Goal: Task Accomplishment & Management: Use online tool/utility

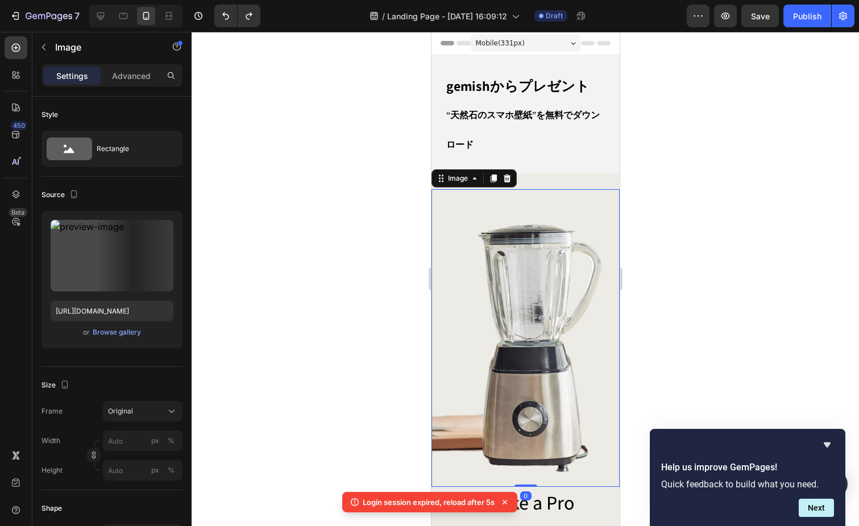
click at [487, 264] on img at bounding box center [525, 338] width 188 height 298
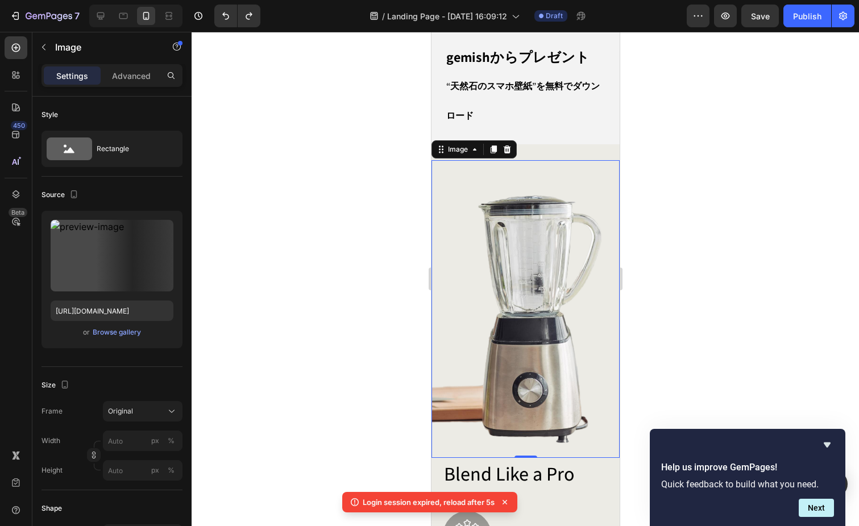
scroll to position [19, 0]
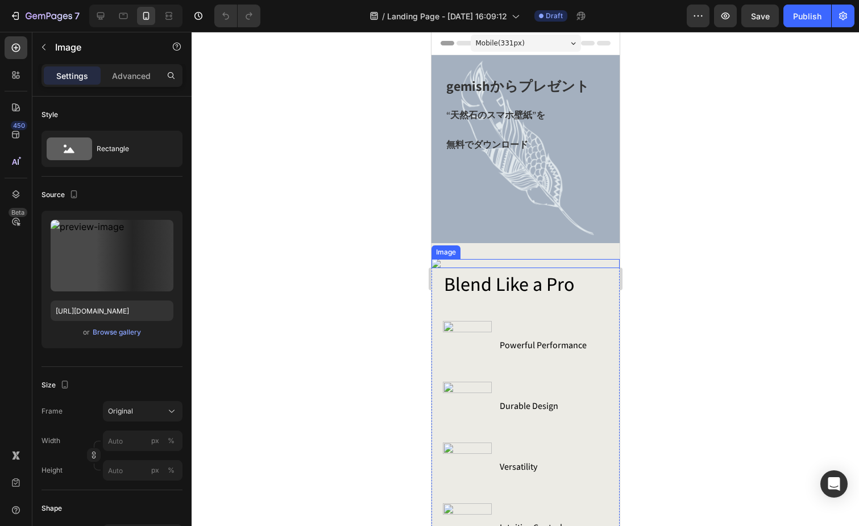
click at [489, 268] on img at bounding box center [525, 263] width 188 height 9
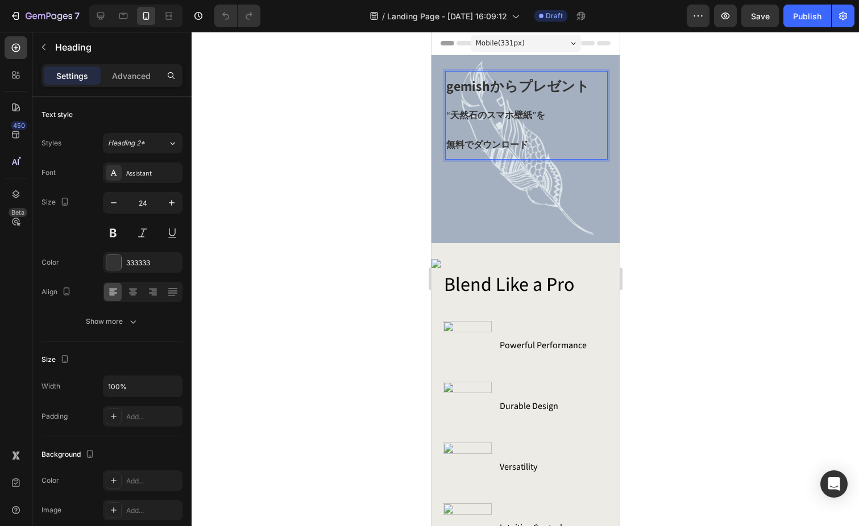
click at [516, 120] on span "“天然石のスマホ壁紙”を" at bounding box center [495, 115] width 99 height 12
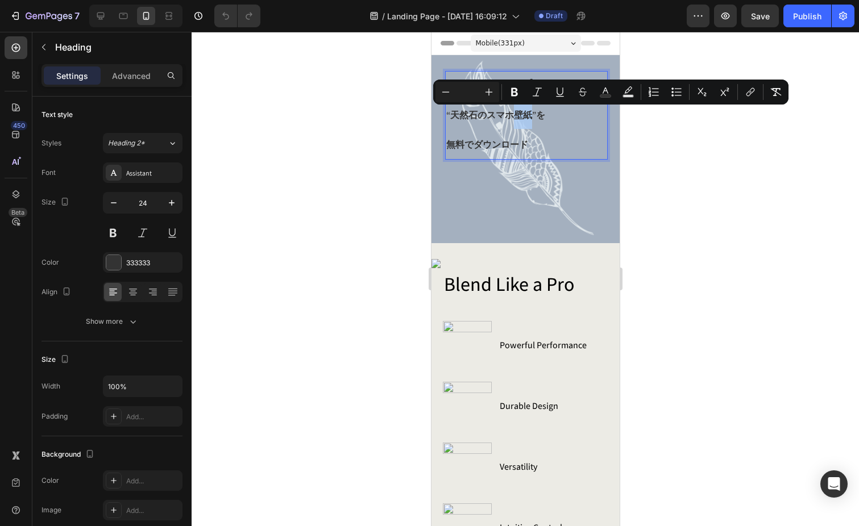
drag, startPoint x: 515, startPoint y: 116, endPoint x: 533, endPoint y: 117, distance: 17.7
click at [533, 117] on span "“天然石のスマホ壁紙”を" at bounding box center [495, 115] width 99 height 12
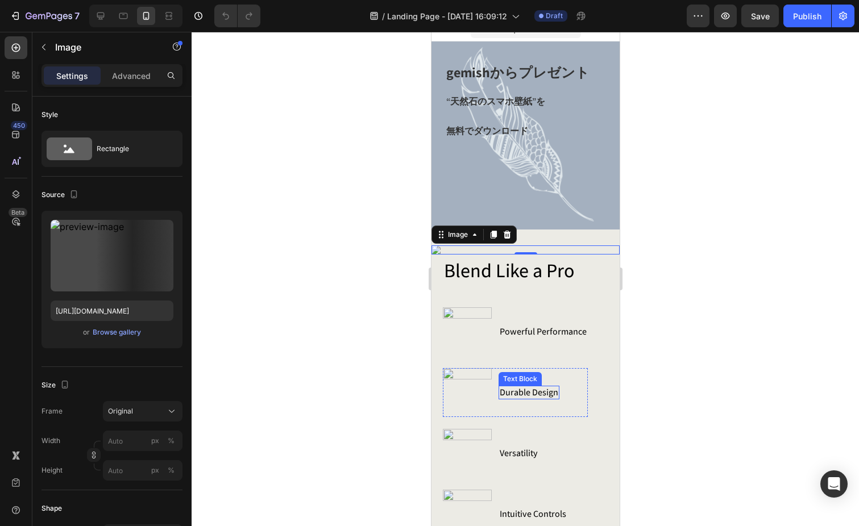
scroll to position [4, 0]
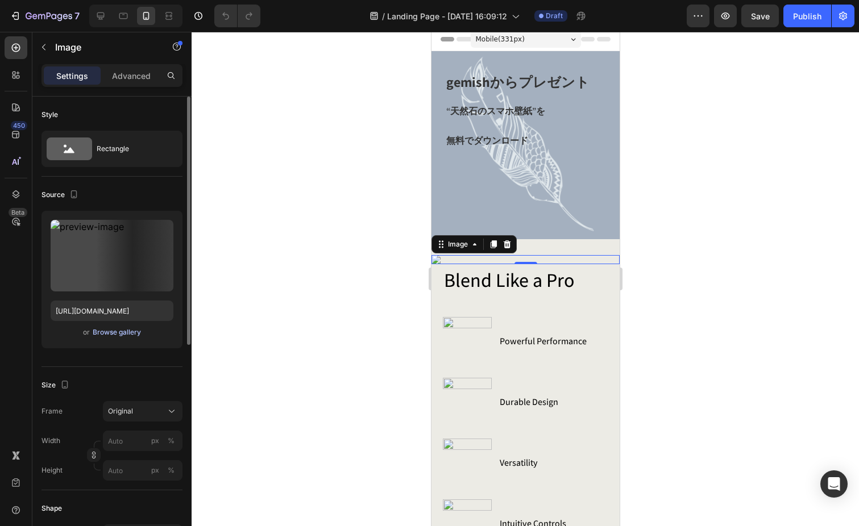
click at [122, 333] on div "Browse gallery" at bounding box center [117, 332] width 48 height 10
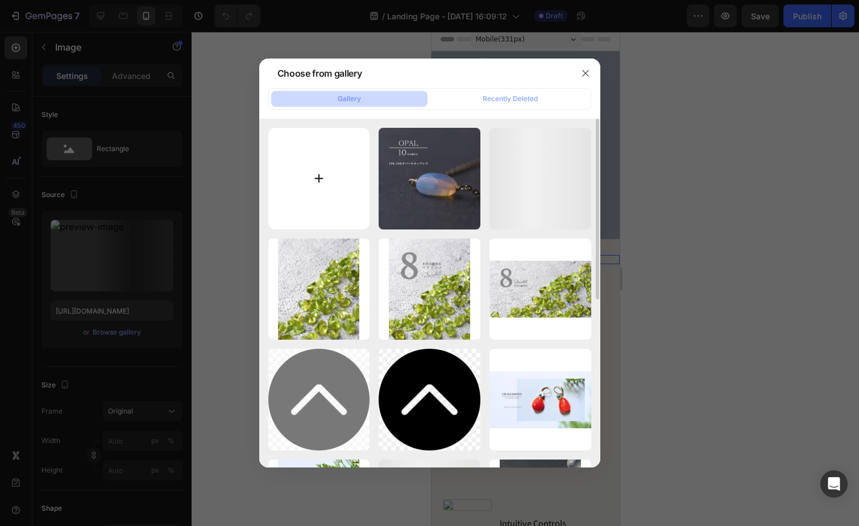
click at [325, 185] on input "file" at bounding box center [319, 179] width 102 height 102
type input "C:\fakepath\Hello! Spring.jpg"
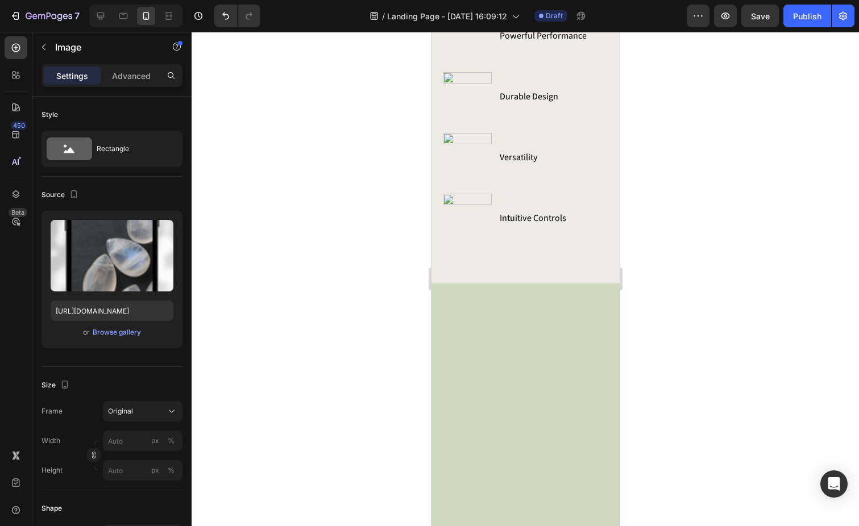
scroll to position [309, 0]
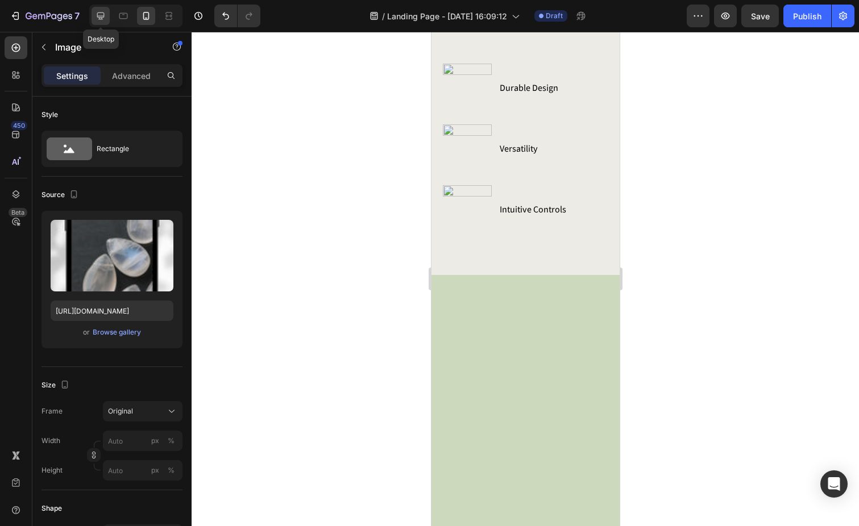
click at [101, 16] on icon at bounding box center [100, 16] width 7 height 7
type input "[URL][DOMAIN_NAME]"
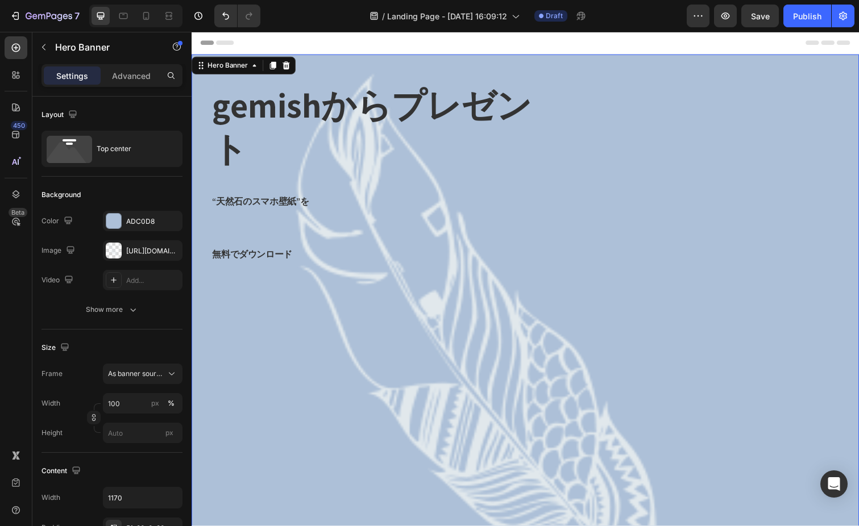
click at [319, 353] on div "Background Image" at bounding box center [533, 396] width 682 height 682
click at [130, 254] on div "[URL][DOMAIN_NAME]" at bounding box center [142, 251] width 33 height 10
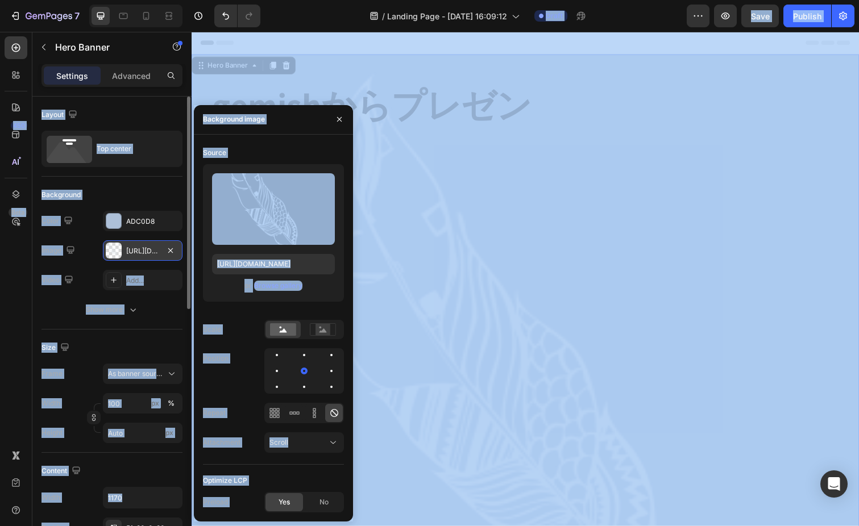
click at [136, 250] on div "[URL][DOMAIN_NAME]" at bounding box center [142, 251] width 33 height 10
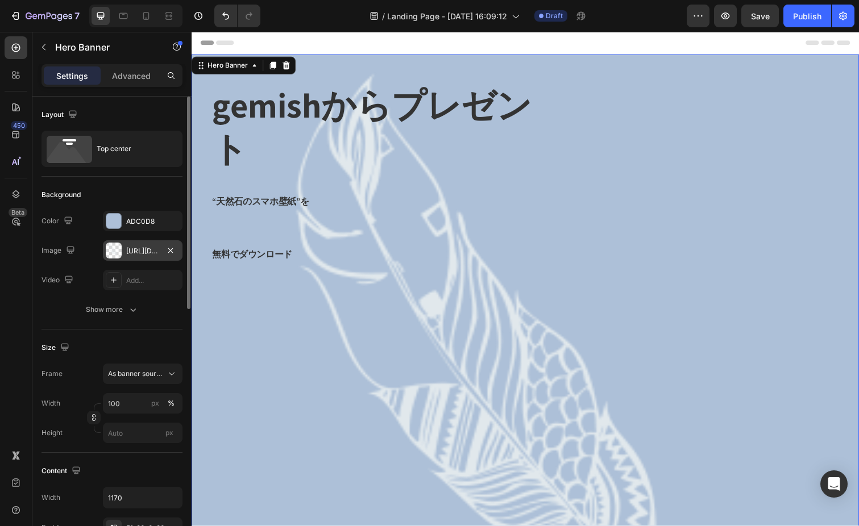
click at [147, 246] on div "[URL][DOMAIN_NAME]" at bounding box center [142, 251] width 33 height 10
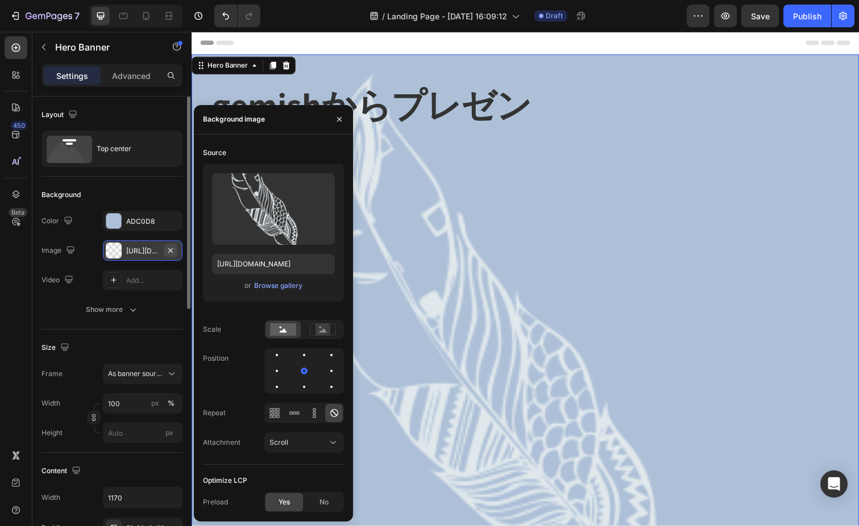
click at [173, 249] on icon "button" at bounding box center [170, 250] width 9 height 9
type input "Auto"
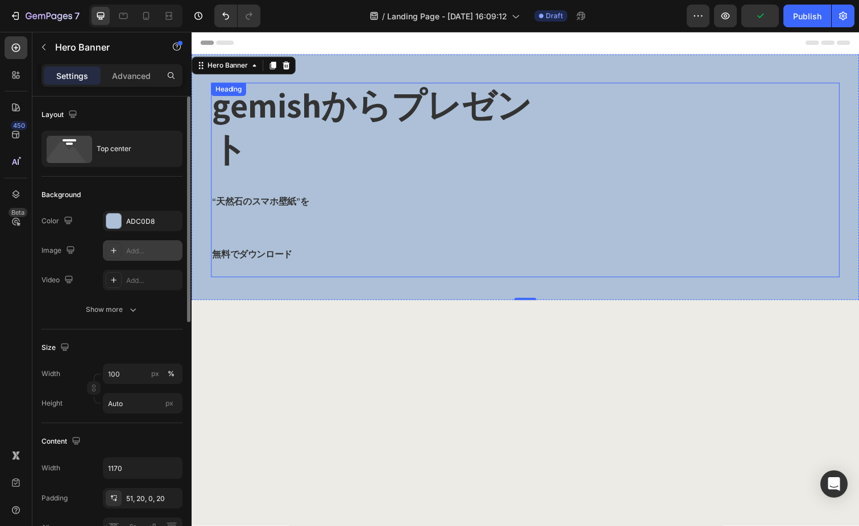
click at [346, 118] on strong "gemishからプレゼント" at bounding box center [376, 129] width 326 height 90
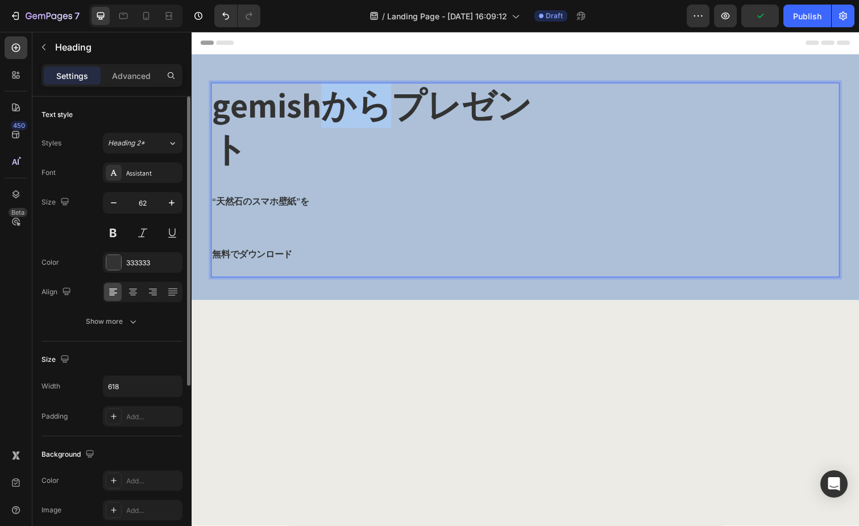
click at [333, 102] on strong "gemishからプレゼント" at bounding box center [376, 129] width 326 height 90
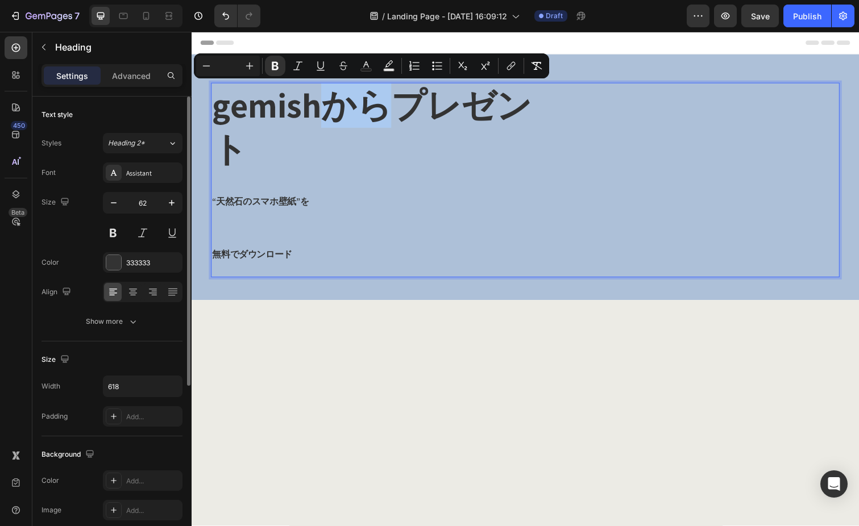
click at [333, 103] on strong "gemishからプレゼント" at bounding box center [376, 129] width 326 height 90
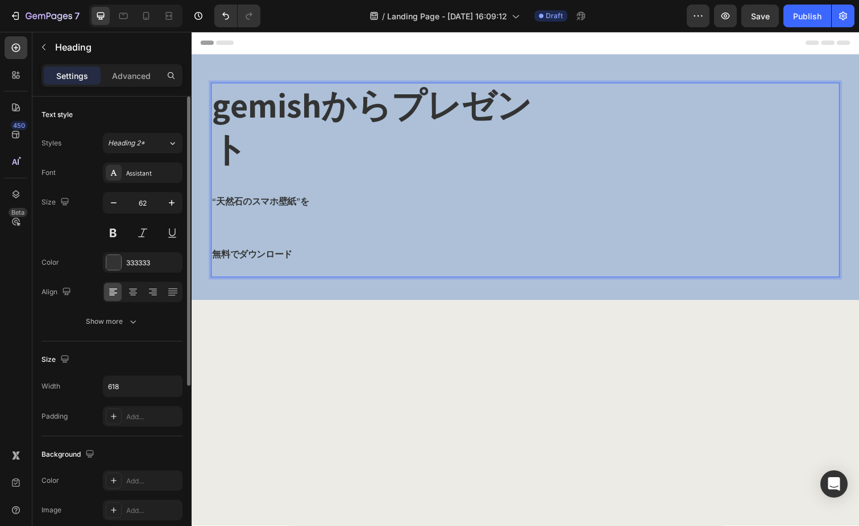
click at [222, 144] on strong "gemishからプレゼント" at bounding box center [376, 129] width 326 height 90
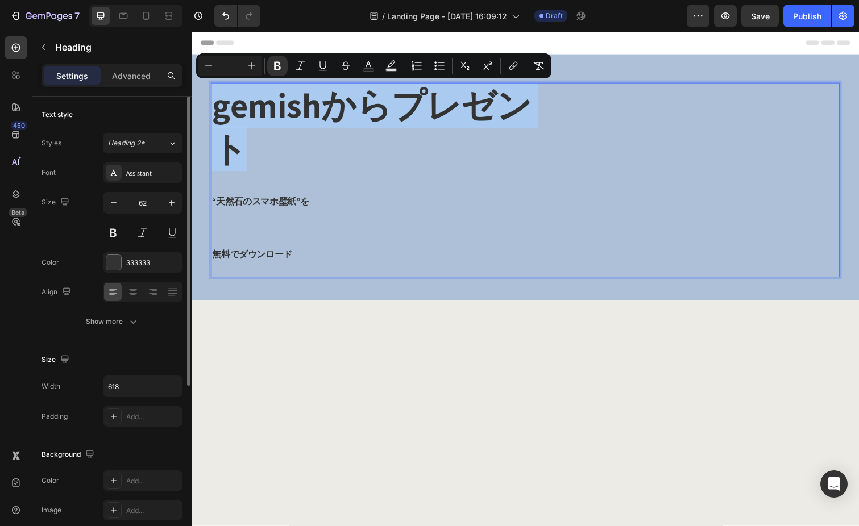
drag, startPoint x: 218, startPoint y: 109, endPoint x: 327, endPoint y: 152, distance: 118.1
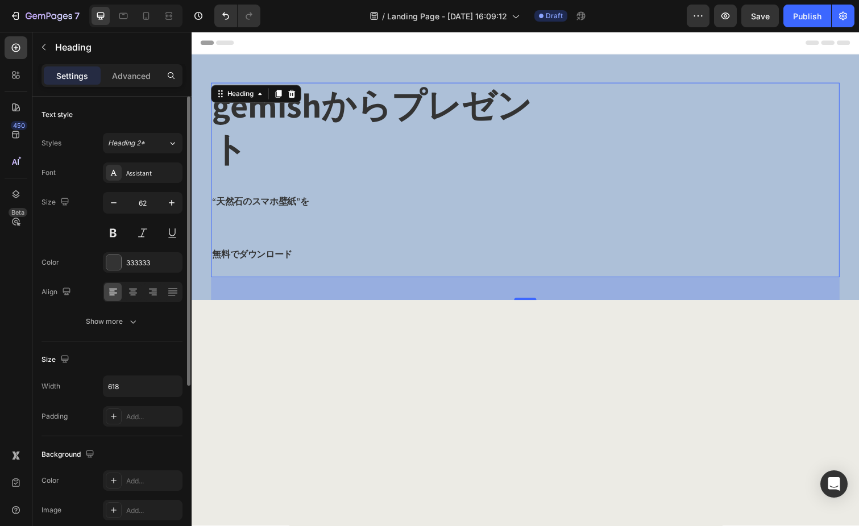
click at [613, 148] on div "gemishからプレゼント “天然石のスマホ壁紙”を 無料でダウンロード" at bounding box center [533, 183] width 642 height 199
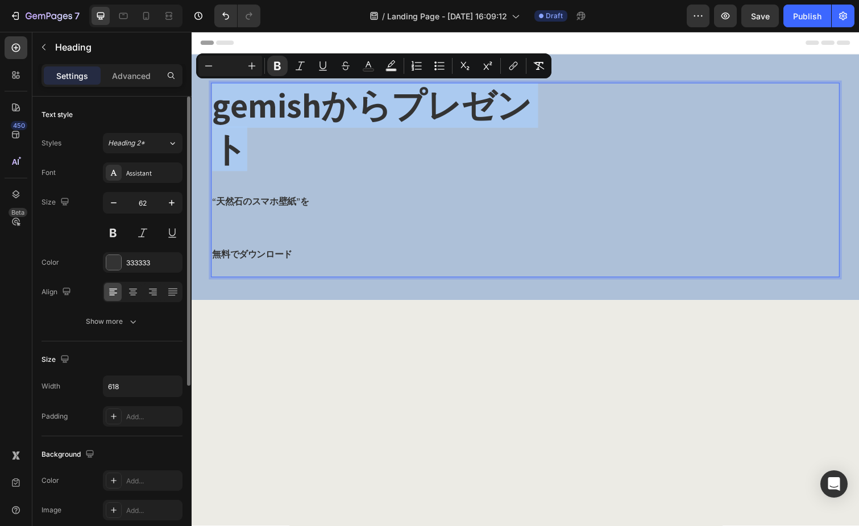
drag, startPoint x: 219, startPoint y: 117, endPoint x: 268, endPoint y: 162, distance: 66.8
click at [213, 64] on icon "Editor contextual toolbar" at bounding box center [208, 65] width 11 height 11
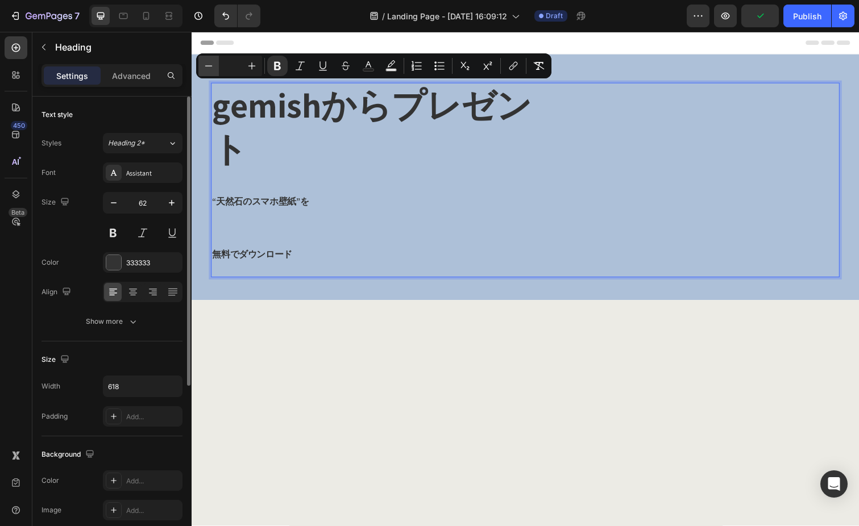
click at [213, 64] on icon "Editor contextual toolbar" at bounding box center [208, 65] width 11 height 11
click at [114, 205] on icon "button" at bounding box center [113, 202] width 11 height 11
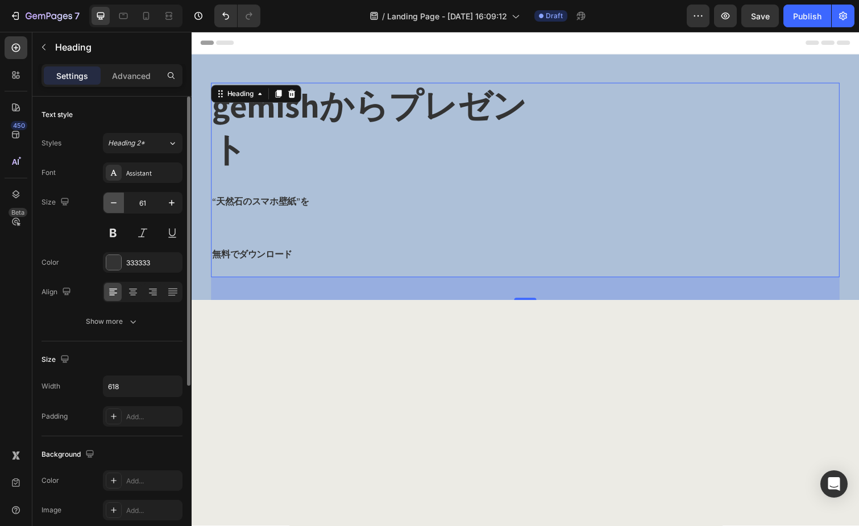
click at [114, 205] on icon "button" at bounding box center [113, 202] width 11 height 11
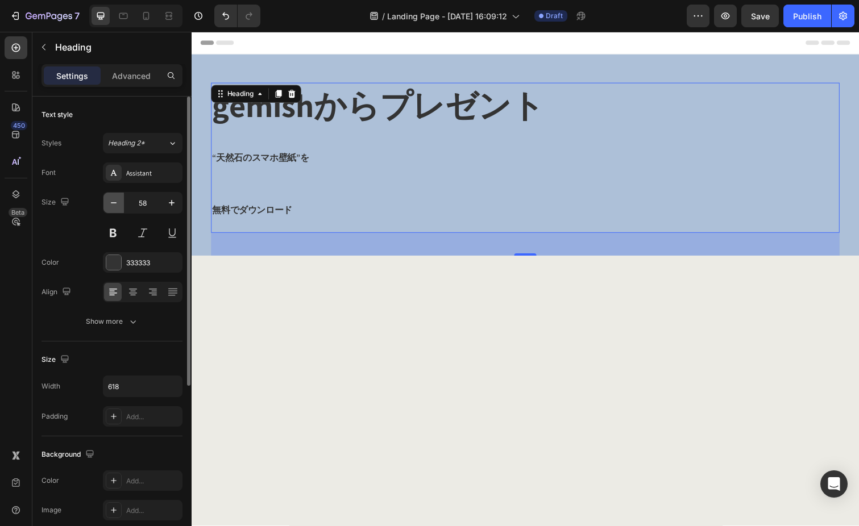
click at [114, 205] on icon "button" at bounding box center [113, 202] width 11 height 11
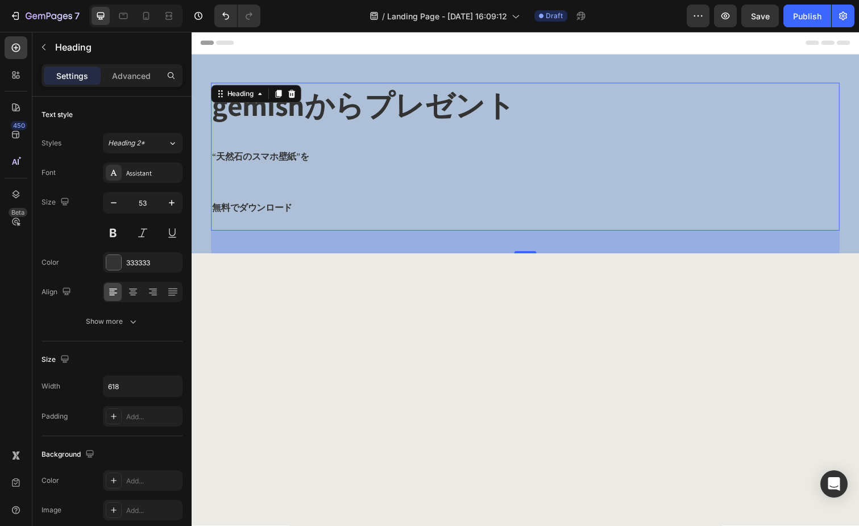
click at [300, 167] on p "gemishからプレゼント “天然石のスマホ壁紙”を 無料でダウンロード" at bounding box center [387, 159] width 349 height 149
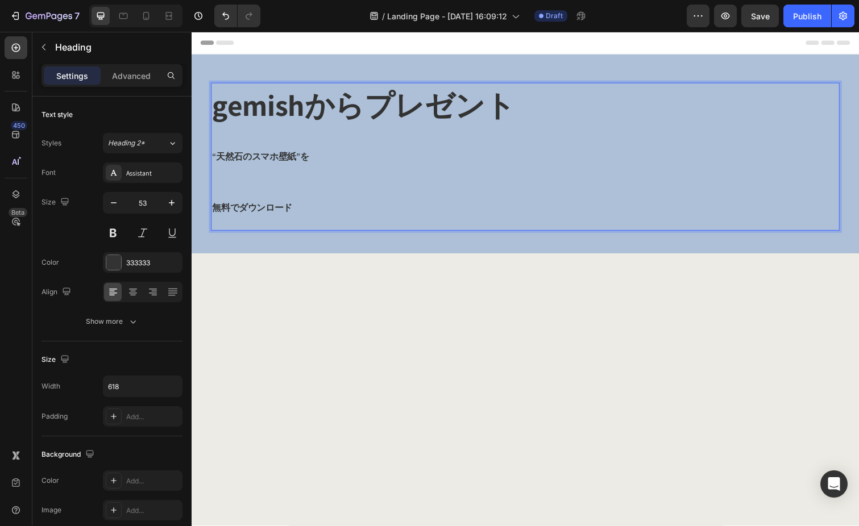
click at [363, 102] on strong "gemishからプレゼント" at bounding box center [367, 107] width 309 height 39
click at [342, 157] on p "gemishからプレゼント “天然石のスマホ壁紙”を 無料でダウンロード" at bounding box center [387, 159] width 349 height 149
drag, startPoint x: 215, startPoint y: 158, endPoint x: 225, endPoint y: 158, distance: 9.7
click at [225, 158] on span "“天然石のスマホ壁紙”を" at bounding box center [262, 160] width 99 height 12
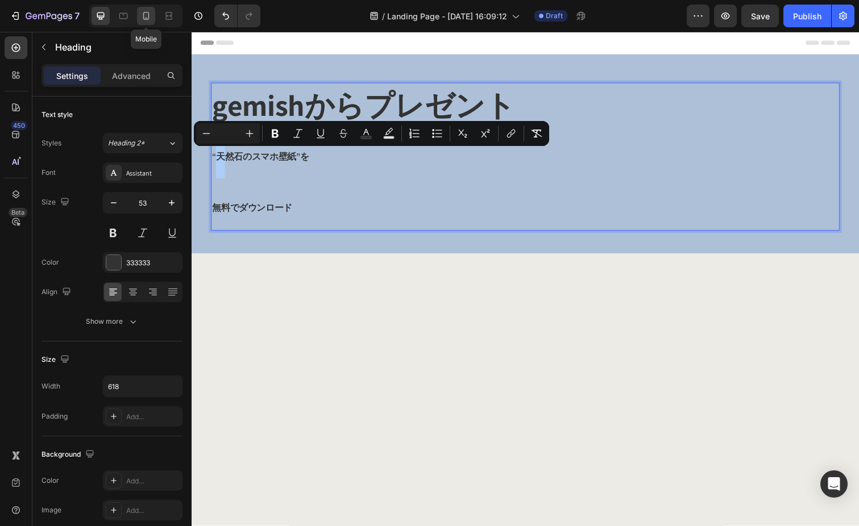
click at [146, 16] on icon at bounding box center [145, 15] width 11 height 11
type input "24"
type input "100%"
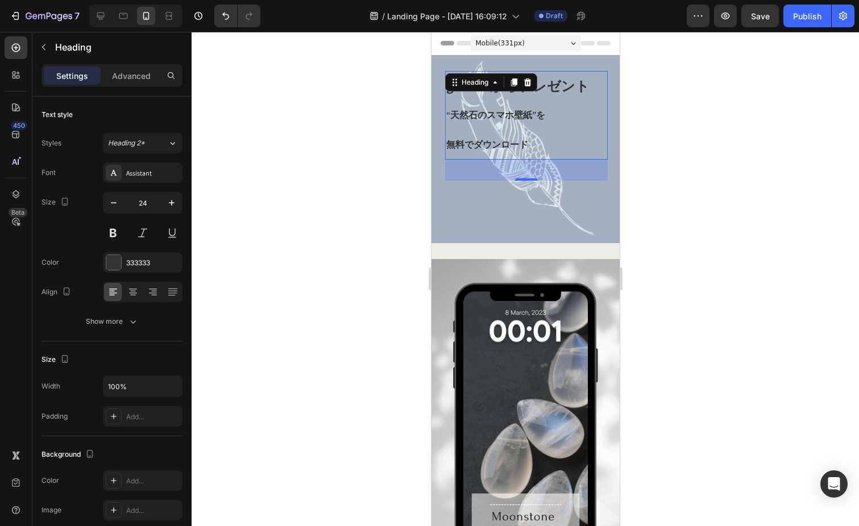
click at [324, 251] on div at bounding box center [525, 279] width 667 height 495
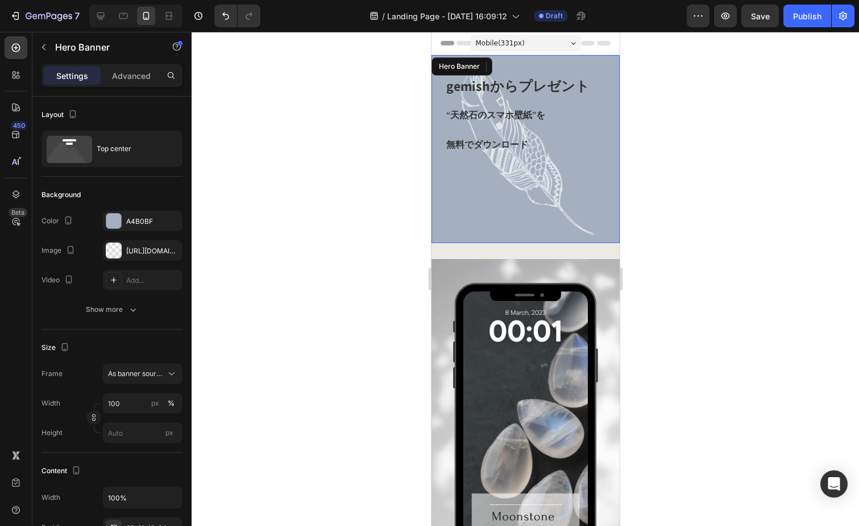
click at [454, 223] on div "Background Image" at bounding box center [525, 149] width 188 height 188
click at [135, 254] on div "[URL][DOMAIN_NAME]" at bounding box center [142, 251] width 33 height 10
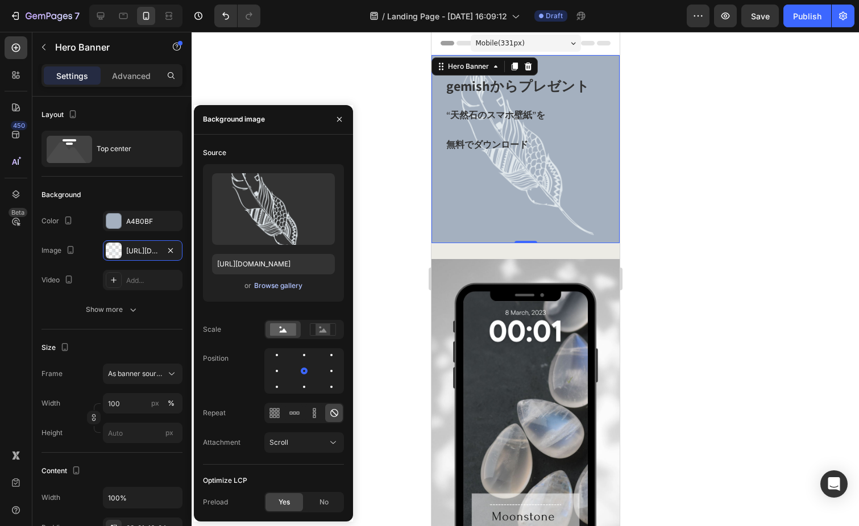
click at [266, 289] on div "Browse gallery" at bounding box center [278, 286] width 48 height 10
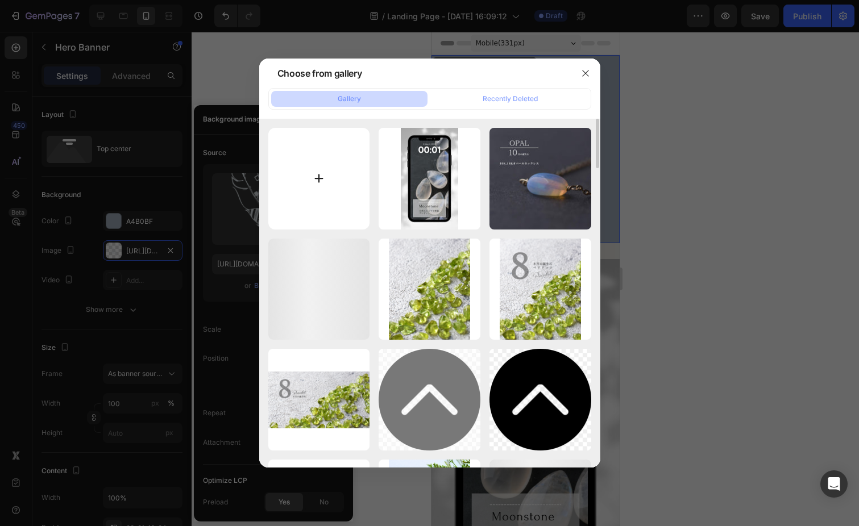
click at [320, 172] on input "file" at bounding box center [319, 179] width 102 height 102
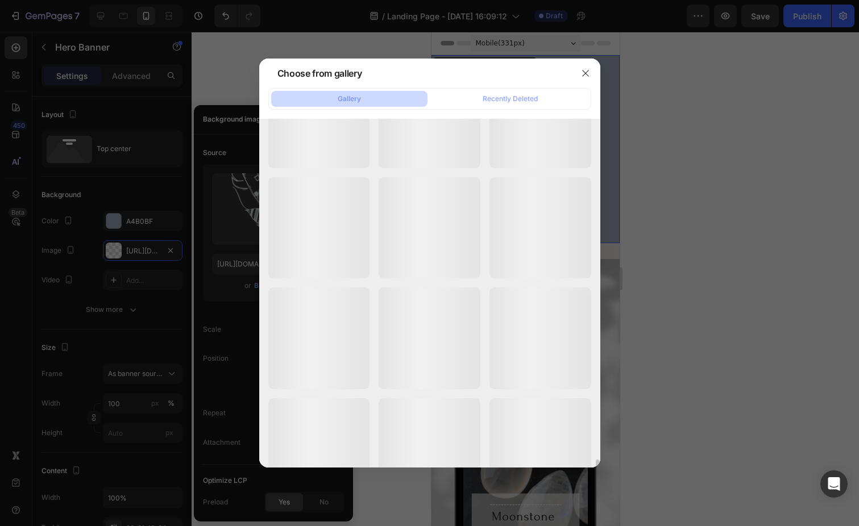
scroll to position [2095, 0]
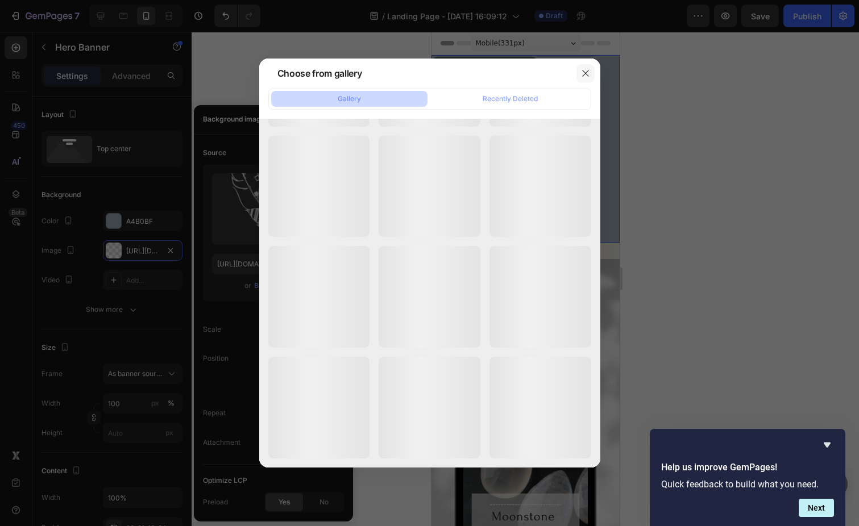
click at [591, 67] on button "button" at bounding box center [586, 73] width 18 height 18
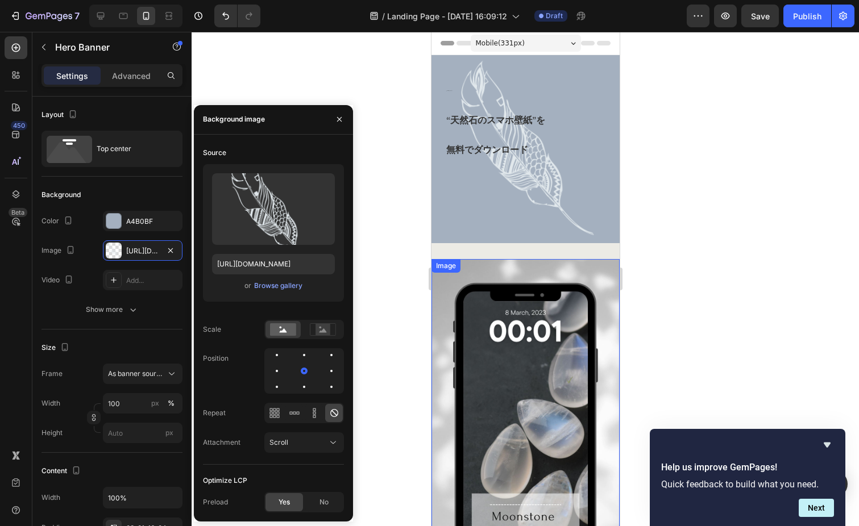
scroll to position [0, 0]
click at [608, 213] on div "Background Image" at bounding box center [525, 149] width 188 height 188
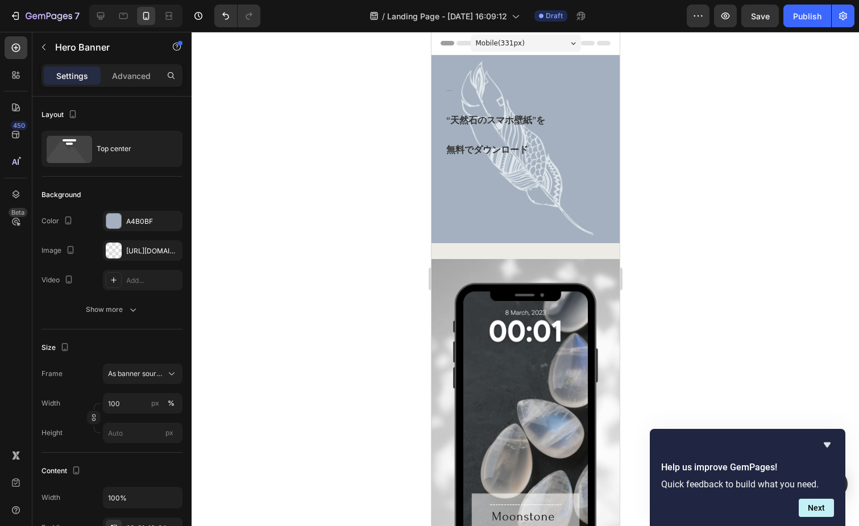
click at [474, 206] on div "Background Image" at bounding box center [525, 149] width 188 height 188
click at [114, 219] on div at bounding box center [113, 221] width 15 height 15
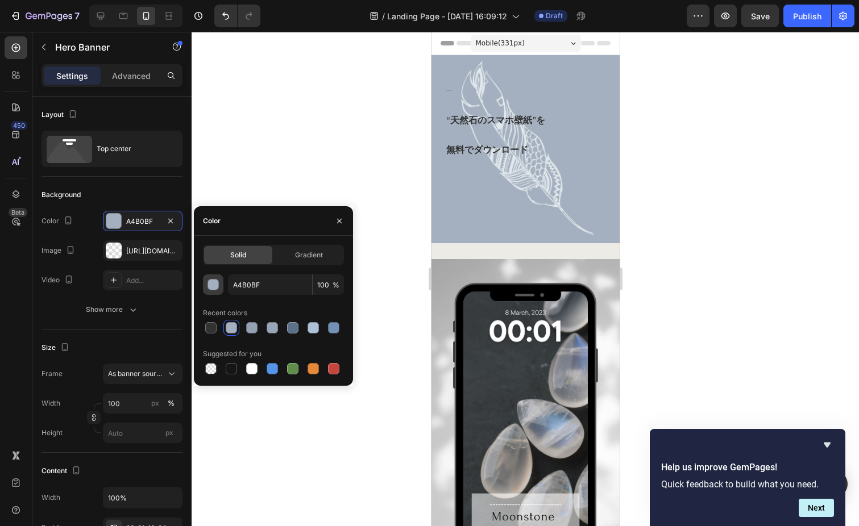
click at [215, 281] on div "button" at bounding box center [213, 285] width 11 height 11
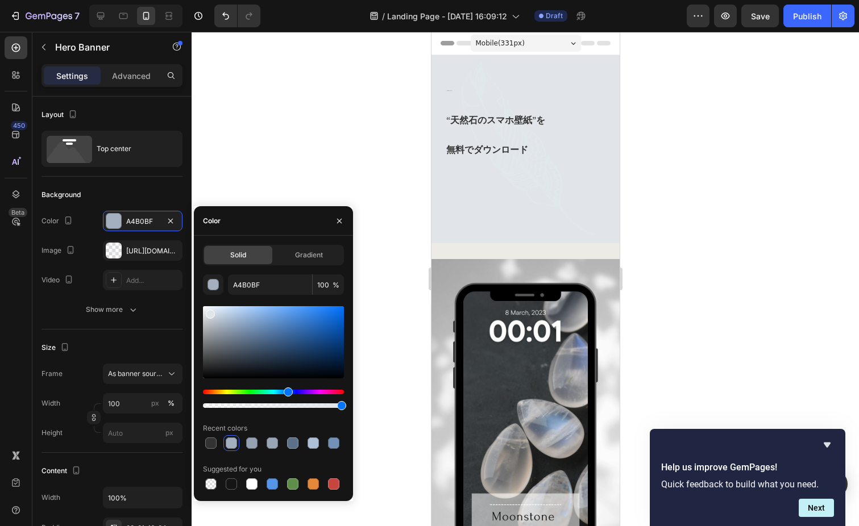
click at [210, 312] on div at bounding box center [273, 342] width 141 height 72
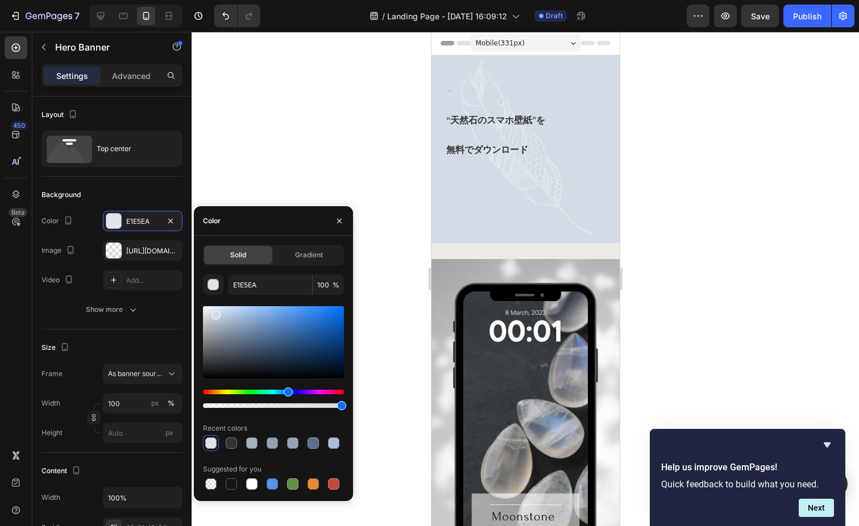
click at [215, 313] on div at bounding box center [273, 342] width 141 height 72
click at [219, 312] on div at bounding box center [220, 314] width 9 height 9
click at [210, 314] on div at bounding box center [273, 342] width 141 height 72
click at [209, 316] on div at bounding box center [210, 317] width 9 height 9
type input "D4D8DD"
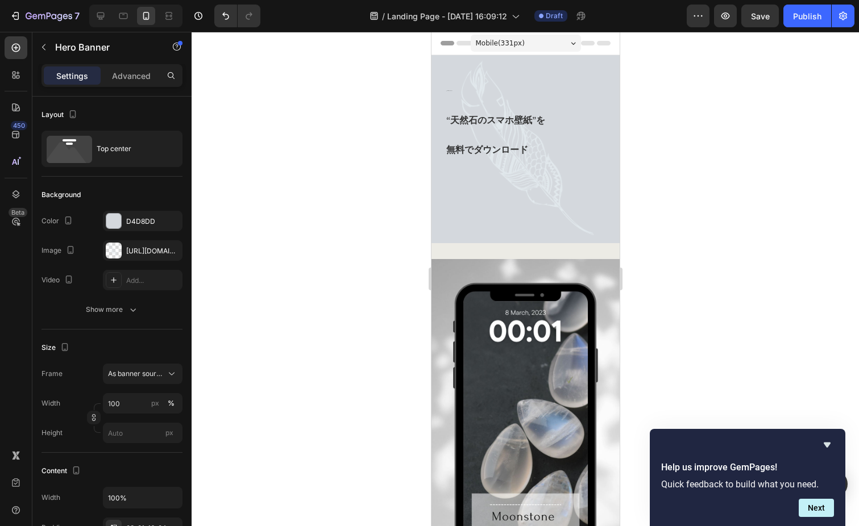
click at [316, 177] on div at bounding box center [525, 279] width 667 height 495
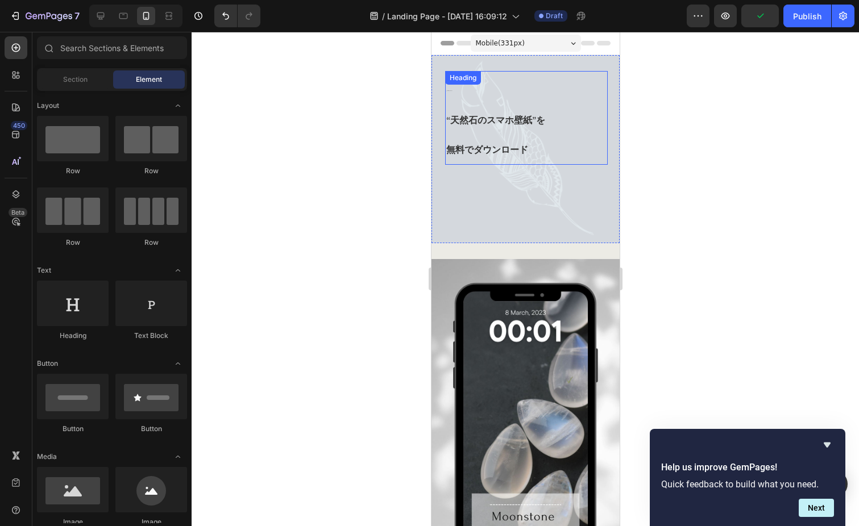
click at [467, 86] on div "gemishからプレゼント “天然石のスマホ壁紙”を 無料でダウンロード Heading" at bounding box center [526, 118] width 163 height 94
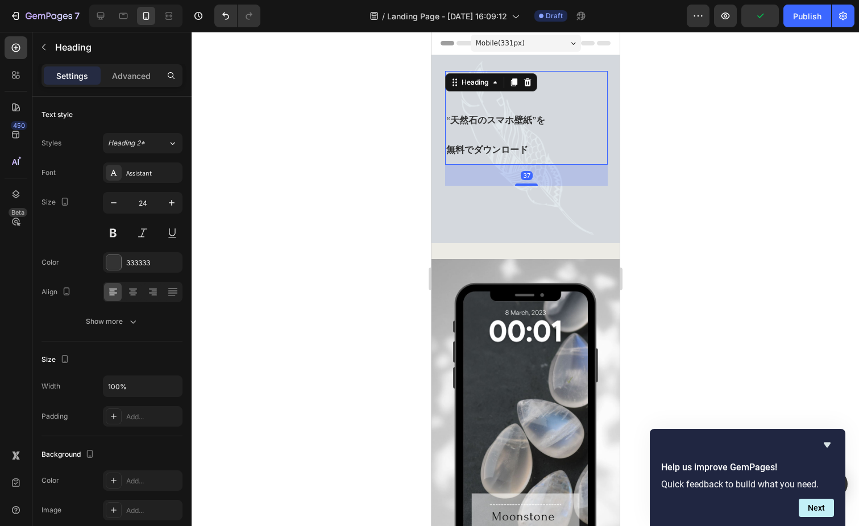
click at [471, 102] on h2 "gemishからプレゼント “天然石のスマホ壁紙”を 無料でダウンロード" at bounding box center [526, 118] width 163 height 94
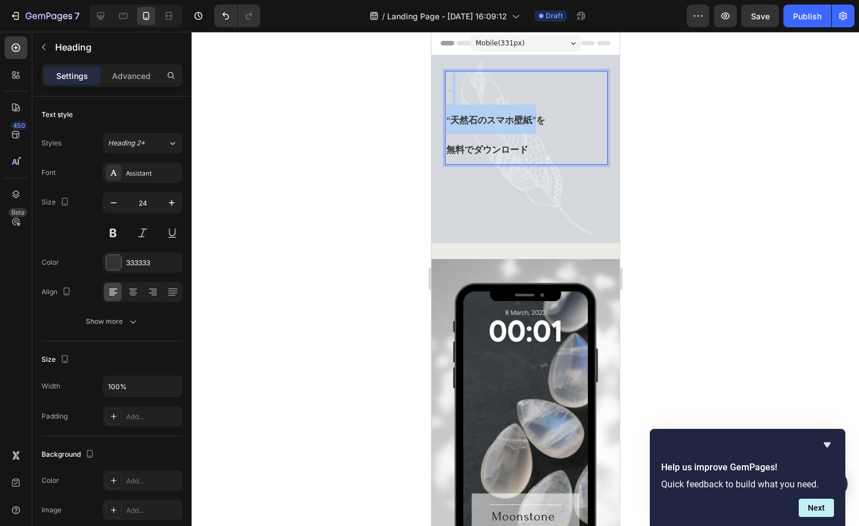
drag, startPoint x: 471, startPoint y: 85, endPoint x: 536, endPoint y: 114, distance: 71.3
click at [536, 114] on p "gemishからプレゼント “天然石のスマホ壁紙”を 無料でダウンロード" at bounding box center [526, 118] width 160 height 92
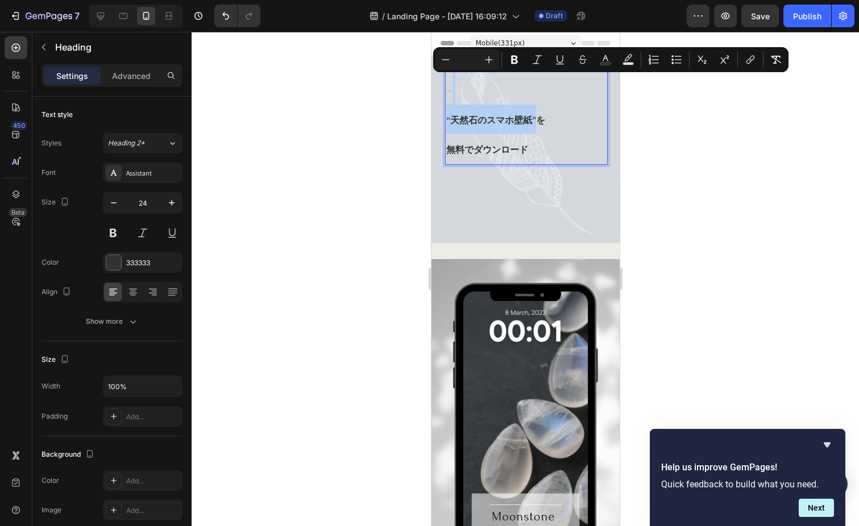
click at [536, 114] on p "gemishからプレゼント “天然石のスマホ壁紙”を 無料でダウンロード" at bounding box center [526, 118] width 160 height 92
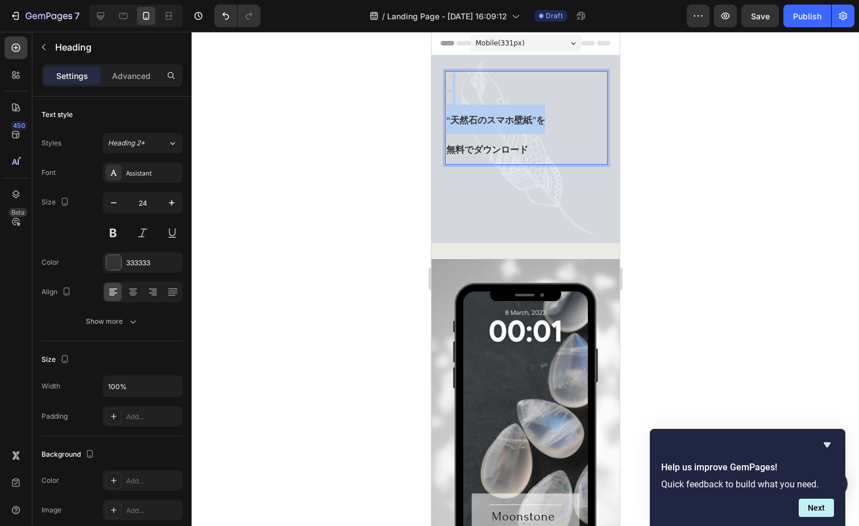
drag, startPoint x: 527, startPoint y: 91, endPoint x: 561, endPoint y: 98, distance: 34.9
click at [561, 98] on p "gemishからプレゼント “天然石のスマホ壁紙”を 無料でダウンロード" at bounding box center [526, 118] width 160 height 92
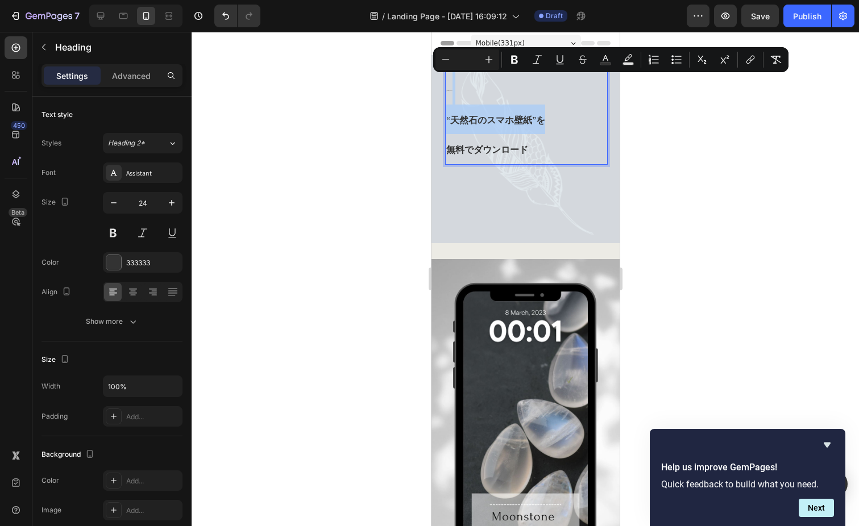
type input "1"
click at [555, 86] on p "gemishからプレゼント “天然石のスマホ壁紙”を 無料でダウンロード" at bounding box center [526, 118] width 160 height 92
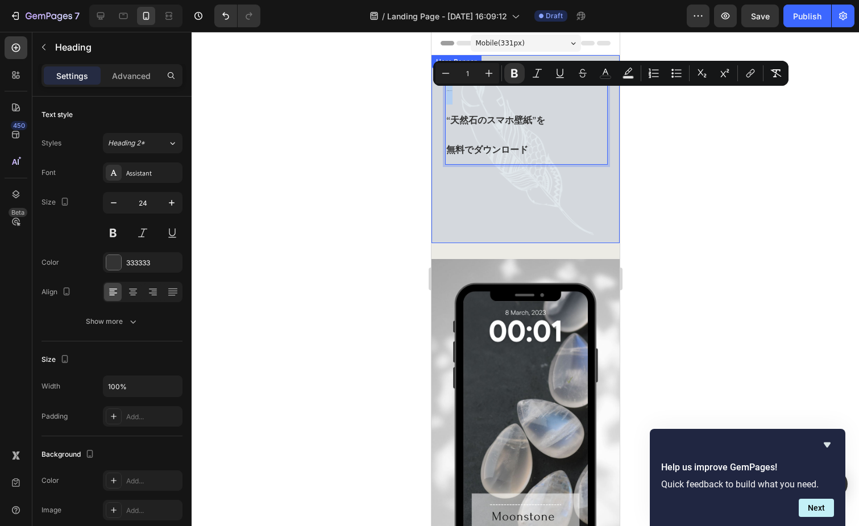
drag, startPoint x: 457, startPoint y: 83, endPoint x: 443, endPoint y: 87, distance: 13.7
click at [443, 87] on div "gemishからプレゼント “天然石のスマホ壁紙”を 無料でダウンロード Heading 37" at bounding box center [525, 125] width 188 height 140
click at [488, 70] on icon "Editor contextual toolbar" at bounding box center [488, 73] width 11 height 11
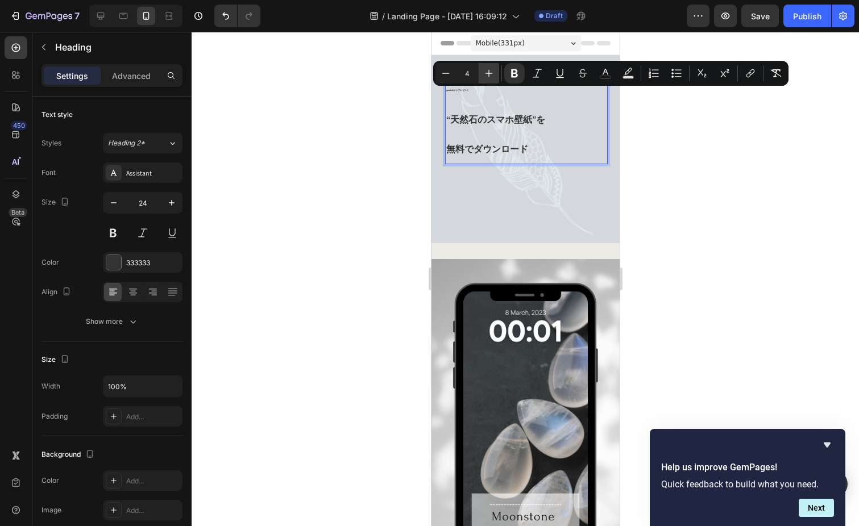
click at [488, 70] on icon "Editor contextual toolbar" at bounding box center [488, 73] width 11 height 11
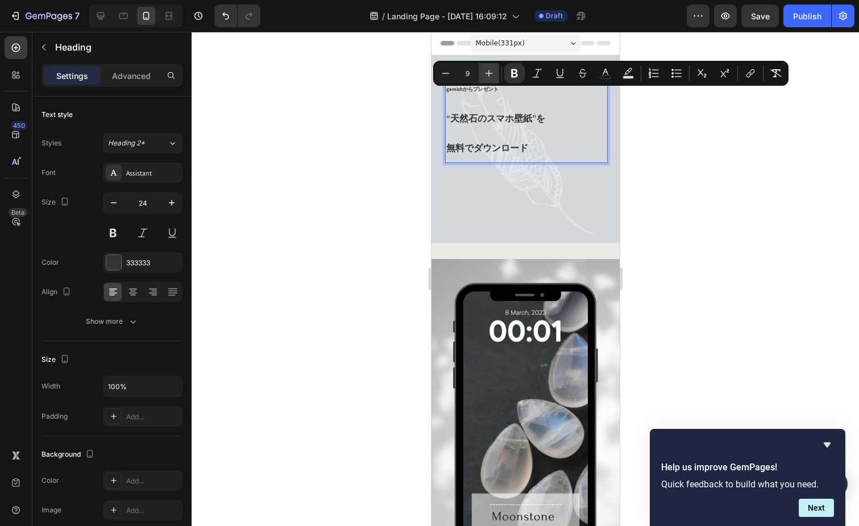
click at [488, 70] on icon "Editor contextual toolbar" at bounding box center [488, 73] width 11 height 11
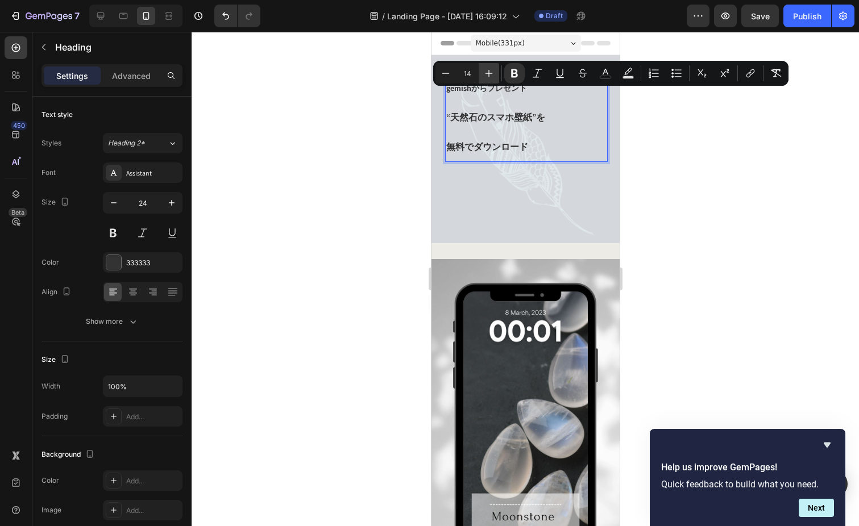
click at [488, 70] on icon "Editor contextual toolbar" at bounding box center [488, 73] width 11 height 11
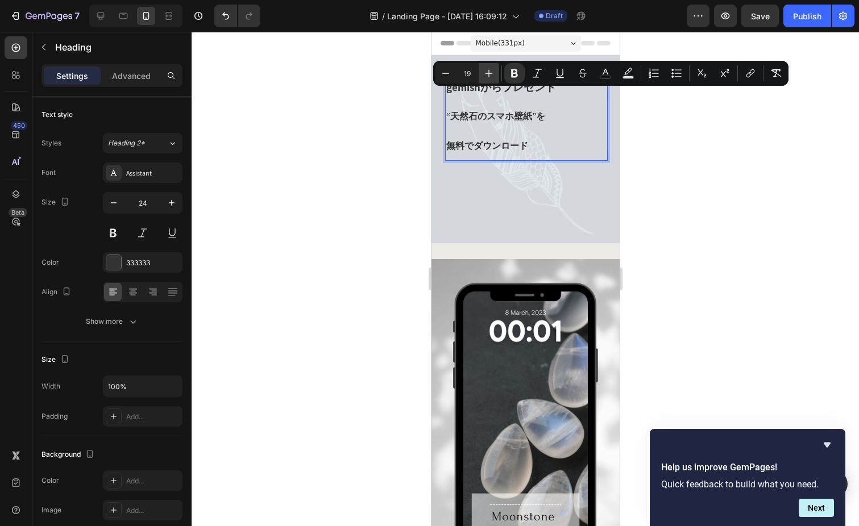
click at [488, 70] on icon "Editor contextual toolbar" at bounding box center [488, 73] width 11 height 11
type input "23"
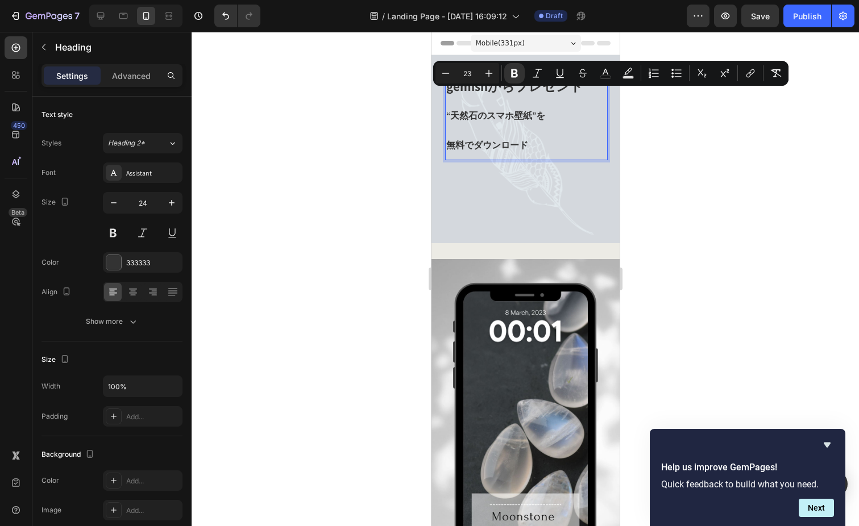
click at [665, 138] on div at bounding box center [525, 279] width 667 height 495
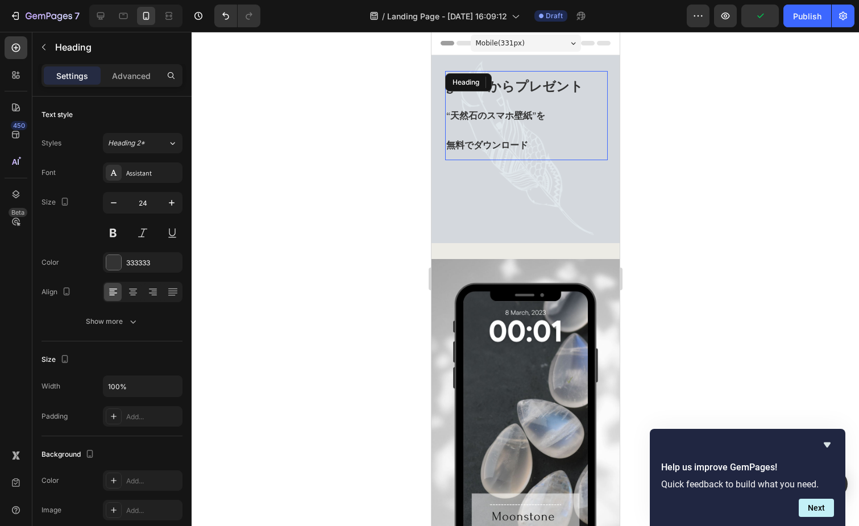
click at [541, 115] on span "“天然石のスマホ壁紙”を" at bounding box center [495, 116] width 99 height 12
drag, startPoint x: 446, startPoint y: 135, endPoint x: 536, endPoint y: 134, distance: 89.8
click at [536, 134] on p "gemishからプレゼント “天然石のスマホ壁紙”を 無料でダウンロード" at bounding box center [526, 115] width 160 height 87
click at [487, 98] on p "gemishからプレゼント “天然石のスマホ壁紙”を 無料でダウンロード" at bounding box center [526, 115] width 160 height 87
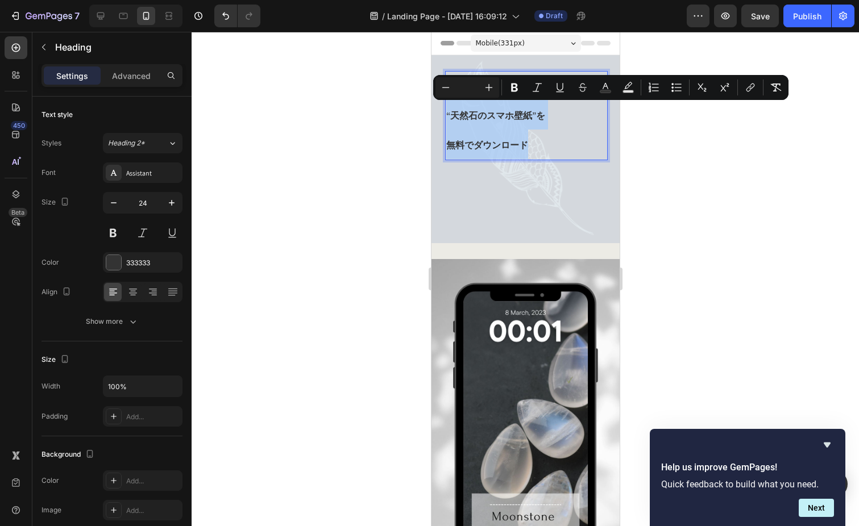
drag, startPoint x: 446, startPoint y: 114, endPoint x: 533, endPoint y: 142, distance: 91.3
click at [463, 87] on input "Editor contextual toolbar" at bounding box center [467, 88] width 23 height 14
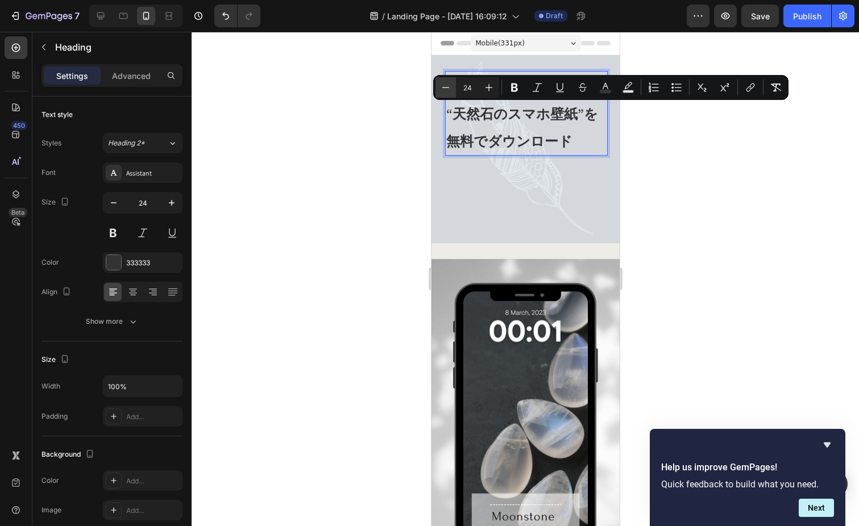
drag, startPoint x: 476, startPoint y: 88, endPoint x: 452, endPoint y: 86, distance: 24.5
click at [452, 86] on div "Minus 24 Plus" at bounding box center [468, 87] width 64 height 20
type input "18"
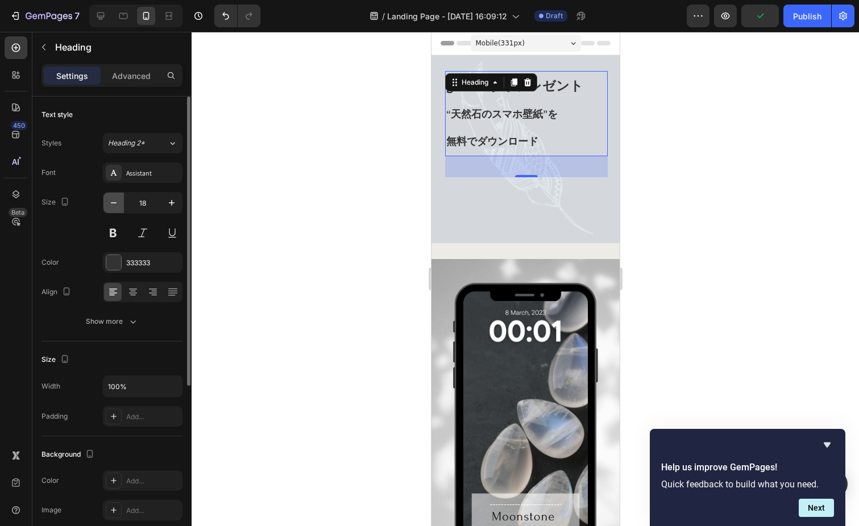
click at [113, 200] on icon "button" at bounding box center [113, 202] width 11 height 11
type input "15"
click at [463, 119] on span "“天然石のスマホ壁紙”を" at bounding box center [501, 114] width 111 height 13
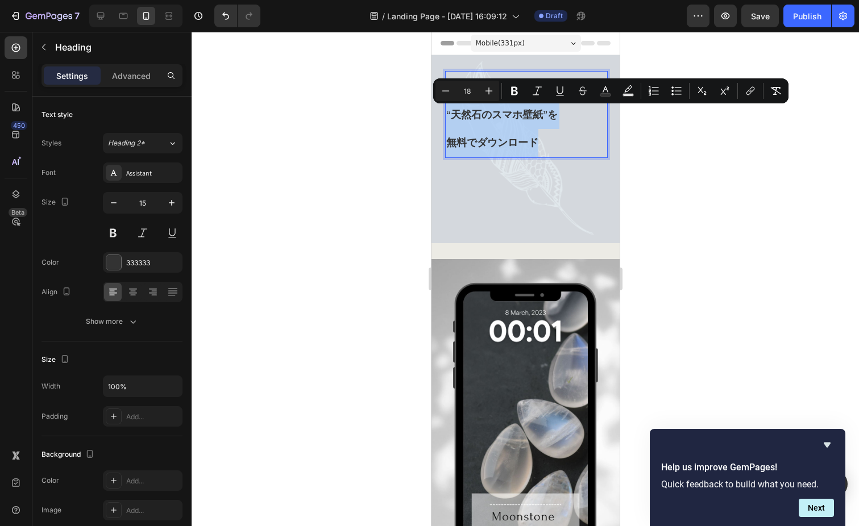
drag, startPoint x: 446, startPoint y: 115, endPoint x: 547, endPoint y: 140, distance: 104.4
click at [445, 89] on icon "Editor contextual toolbar" at bounding box center [445, 90] width 11 height 11
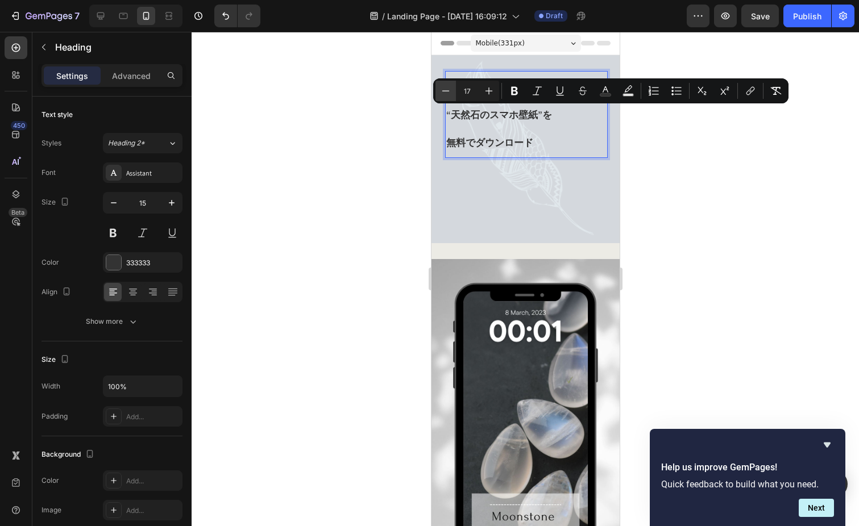
click at [445, 89] on icon "Editor contextual toolbar" at bounding box center [445, 90] width 11 height 11
click at [447, 91] on icon "Editor contextual toolbar" at bounding box center [445, 90] width 7 height 1
type input "15"
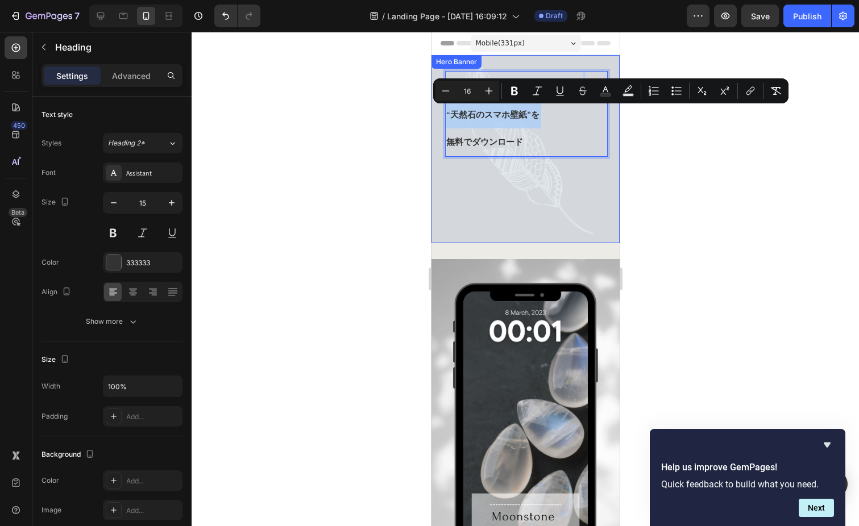
click at [437, 183] on div "gemishからプレゼント “天然石のスマホ壁紙”を 無料でダウンロード Heading 37" at bounding box center [525, 121] width 188 height 132
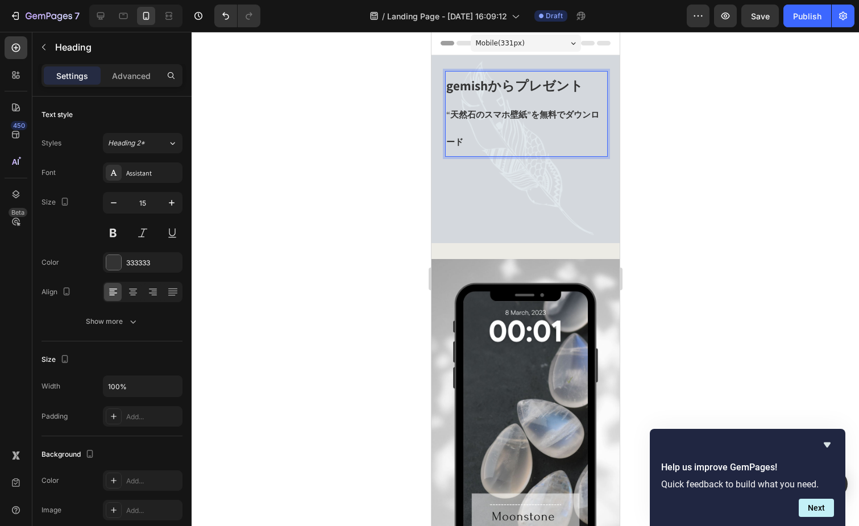
click at [448, 115] on span "“天然石のスマホ壁紙”を無料でダウンロード" at bounding box center [522, 128] width 153 height 38
click at [465, 118] on span "“天然石のスマホ壁紙”を無料でダウンロード" at bounding box center [522, 128] width 153 height 38
click at [450, 119] on span "“天然石のスマホ壁紙”を無料でダウンロード" at bounding box center [522, 128] width 153 height 38
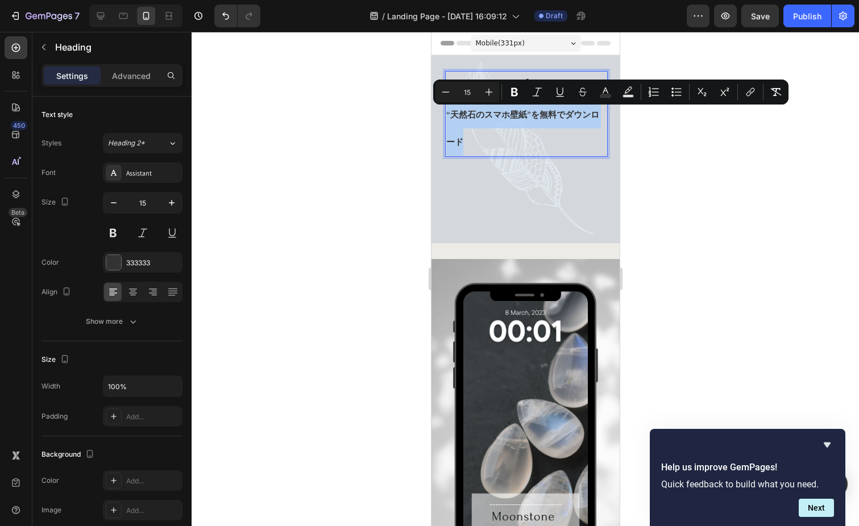
drag, startPoint x: 447, startPoint y: 118, endPoint x: 506, endPoint y: 136, distance: 61.3
click at [453, 116] on span "“天然石のスマホ壁紙”を無料でダウンロード" at bounding box center [522, 128] width 153 height 38
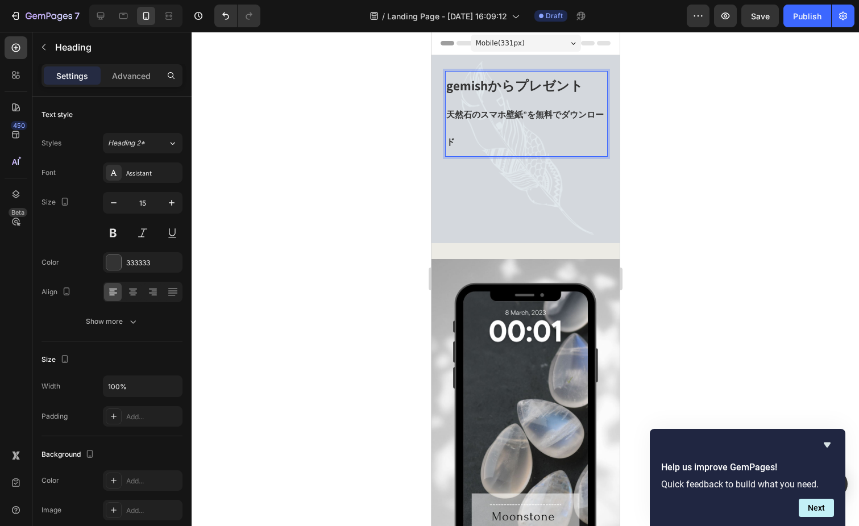
click at [528, 111] on span "天然石のスマホ壁紙”を無料でダウンロード" at bounding box center [524, 128] width 157 height 38
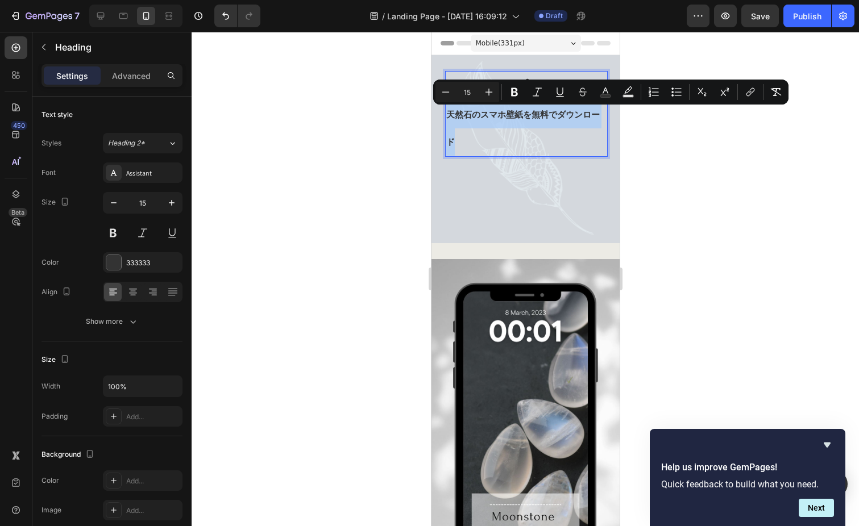
drag, startPoint x: 447, startPoint y: 117, endPoint x: 491, endPoint y: 144, distance: 52.1
click at [448, 92] on icon "Editor contextual toolbar" at bounding box center [445, 91] width 11 height 11
type input "14"
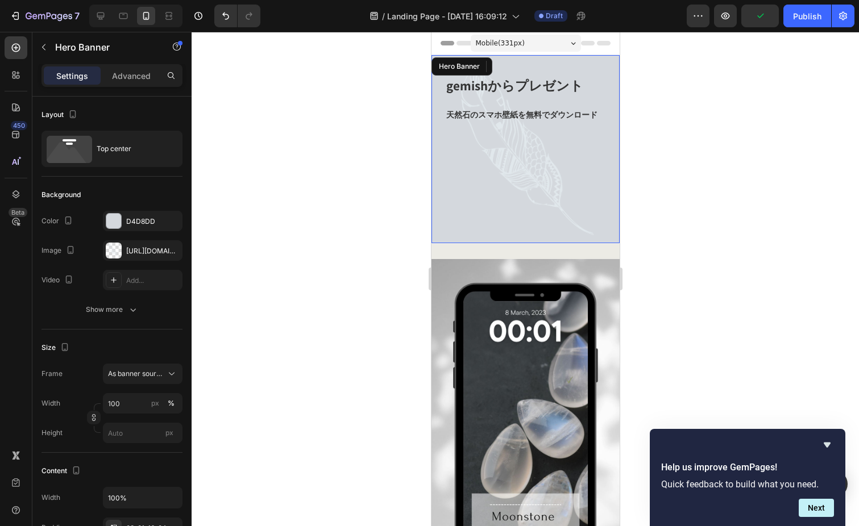
click at [524, 156] on div "⁠⁠⁠⁠⁠⁠⁠ gemishからプレゼント 天然石のスマホ壁紙を無料でダウンロード Heading 37" at bounding box center [525, 107] width 188 height 105
click at [525, 156] on div "⁠⁠⁠⁠⁠⁠⁠ gemishからプレゼント 天然石のスマホ壁紙を無料でダウンロード Heading" at bounding box center [525, 107] width 188 height 105
click at [522, 240] on div "0" at bounding box center [525, 243] width 11 height 9
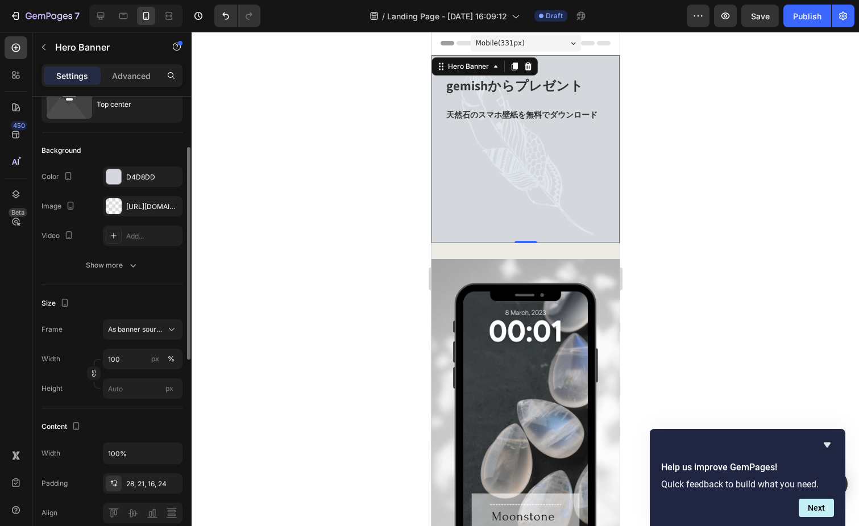
scroll to position [83, 0]
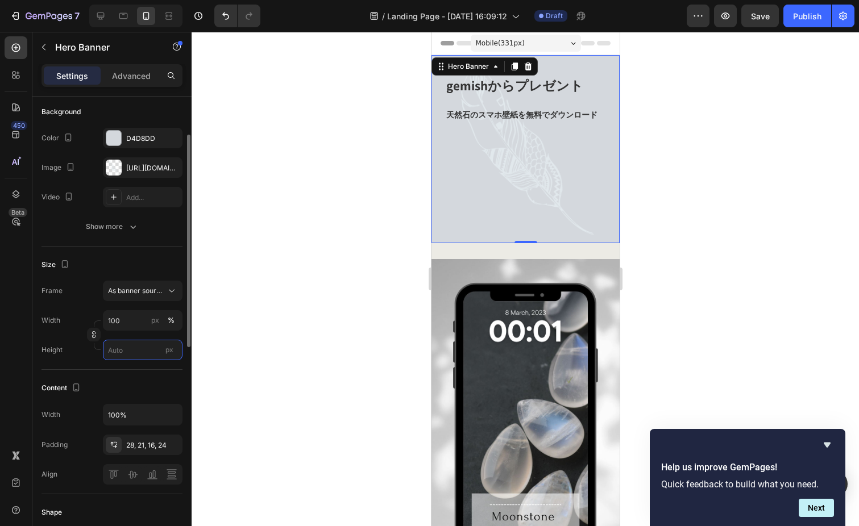
click at [131, 351] on input "px" at bounding box center [143, 350] width 80 height 20
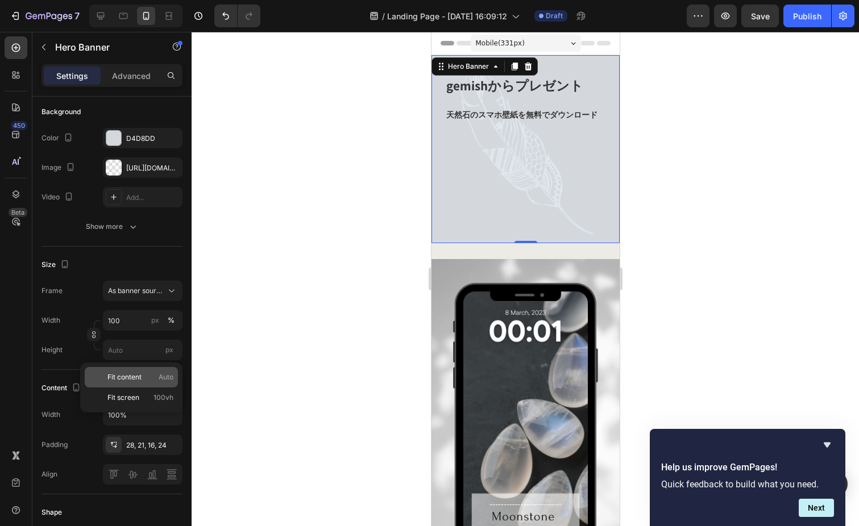
click at [129, 379] on span "Fit content" at bounding box center [124, 377] width 34 height 10
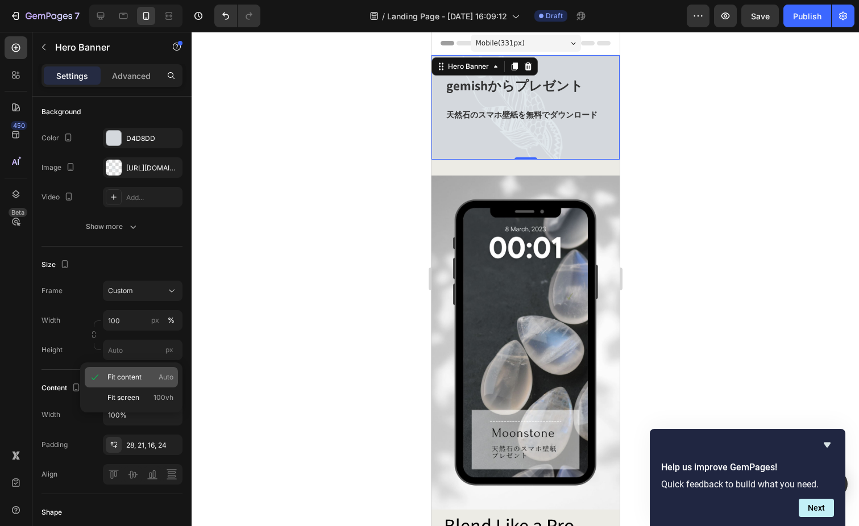
type input "Auto"
click at [355, 253] on div at bounding box center [525, 279] width 667 height 495
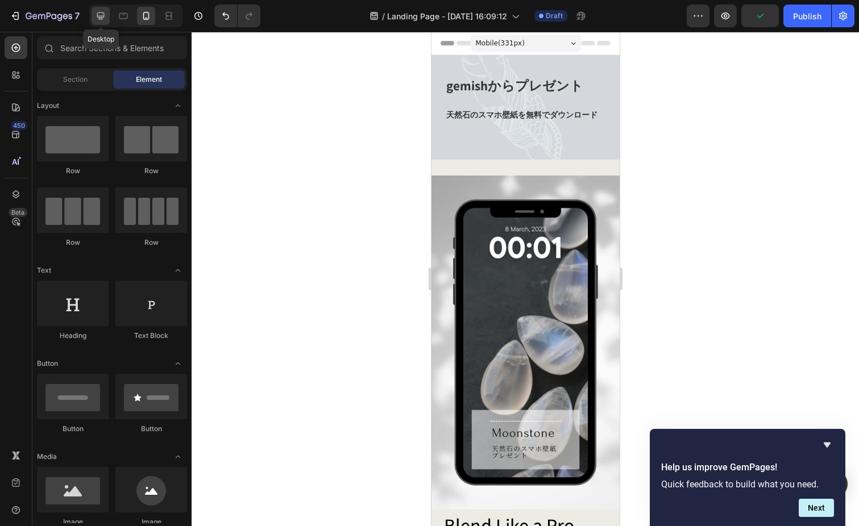
click at [103, 22] on div at bounding box center [101, 16] width 18 height 18
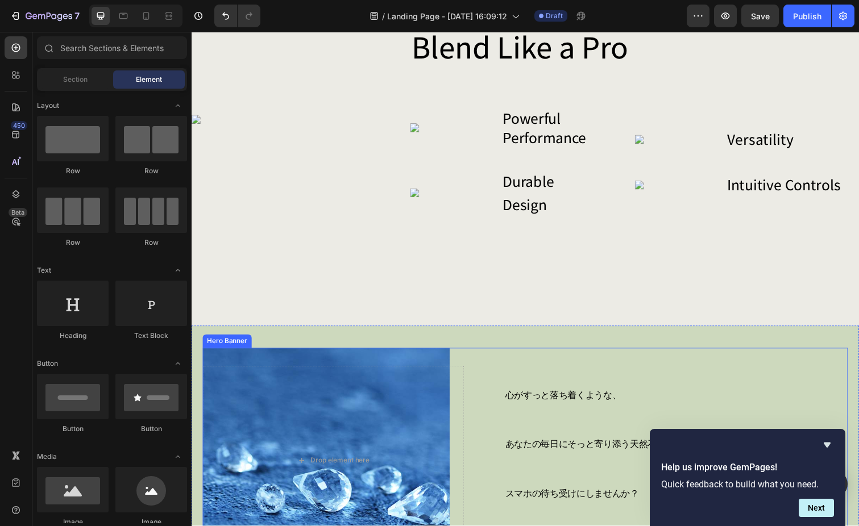
scroll to position [210, 0]
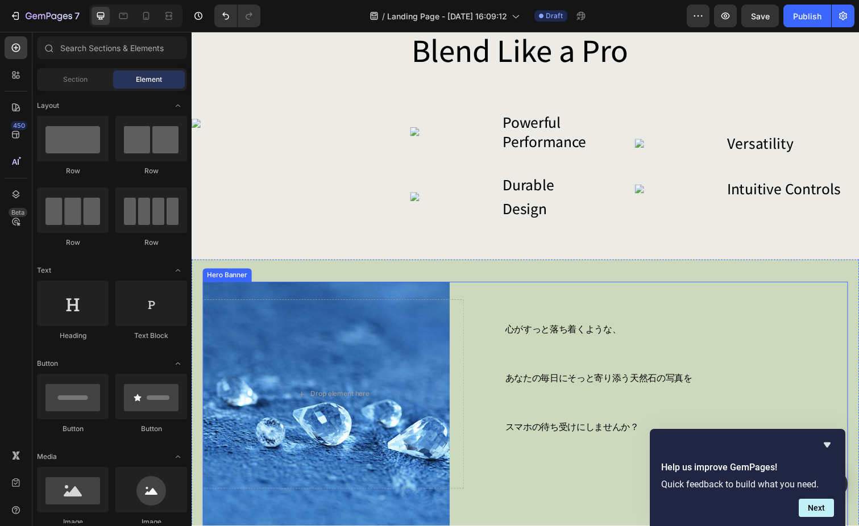
click at [303, 366] on div "心がすっと落ち着くような、 あなたの毎日にそっと寄り添う天然石の写真を スマホの待ち受けにしませんか？ Heading Row Drop element he…" at bounding box center [533, 414] width 660 height 252
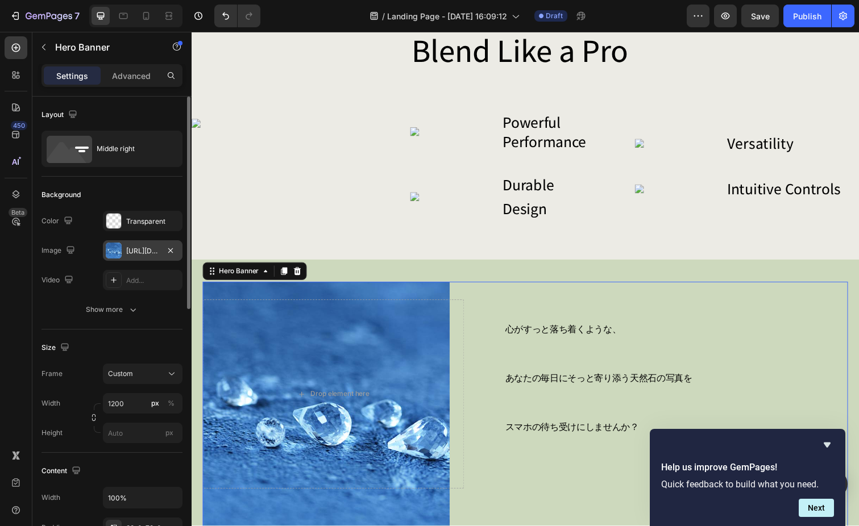
click at [142, 246] on div "[URL][DOMAIN_NAME]" at bounding box center [142, 251] width 33 height 10
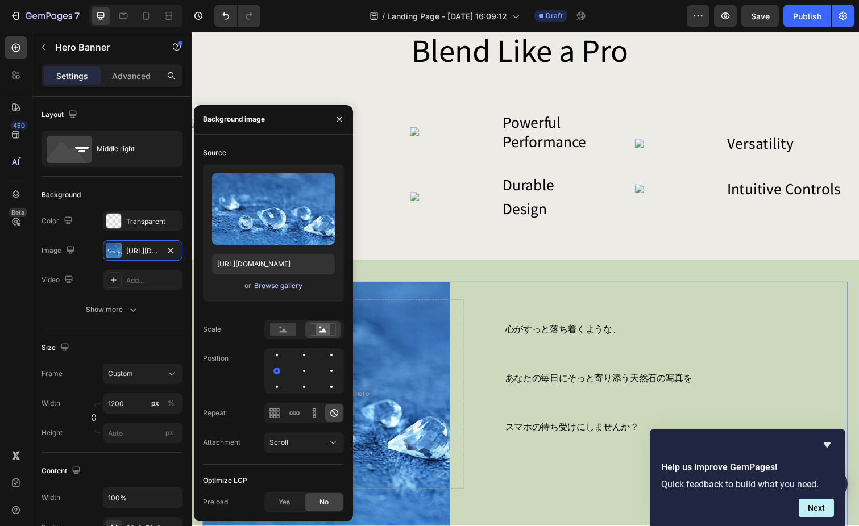
click at [269, 285] on div "Browse gallery" at bounding box center [278, 286] width 48 height 10
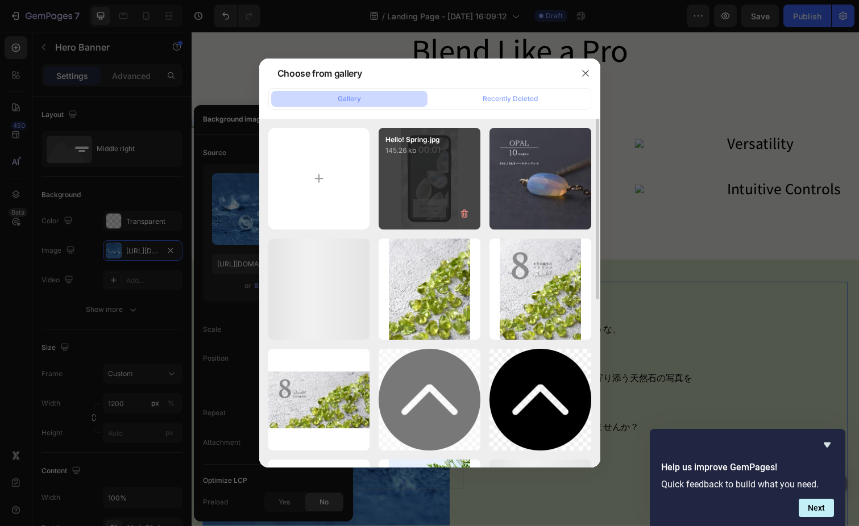
click at [430, 201] on div "Hello! Spring.jpg 145.26 kb" at bounding box center [430, 179] width 102 height 102
type input "[URL][DOMAIN_NAME]"
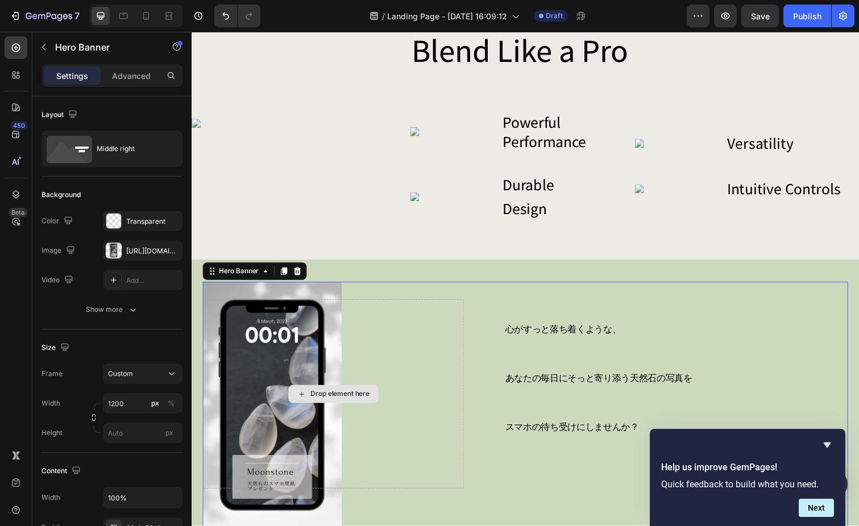
click at [442, 384] on div "Drop element here" at bounding box center [336, 402] width 267 height 193
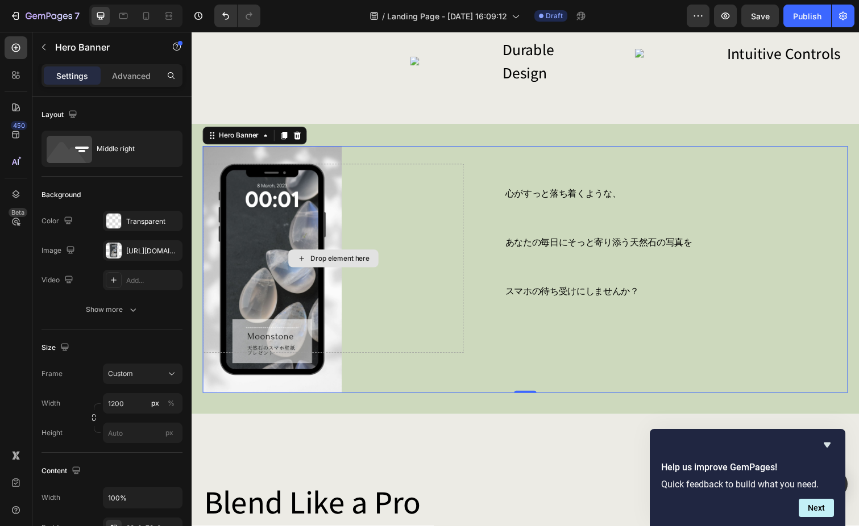
scroll to position [349, 0]
click at [323, 360] on div "Drop element here" at bounding box center [336, 263] width 267 height 193
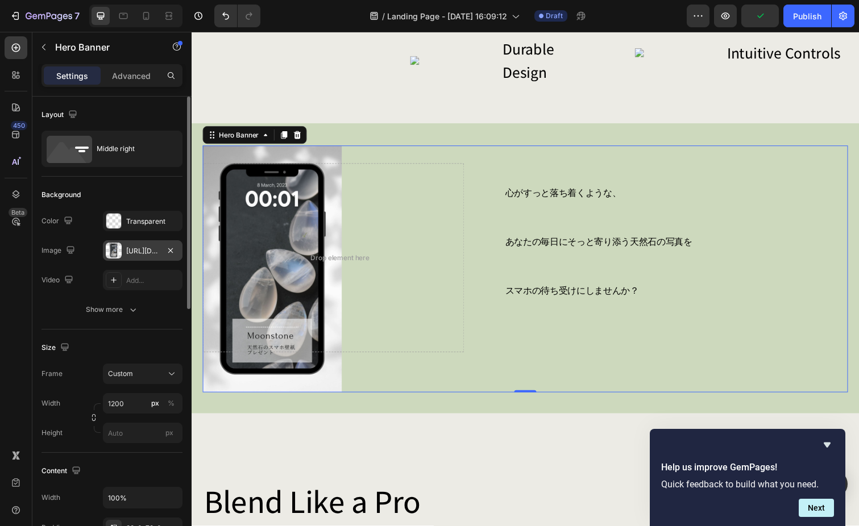
click at [142, 249] on div "[URL][DOMAIN_NAME]" at bounding box center [142, 251] width 33 height 10
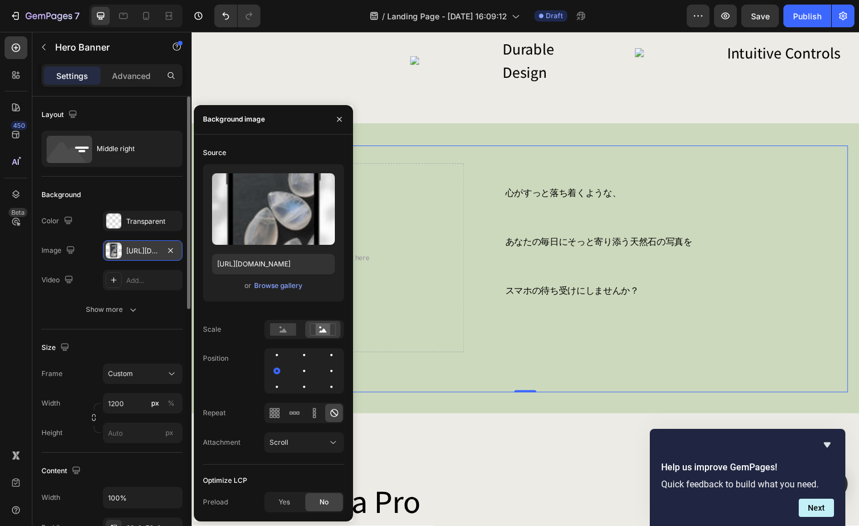
click at [142, 249] on div "[URL][DOMAIN_NAME]" at bounding box center [142, 251] width 33 height 10
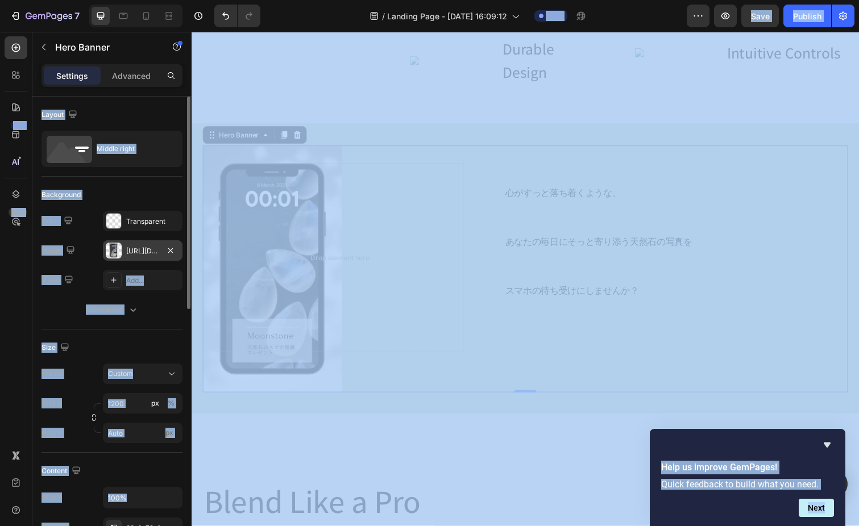
click at [137, 247] on div "[URL][DOMAIN_NAME]" at bounding box center [142, 251] width 33 height 10
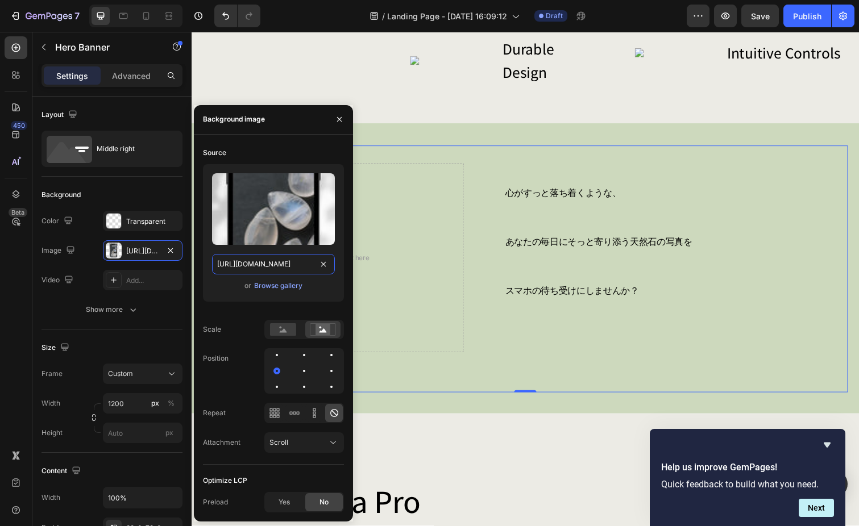
click at [247, 264] on input "[URL][DOMAIN_NAME]" at bounding box center [273, 264] width 123 height 20
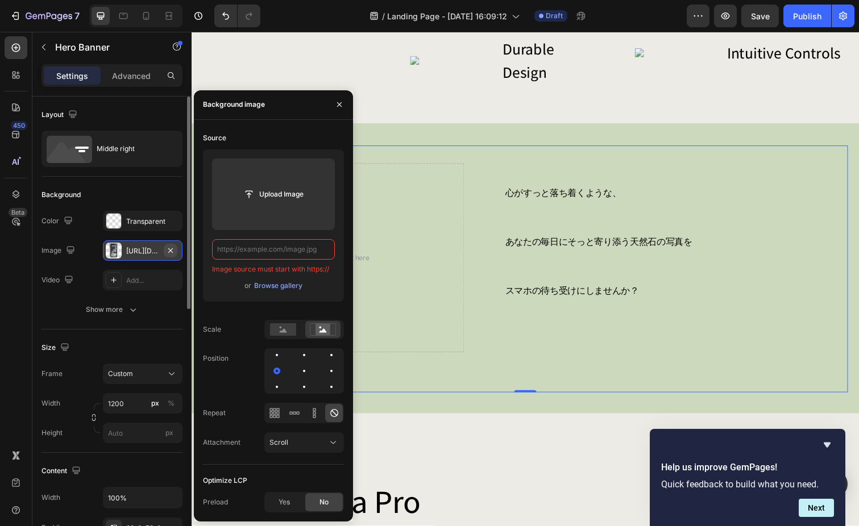
type input "[URL][DOMAIN_NAME]"
click at [173, 249] on icon "button" at bounding box center [170, 250] width 9 height 9
type input "Auto"
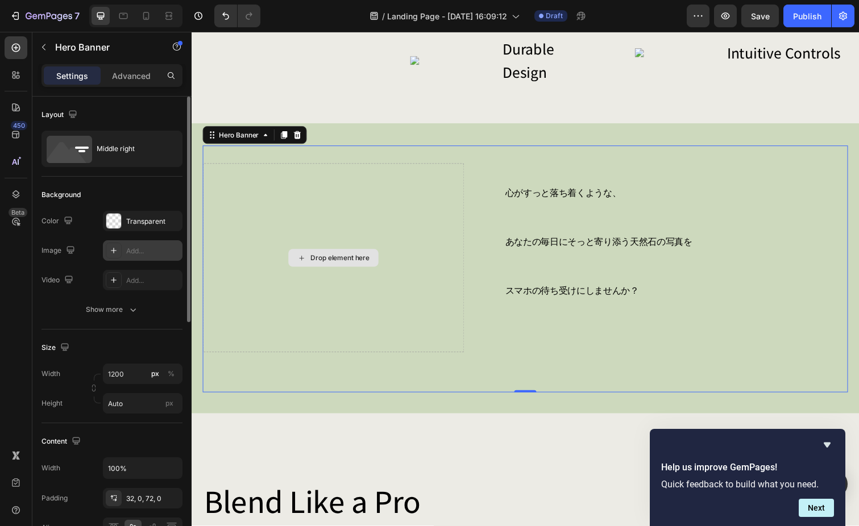
click at [322, 292] on div "Drop element here" at bounding box center [336, 263] width 267 height 193
click at [333, 272] on div "Drop element here" at bounding box center [337, 263] width 92 height 18
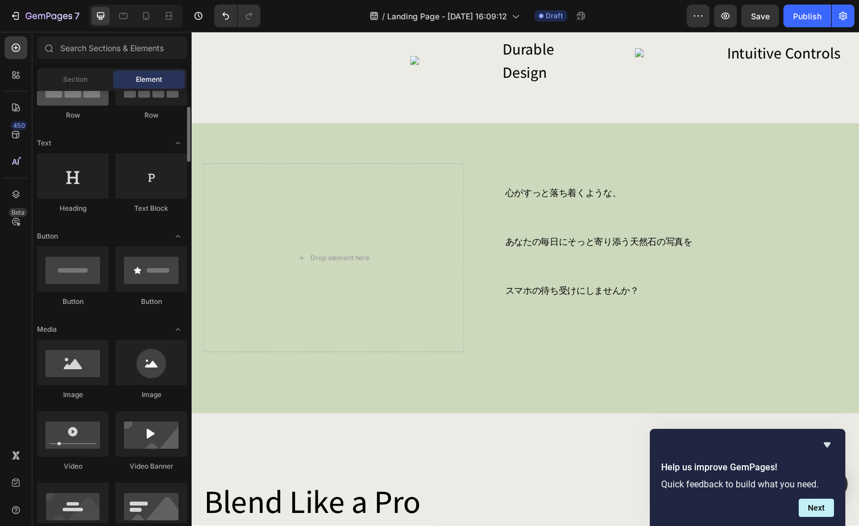
scroll to position [176, 0]
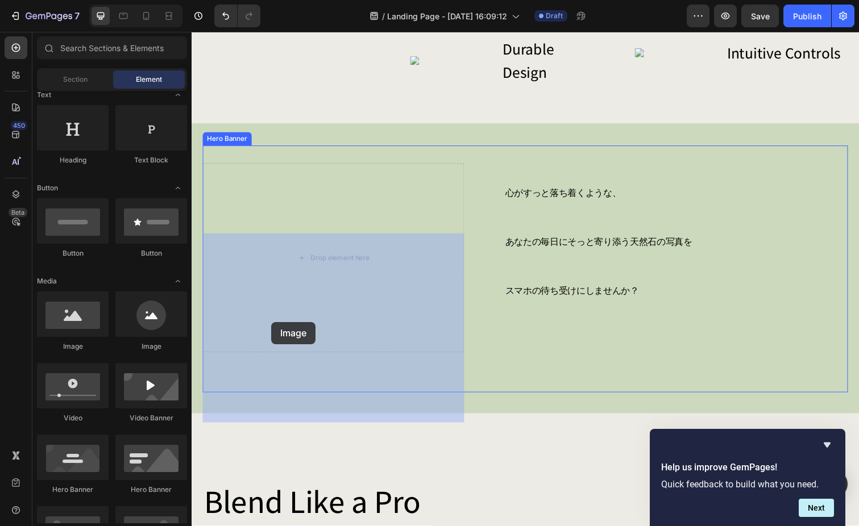
drag, startPoint x: 283, startPoint y: 357, endPoint x: 273, endPoint y: 329, distance: 29.8
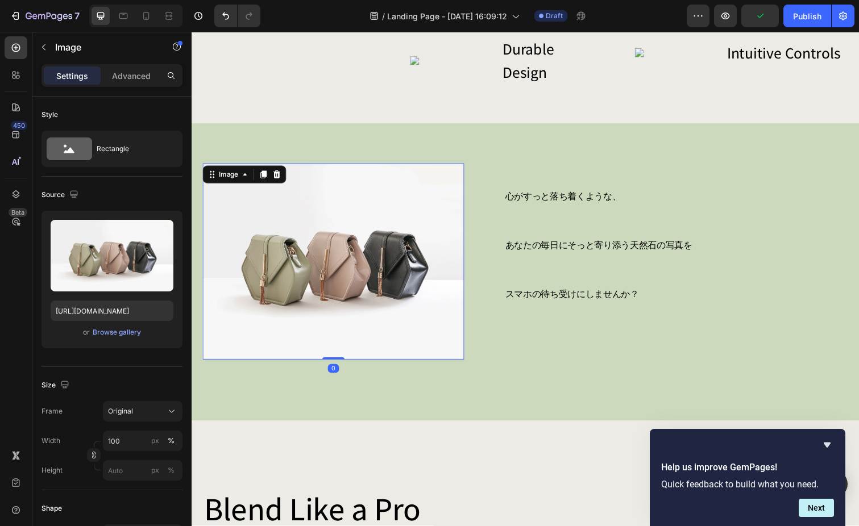
click at [329, 333] on img at bounding box center [336, 267] width 267 height 201
click at [129, 310] on input "[URL][DOMAIN_NAME]" at bounding box center [112, 311] width 123 height 20
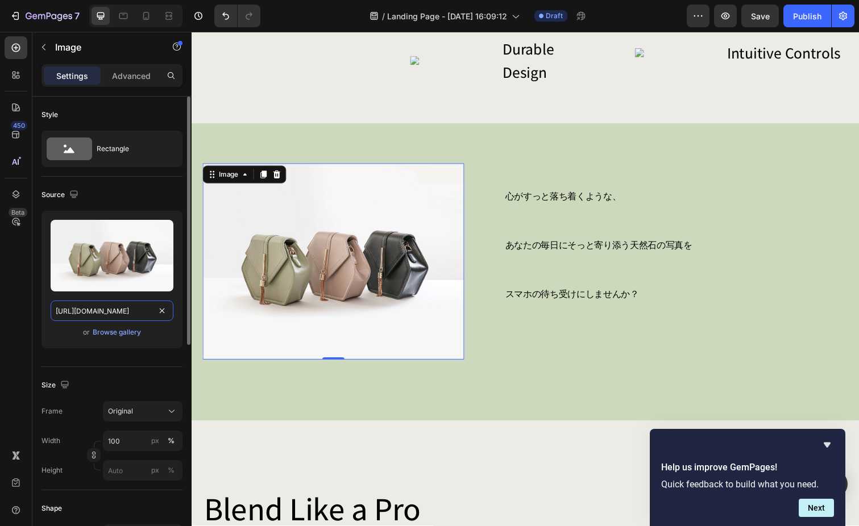
paste input "0636/7500/7221/files/gempages_471873632163857440-d23a8f08-8675-4303-b320-b84f57…"
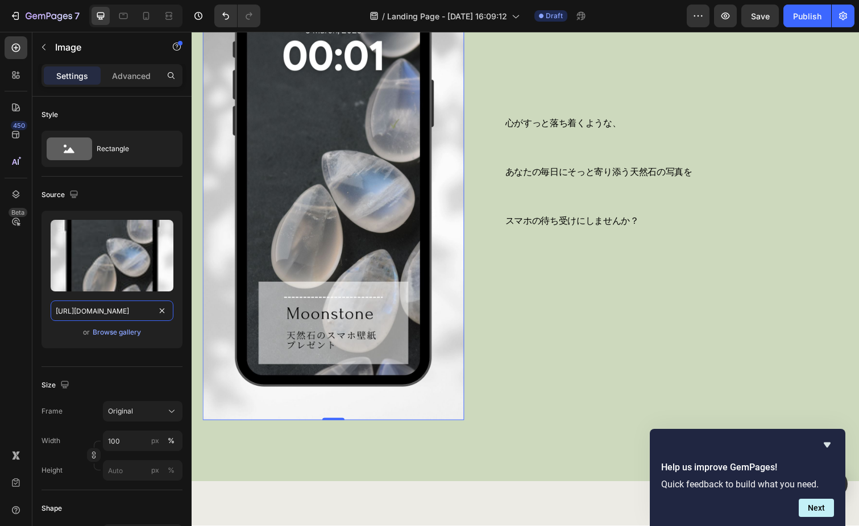
scroll to position [634, 0]
type input "[URL][DOMAIN_NAME]"
click at [151, 14] on icon at bounding box center [145, 15] width 11 height 11
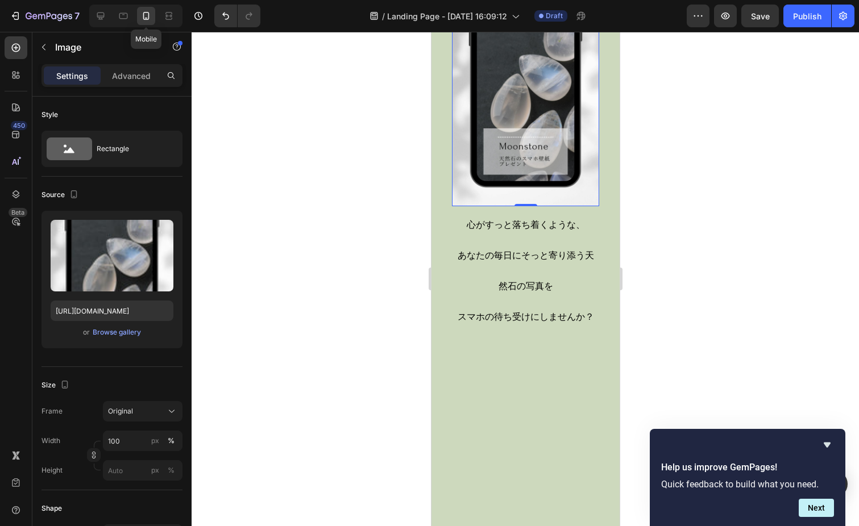
scroll to position [497, 0]
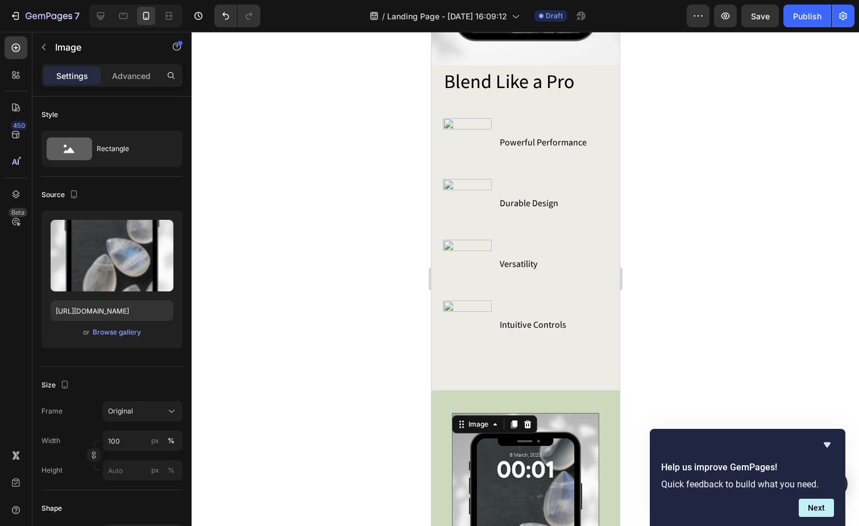
click at [399, 253] on div at bounding box center [525, 279] width 667 height 495
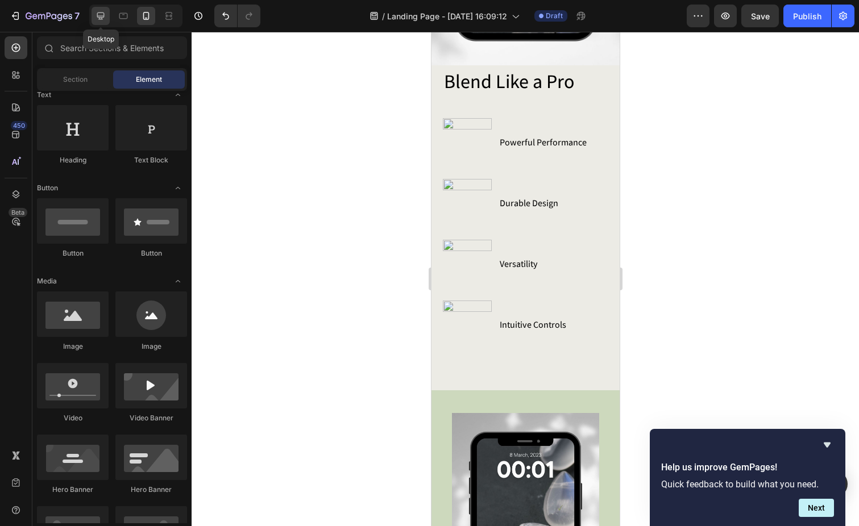
click at [101, 9] on div at bounding box center [101, 16] width 18 height 18
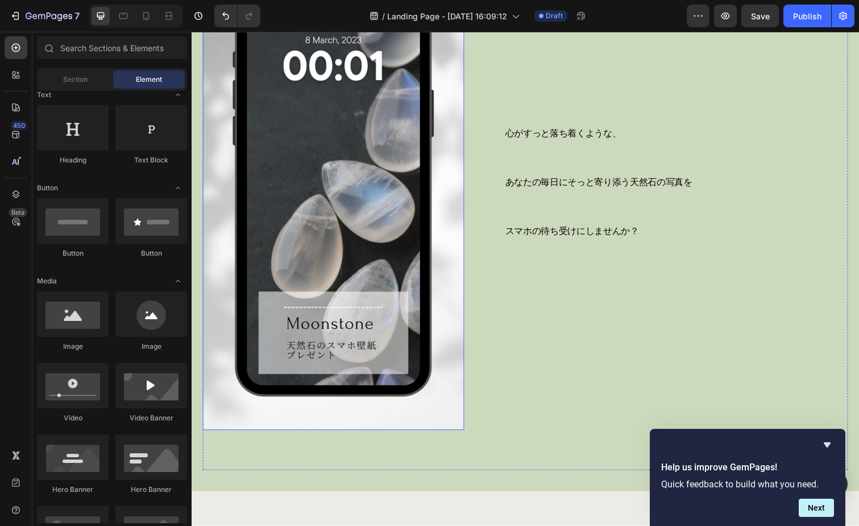
scroll to position [624, 0]
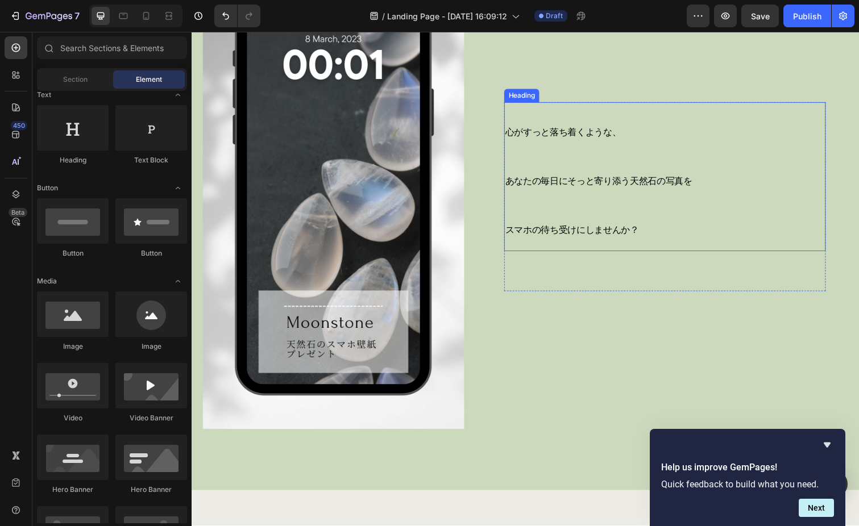
click at [662, 239] on h2 "心がすっと落ち着くような、 あなたの毎日にそっと寄り添う天然石の写真を スマホの待ち受けにしませんか？" at bounding box center [647, 180] width 273 height 152
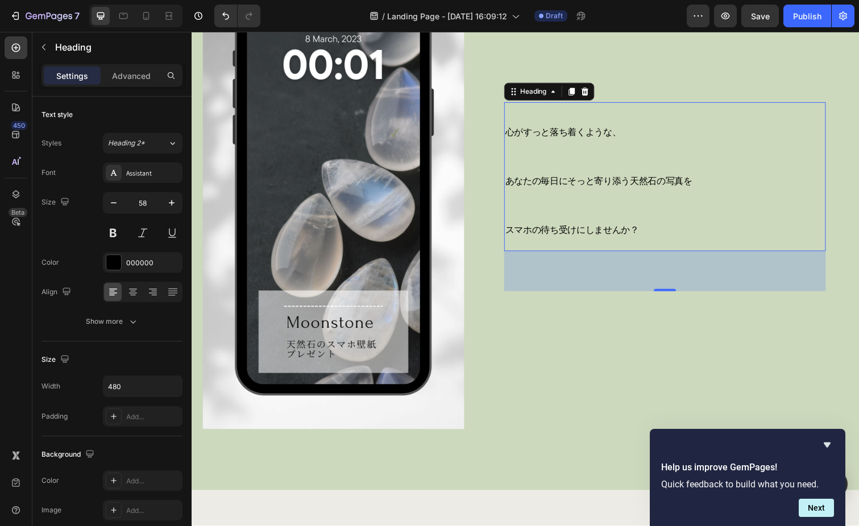
click at [652, 237] on p "心がすっと落ち着くような、 あなたの毎日にそっと寄り添う天然石の写真を スマホの待ち受けにしませんか？" at bounding box center [647, 180] width 271 height 150
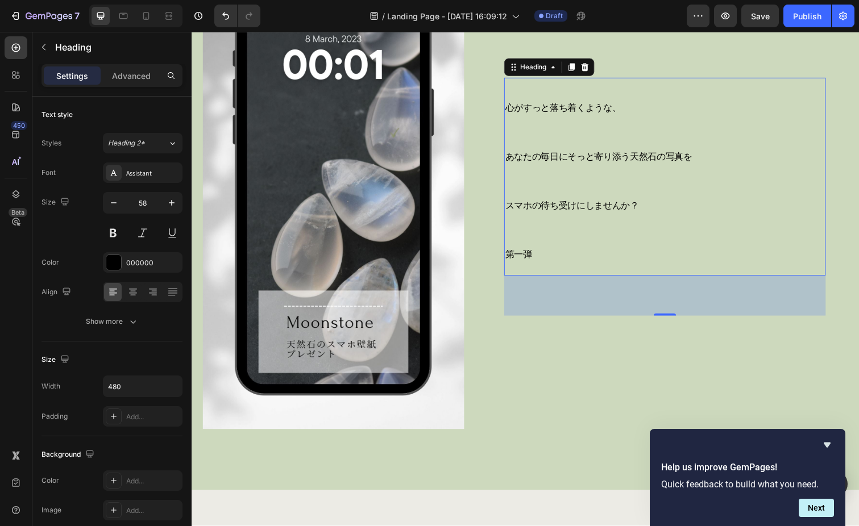
click at [570, 262] on h2 "心がすっと落ち着くような、 あなたの毎日にそっと寄り添う天然石の写真を スマホの待ち受けにしませんか？ 第一弾" at bounding box center [647, 180] width 273 height 202
click at [609, 260] on span "第一弾はムーンストーン" at bounding box center [562, 260] width 100 height 12
click at [635, 258] on span "第一弾はムーンストーンの石の" at bounding box center [575, 260] width 127 height 12
click at [680, 262] on span "第一弾はムーンストーンの石の待受画像を" at bounding box center [598, 260] width 173 height 12
click at [691, 259] on span "第一弾はムーンストーンの石の待受画像を布プレゼント" at bounding box center [625, 260] width 227 height 12
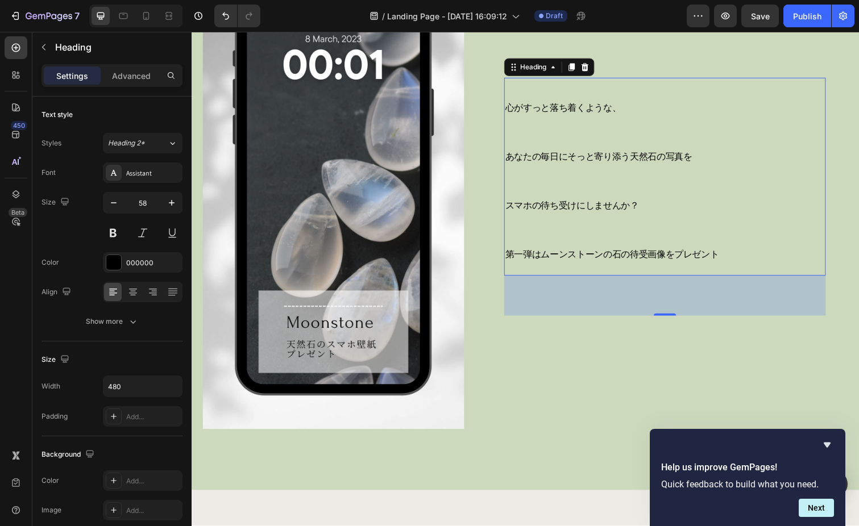
click at [753, 272] on p "心がすっと落ち着くような、 あなたの毎日にそっと寄り添う天然石の写真を スマホの待ち受けにしませんか？ 第一弾はムーンストーンの石の待受画像をプレゼント" at bounding box center [647, 180] width 271 height 200
click at [545, 258] on span "第一弾はムーンストーンの石の待受画像をプレゼント" at bounding box center [621, 260] width 218 height 12
click at [643, 265] on span "第一弾は、ムーンストーンの石の待受画像をプレゼント" at bounding box center [625, 260] width 227 height 12
click at [643, 259] on span "第一弾は、ムーンストーンの石の待受画像をプレゼント" at bounding box center [625, 260] width 227 height 12
click at [718, 257] on span "第一弾は、ムーンストーンの待受画像をプレゼント" at bounding box center [616, 260] width 209 height 12
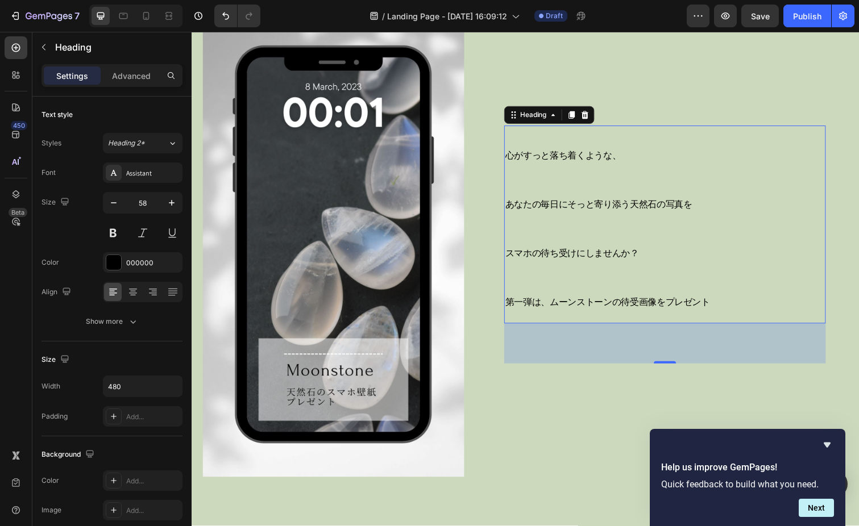
scroll to position [562, 0]
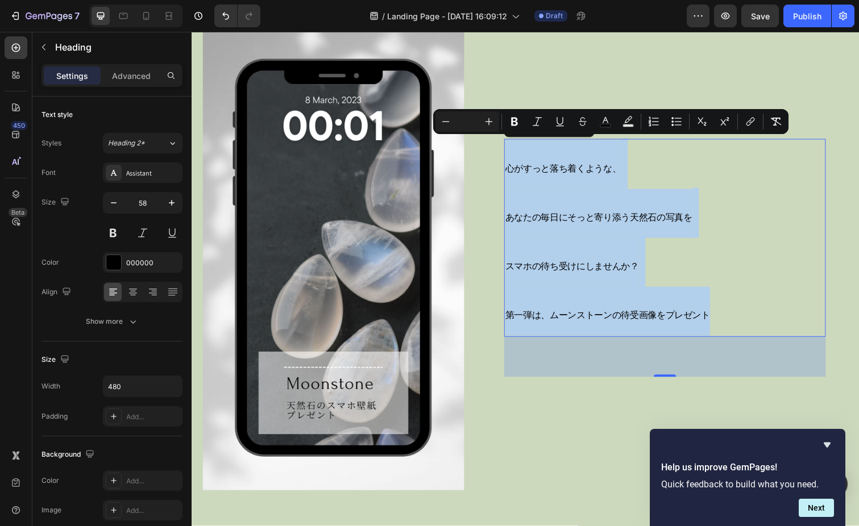
drag, startPoint x: 513, startPoint y: 172, endPoint x: 733, endPoint y: 327, distance: 269.6
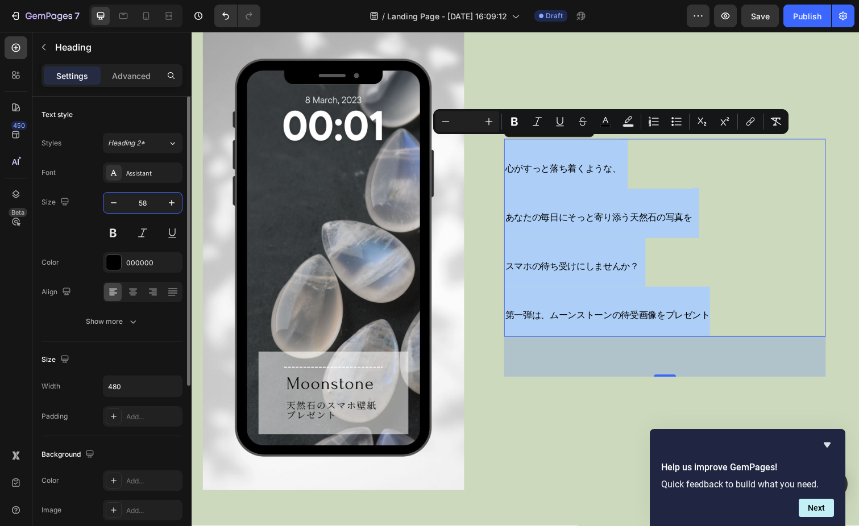
click at [144, 201] on input "58" at bounding box center [143, 203] width 38 height 20
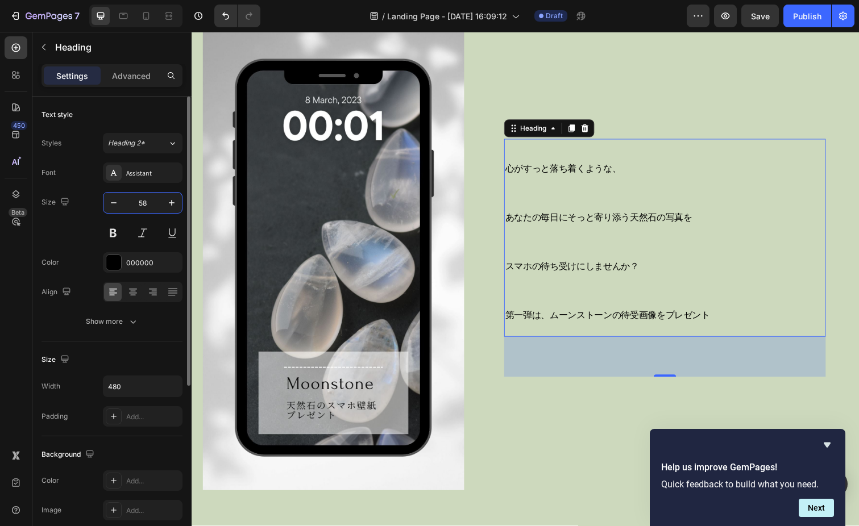
drag, startPoint x: 144, startPoint y: 201, endPoint x: 136, endPoint y: 200, distance: 8.0
click at [136, 200] on input "58" at bounding box center [143, 203] width 38 height 20
drag, startPoint x: 136, startPoint y: 200, endPoint x: 165, endPoint y: 202, distance: 29.1
click at [165, 202] on div "58" at bounding box center [142, 203] width 78 height 20
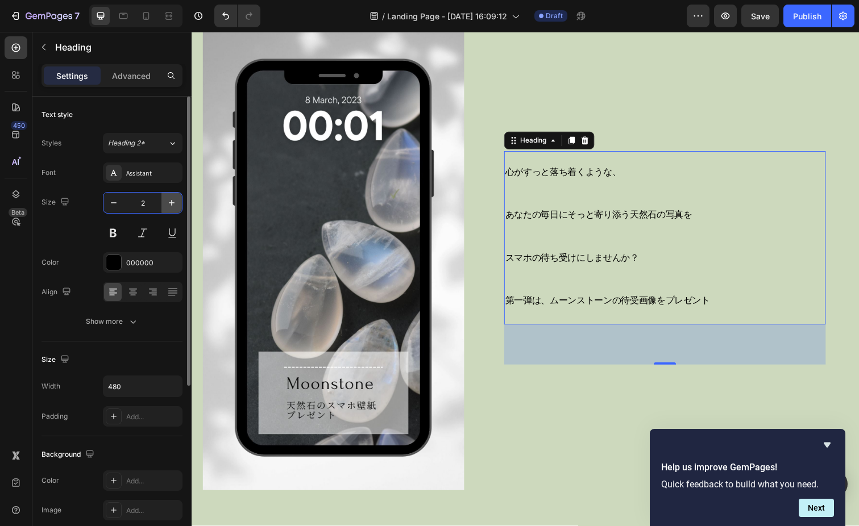
type input "24"
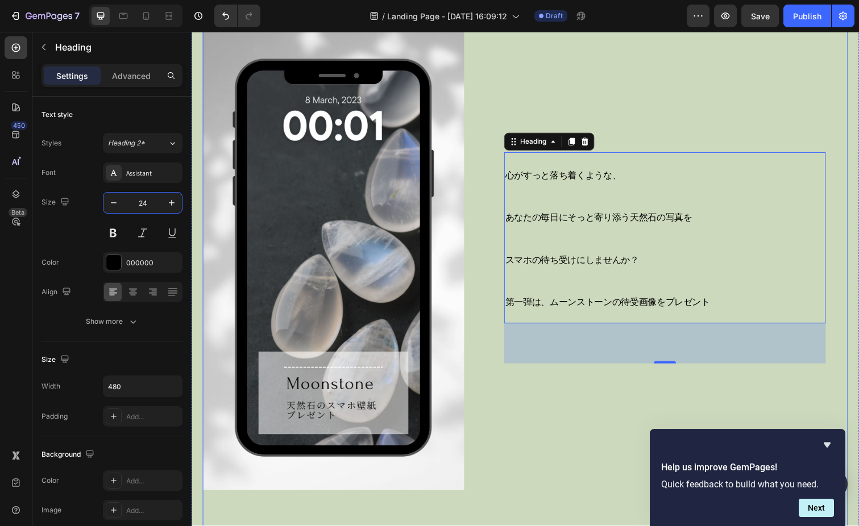
click at [582, 372] on div "⁠⁠⁠⁠⁠⁠⁠ 心がすっと落ち着くような、 あなたの毎日にそっと寄り添う天然石の写真を スマホの待ち受けにしませんか？ 第一弾は、ムーンストーンの待受画像をプ…" at bounding box center [675, 263] width 374 height 475
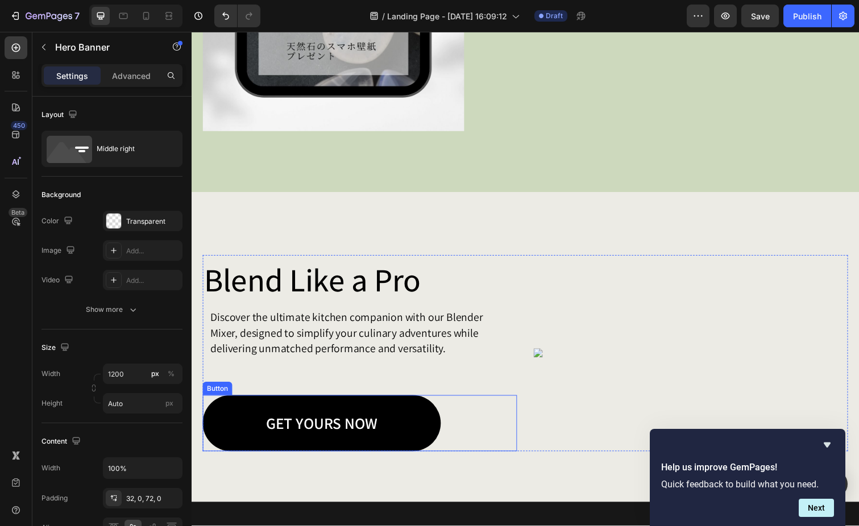
scroll to position [924, 0]
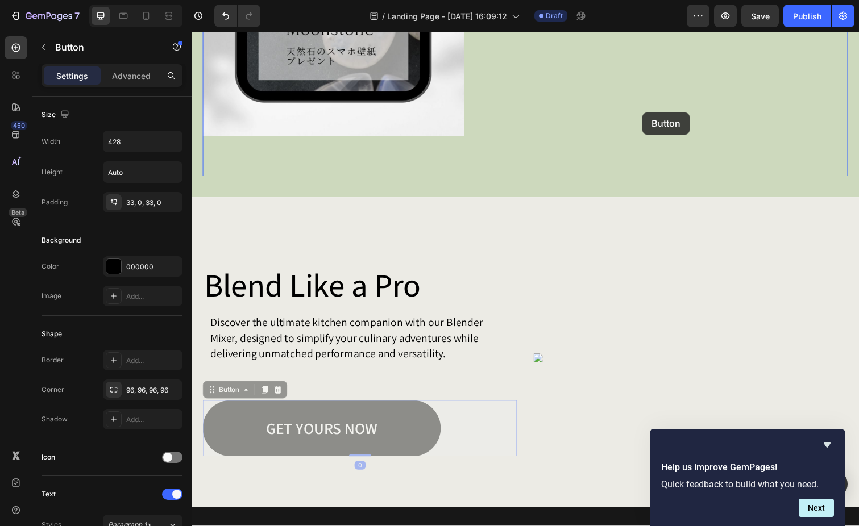
drag, startPoint x: 366, startPoint y: 509, endPoint x: 653, endPoint y: 114, distance: 487.6
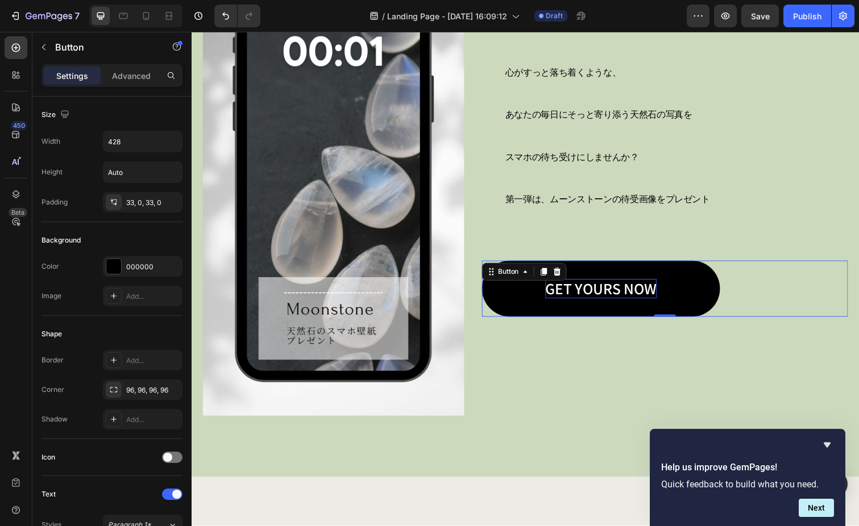
scroll to position [637, 0]
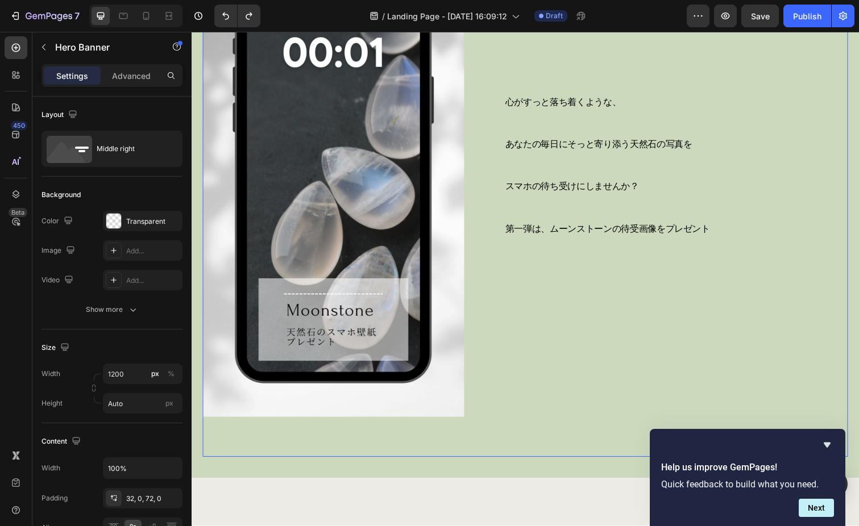
click at [565, 428] on div "心がすっと落ち着くような、 あなたの毎日にそっと寄り添う天然石の写真を スマホの待ち受けにしませんか？ 第一弾は、ムーンストーンの待受画像をプレゼント Hea…" at bounding box center [533, 199] width 660 height 534
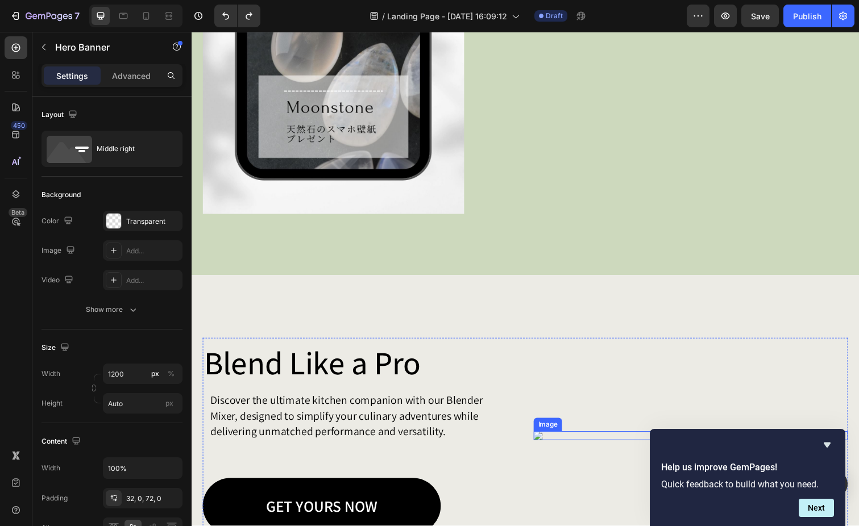
scroll to position [844, 0]
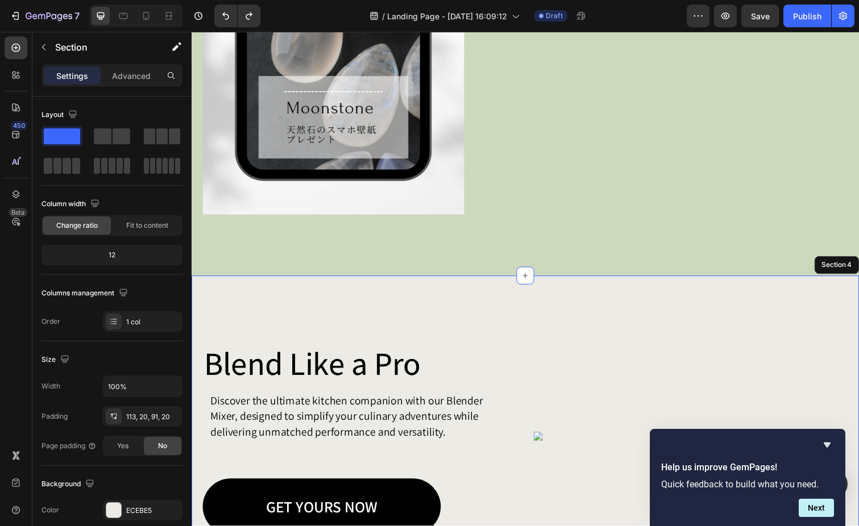
click at [567, 288] on div "Blend Like a Pro Heading Discover the ultimate kitchen companion with our Blend…" at bounding box center [533, 439] width 682 height 317
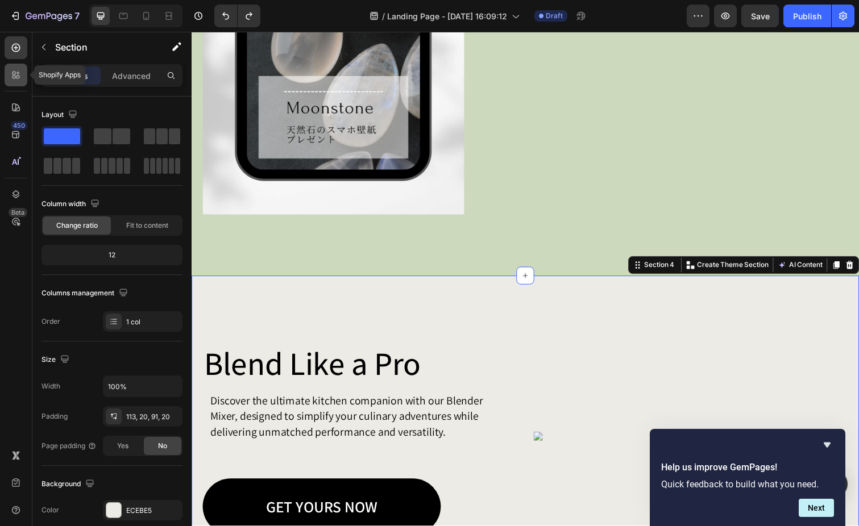
click at [18, 73] on icon at bounding box center [17, 73] width 3 height 3
click at [277, 284] on div "Blend Like a Pro Heading Discover the ultimate kitchen companion with our Blend…" at bounding box center [533, 439] width 682 height 317
click at [534, 273] on div at bounding box center [533, 281] width 18 height 18
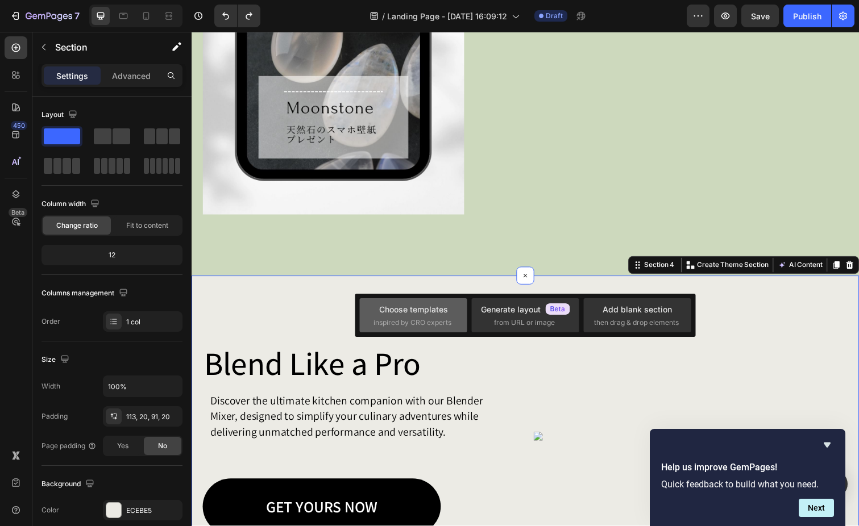
click at [428, 313] on div "Choose templates" at bounding box center [413, 310] width 69 height 12
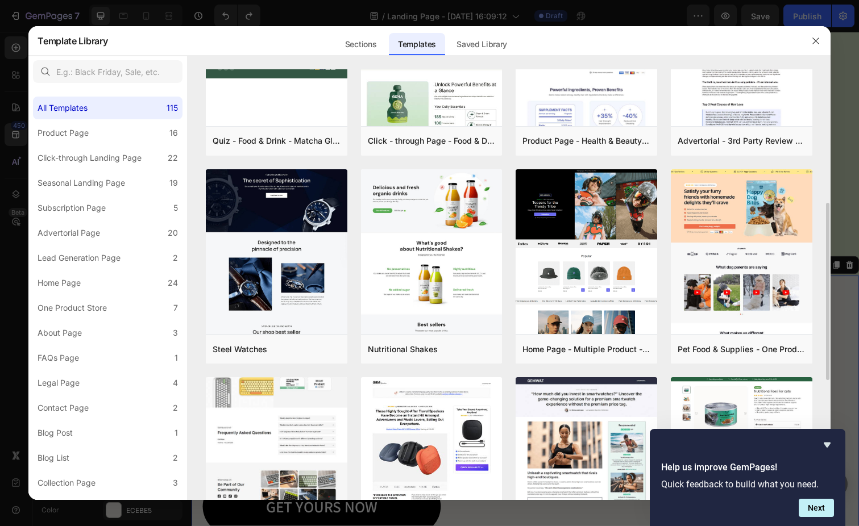
scroll to position [0, 0]
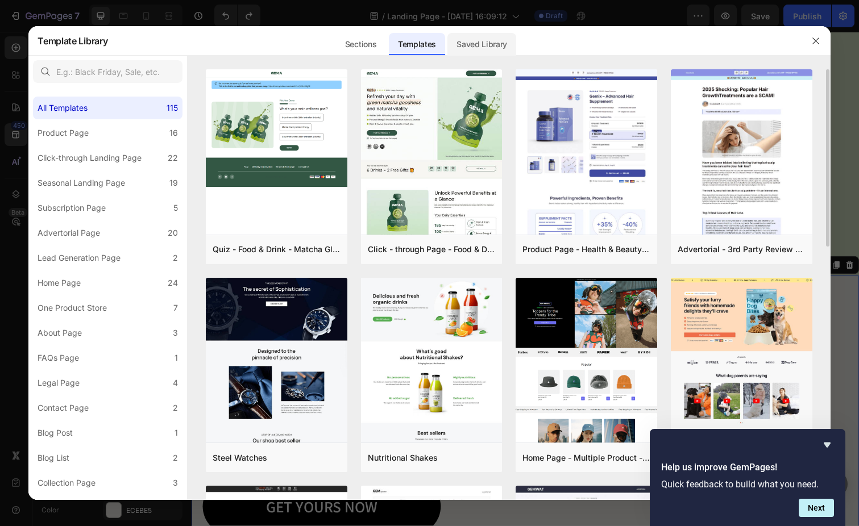
click at [491, 38] on div "Saved Library" at bounding box center [481, 44] width 69 height 23
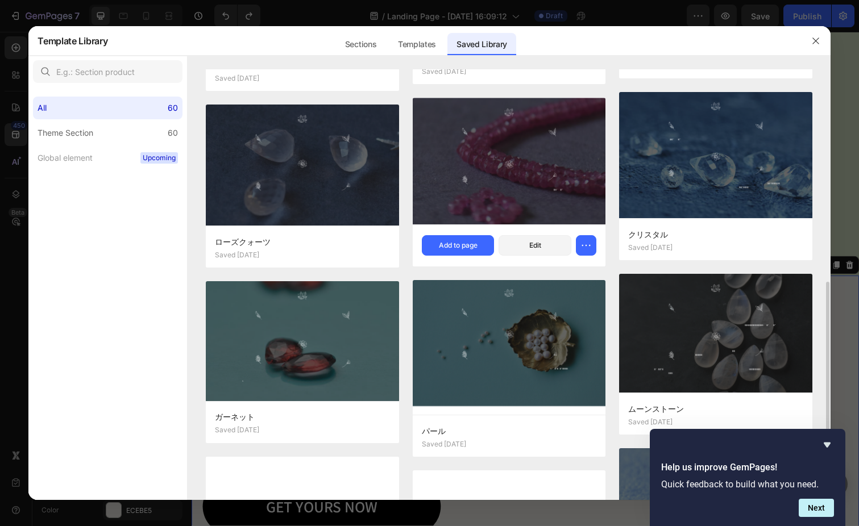
scroll to position [553, 0]
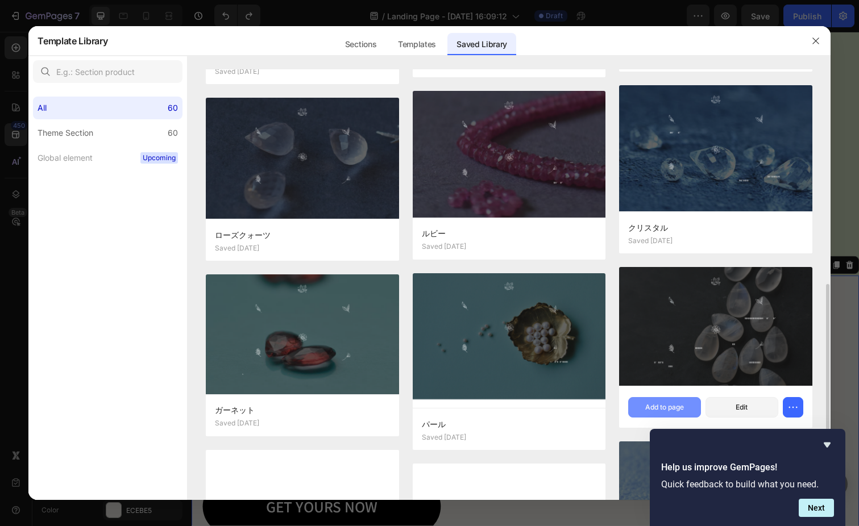
click at [676, 403] on div "Add to page" at bounding box center [664, 408] width 39 height 10
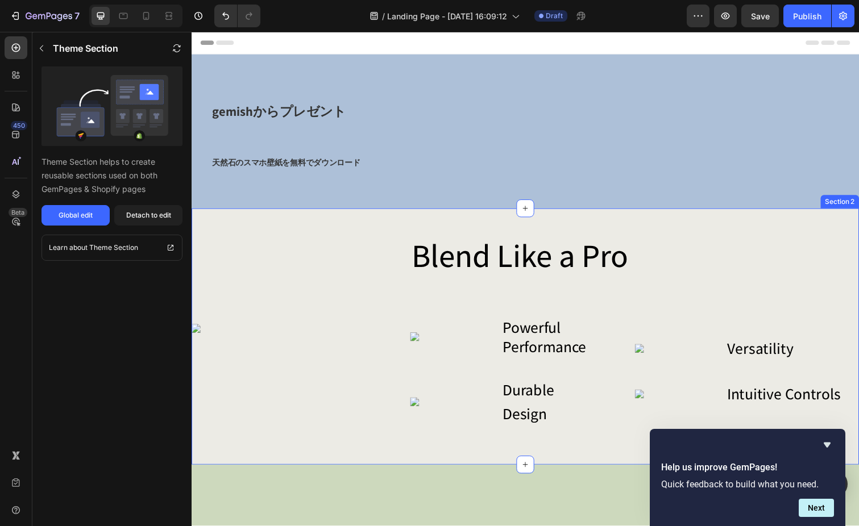
scroll to position [0, 0]
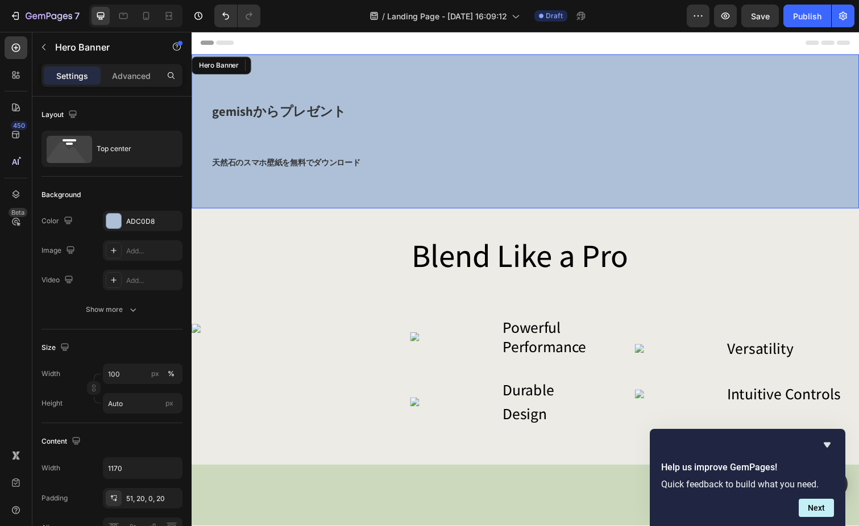
click at [842, 59] on div "gemishからプレゼント 天然石のスマホ壁紙を無料でダウンロード Heading" at bounding box center [532, 133] width 665 height 157
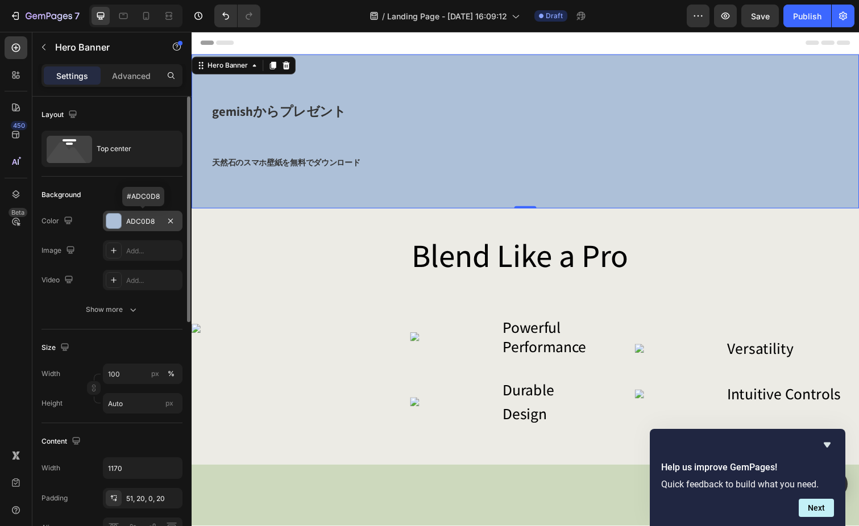
click at [118, 216] on div at bounding box center [113, 221] width 15 height 15
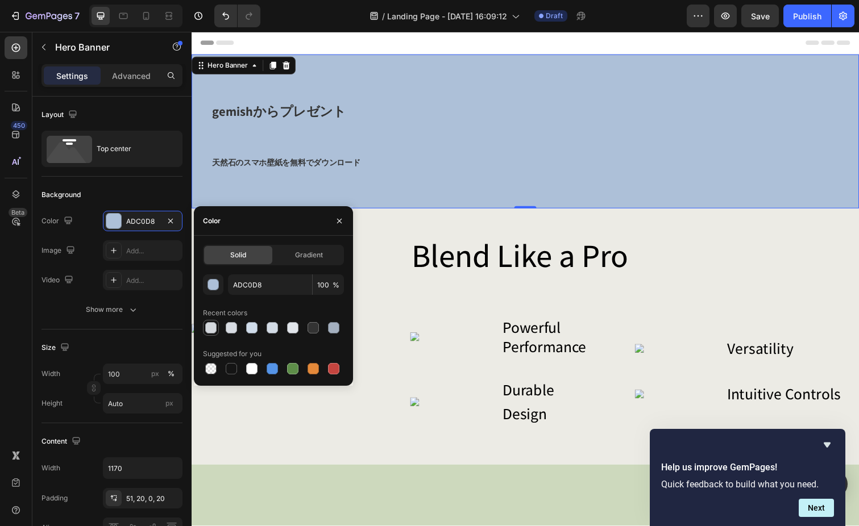
click at [213, 327] on div at bounding box center [210, 327] width 11 height 11
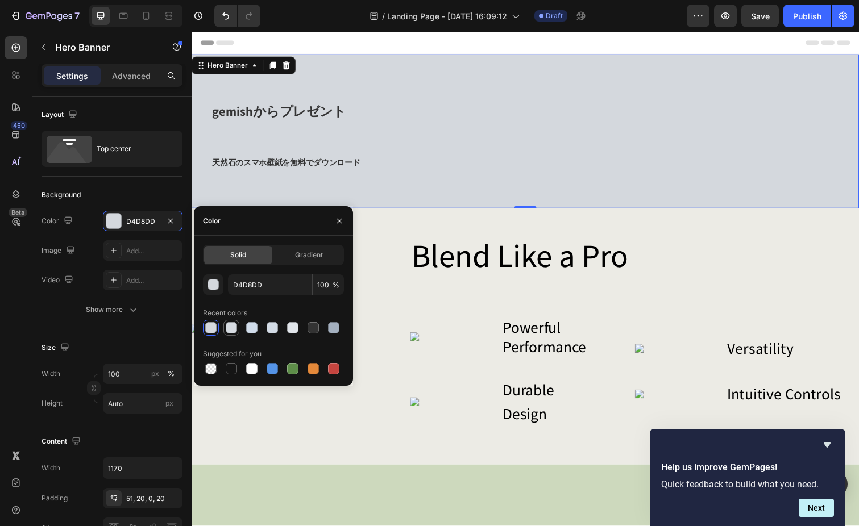
click at [228, 327] on div at bounding box center [231, 327] width 11 height 11
type input "D7DCE2"
click at [379, 331] on img at bounding box center [303, 335] width 223 height 9
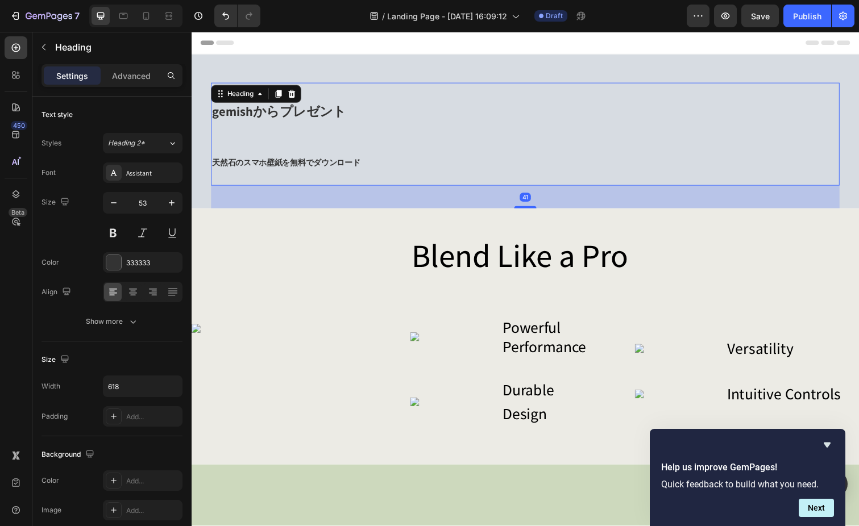
click at [394, 162] on h2 "gemishからプレゼント 天然石のスマホ壁紙を無料でダウンロード" at bounding box center [387, 136] width 351 height 105
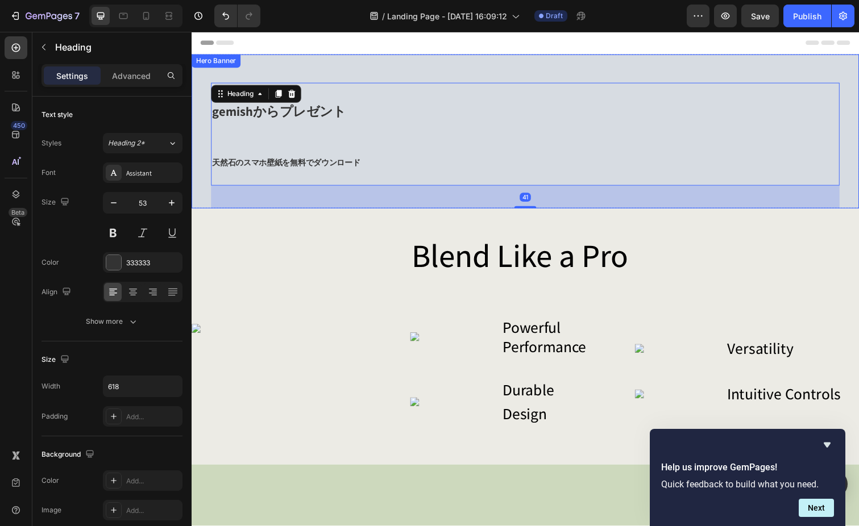
click at [424, 67] on div "gemishからプレゼント 天然石のスマホ壁紙を無料でダウンロード Heading 41" at bounding box center [532, 133] width 665 height 157
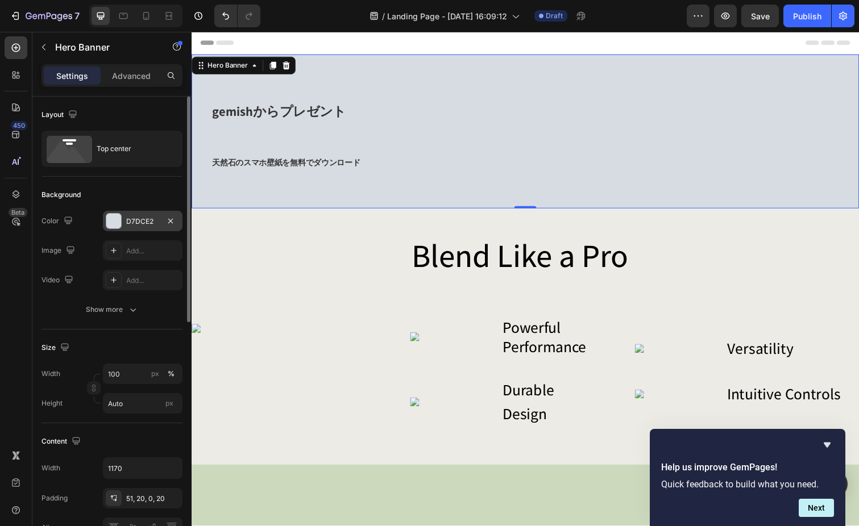
click at [150, 221] on div "D7DCE2" at bounding box center [142, 222] width 33 height 10
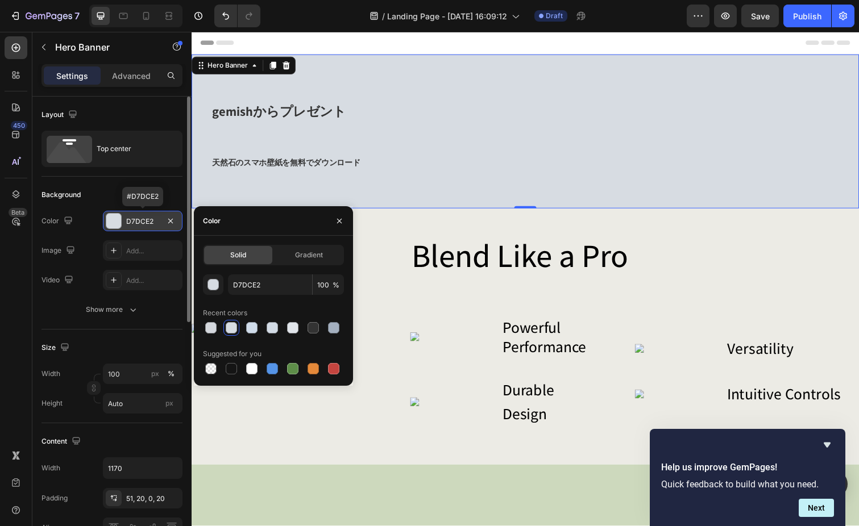
click at [128, 212] on div "D7DCE2" at bounding box center [143, 221] width 80 height 20
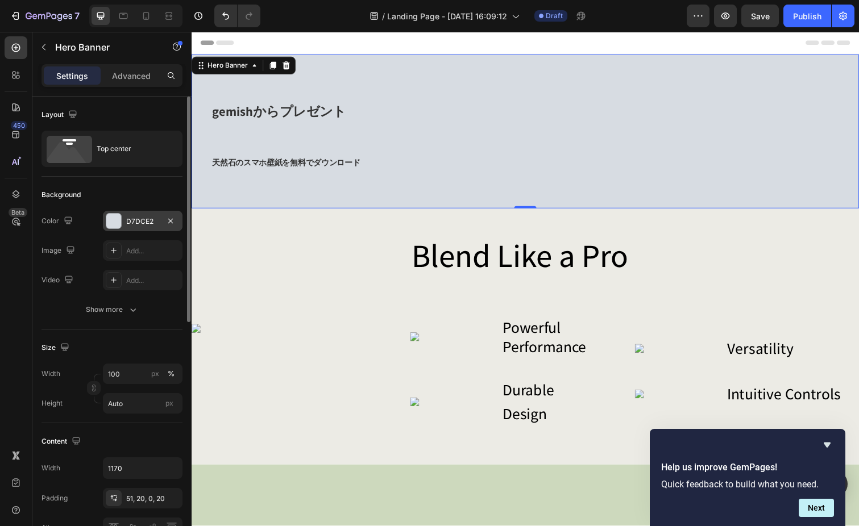
click at [147, 225] on div "D7DCE2" at bounding box center [142, 222] width 33 height 10
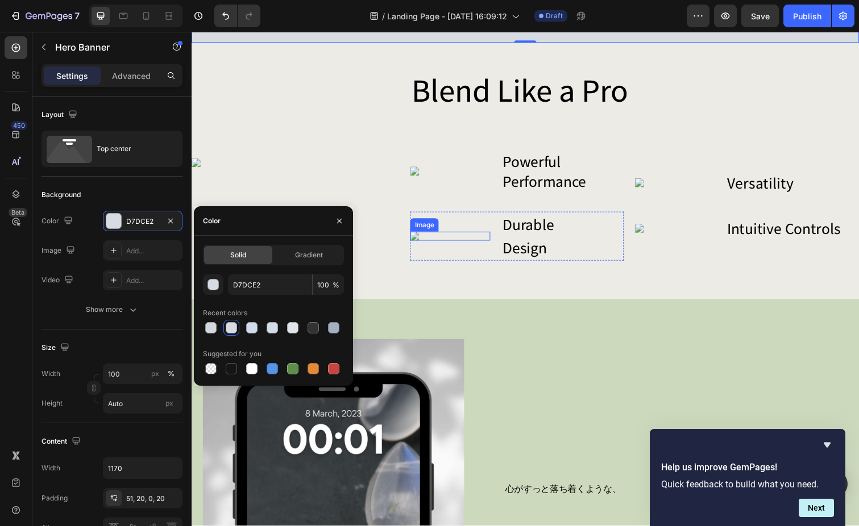
scroll to position [181, 0]
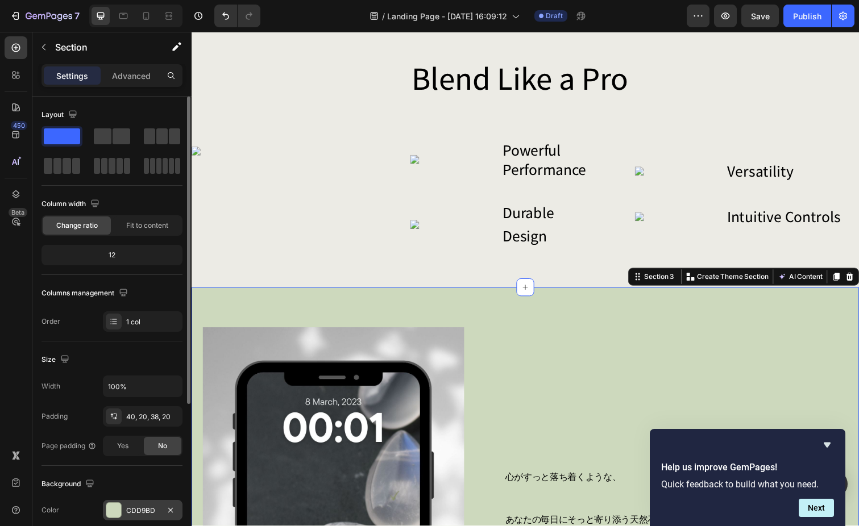
click at [113, 505] on div at bounding box center [113, 510] width 15 height 15
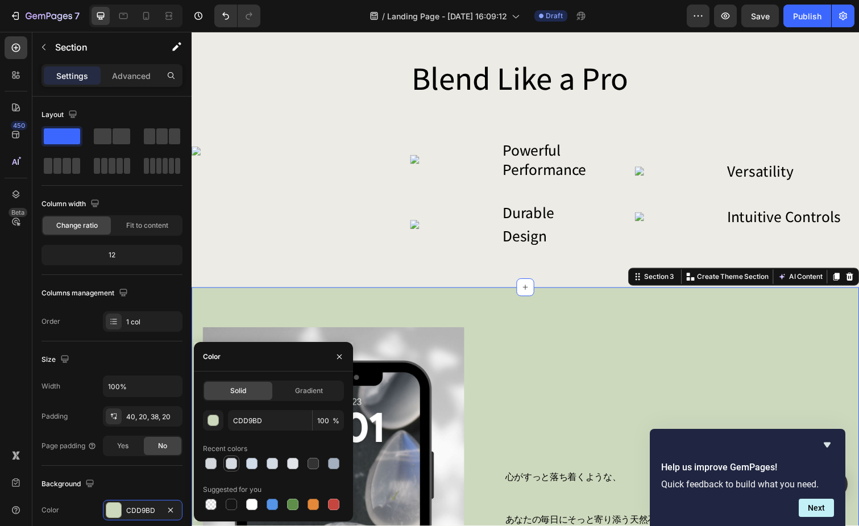
click at [230, 466] on div at bounding box center [231, 463] width 11 height 11
type input "D7DCE2"
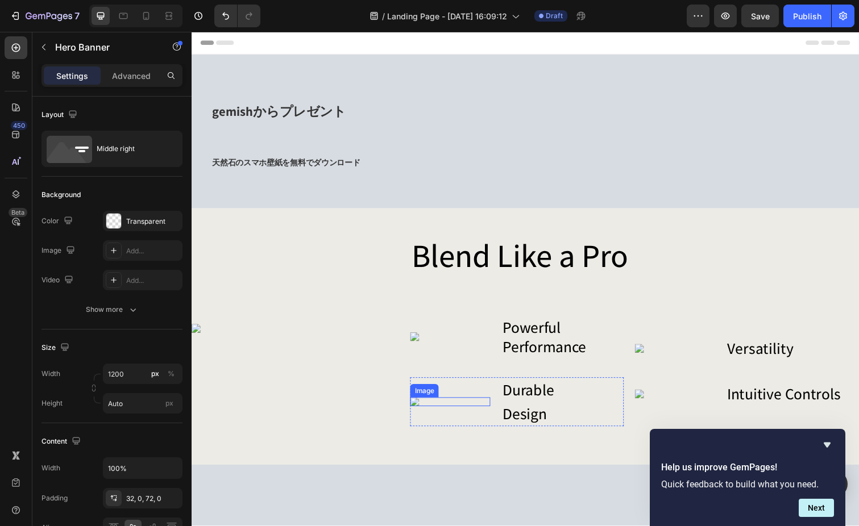
scroll to position [0, 0]
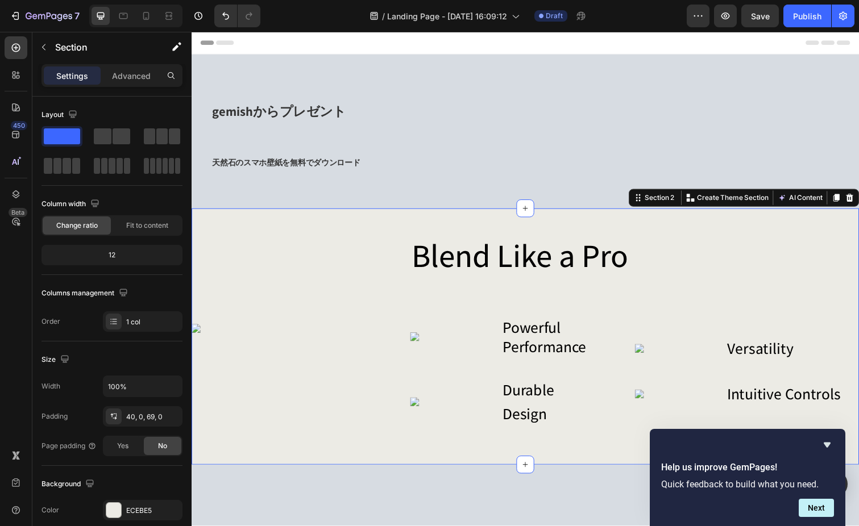
click at [633, 221] on div "Image Blend Like a Pro Heading Image powerful performance Text Block Row Image …" at bounding box center [533, 344] width 682 height 262
click at [859, 200] on icon at bounding box center [864, 202] width 7 height 8
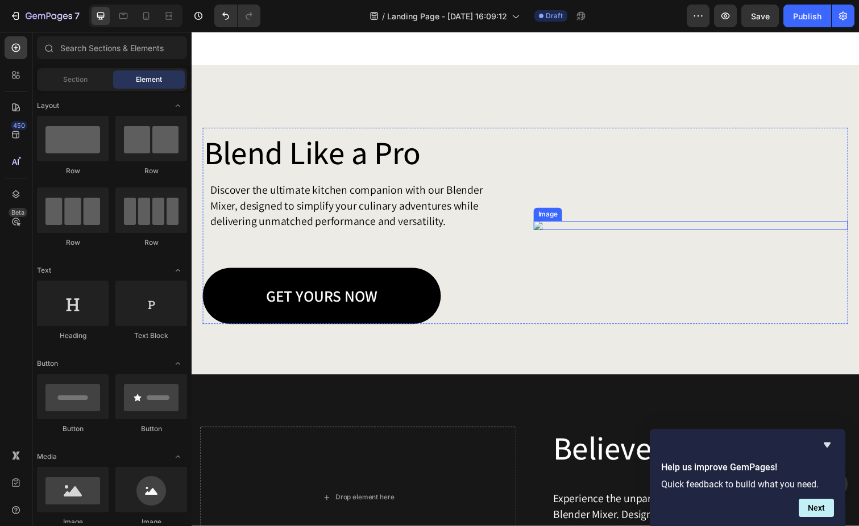
scroll to position [1268, 0]
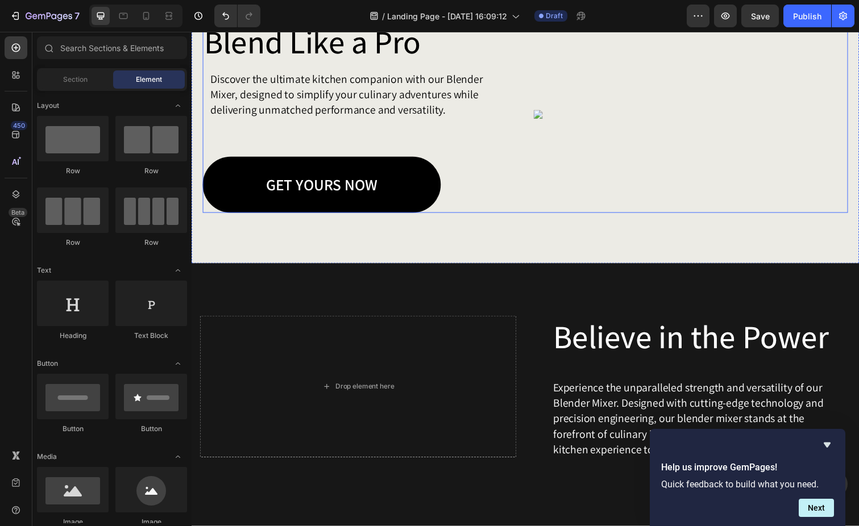
click at [532, 131] on div "Blend Like a Pro Heading Discover the ultimate kitchen companion with our Blend…" at bounding box center [533, 116] width 660 height 201
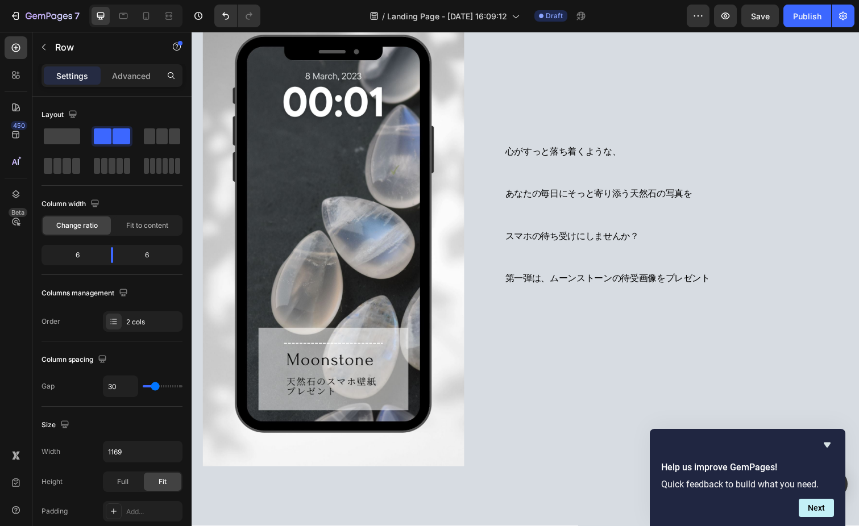
scroll to position [254, 0]
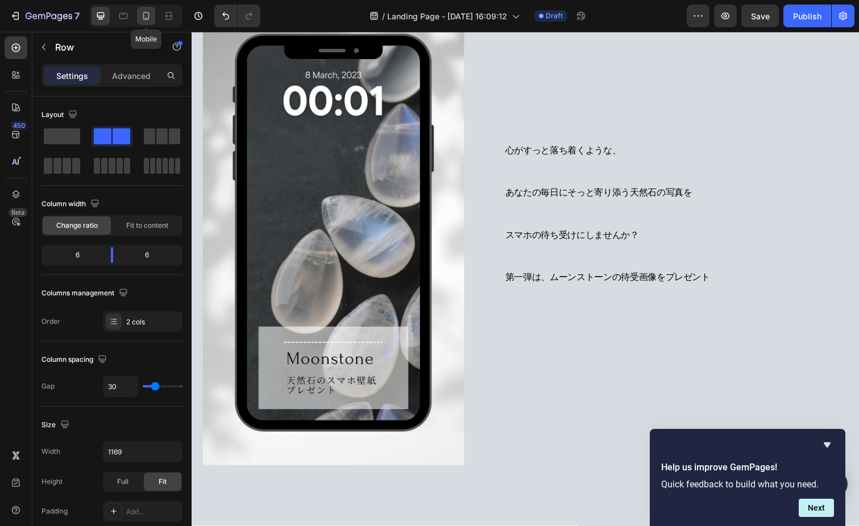
click at [145, 19] on icon at bounding box center [146, 16] width 6 height 8
type input "0"
type input "100%"
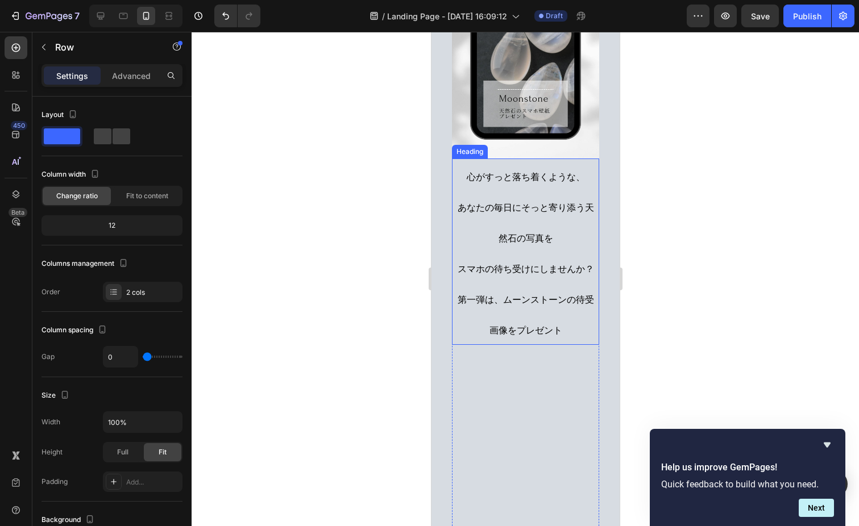
scroll to position [290, 0]
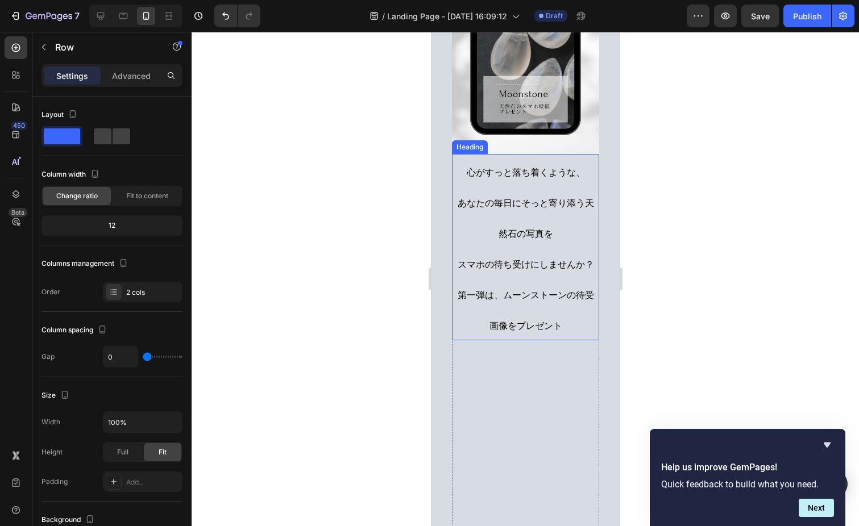
click at [503, 246] on h2 "心がすっと落ち着くような、 あなたの毎日にそっと寄り添う天然石の写真を スマホの待ち受けにしませんか？ 第一弾は、ムーンストーンの待受画像をプレゼント" at bounding box center [524, 247] width 147 height 186
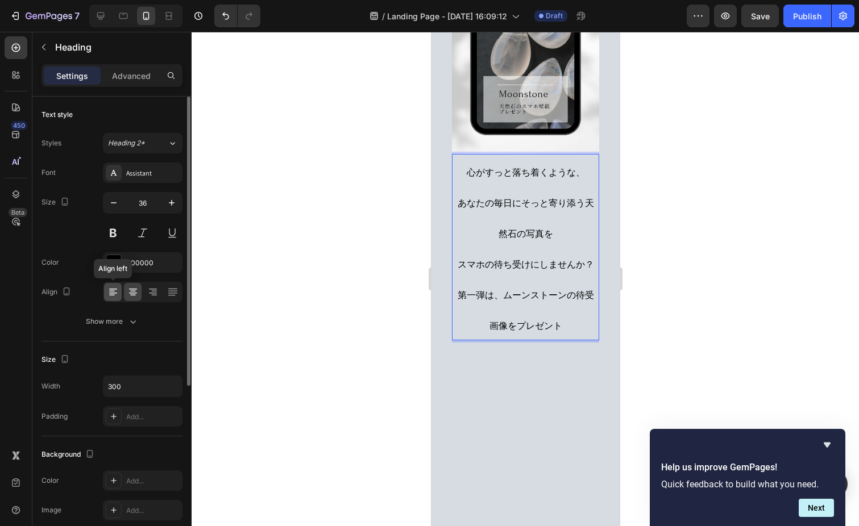
click at [106, 293] on div at bounding box center [113, 292] width 18 height 18
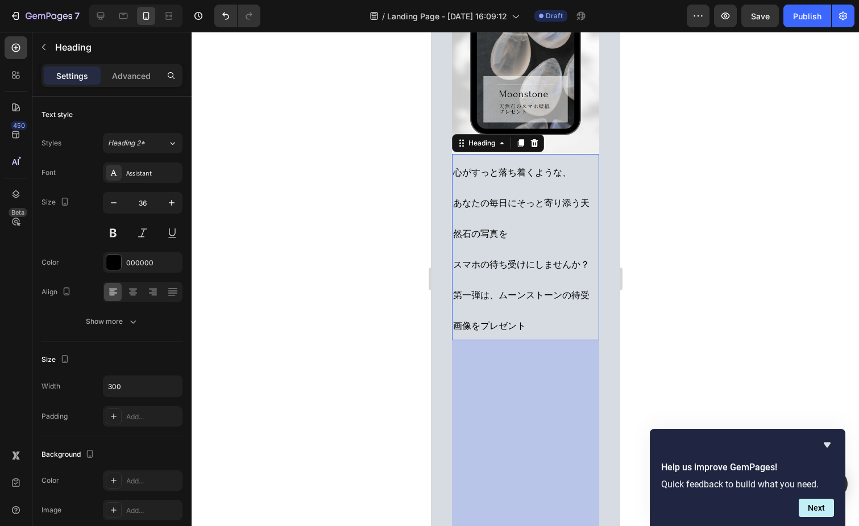
click at [400, 375] on div at bounding box center [525, 279] width 667 height 495
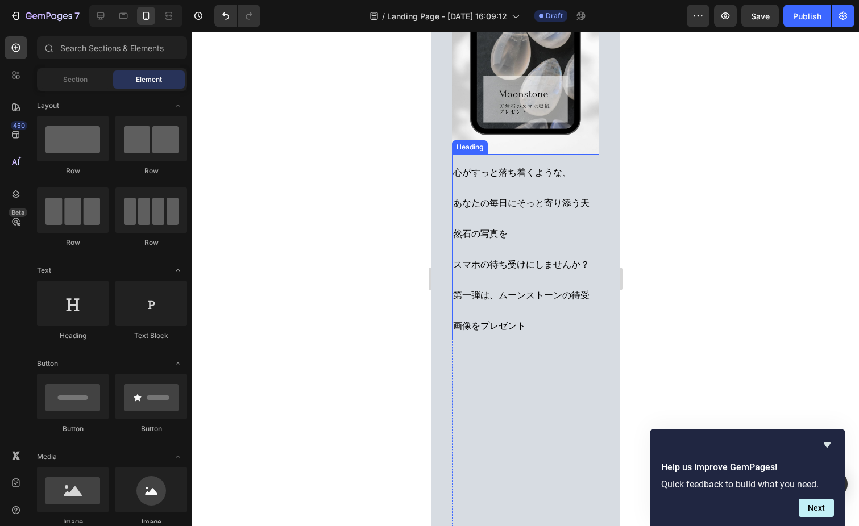
click at [580, 202] on span "あなたの毎日にそっと寄り添う天然石の写真を" at bounding box center [521, 218] width 136 height 43
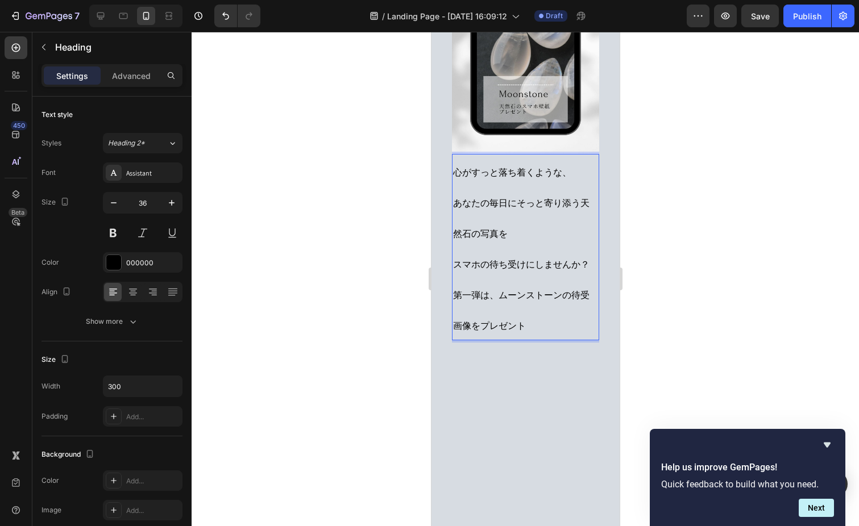
click at [580, 202] on span "あなたの毎日にそっと寄り添う天然石の写真を" at bounding box center [521, 218] width 136 height 43
click at [550, 298] on span "第一弾は、ムーンストーンの待受画像をプレゼント" at bounding box center [521, 310] width 136 height 43
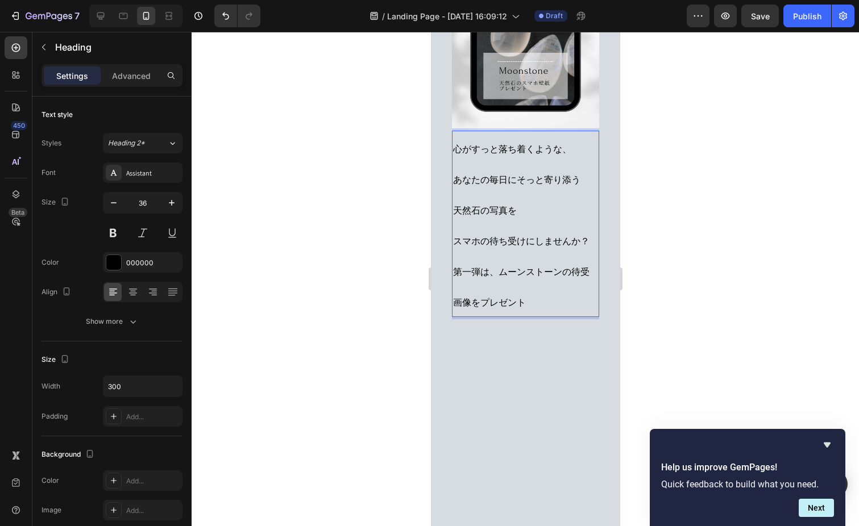
scroll to position [314, 0]
click at [568, 268] on span "第一弾は、ムーンストーンの待受画像をプレゼント" at bounding box center [521, 286] width 136 height 43
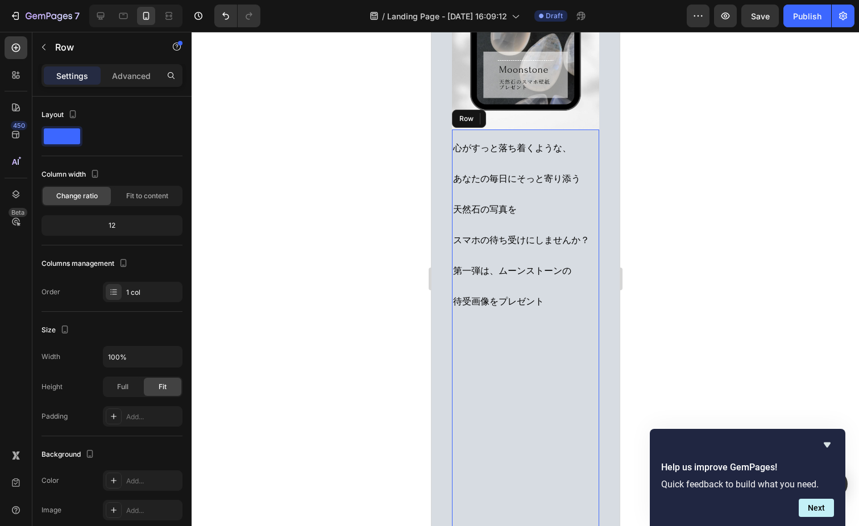
click at [575, 378] on div "⁠⁠⁠⁠⁠⁠⁠ 心がすっと落ち着くような、 あなたの毎日にそっと寄り添う 天然石の写真を スマホの待ち受けにしませんか？ 第一弾は、ムーンストーンの 待受画像…" at bounding box center [524, 335] width 147 height 410
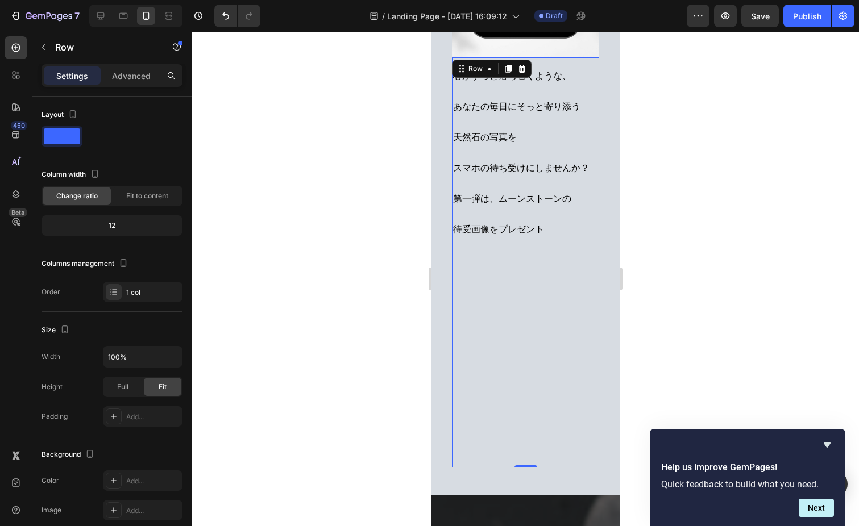
scroll to position [383, 0]
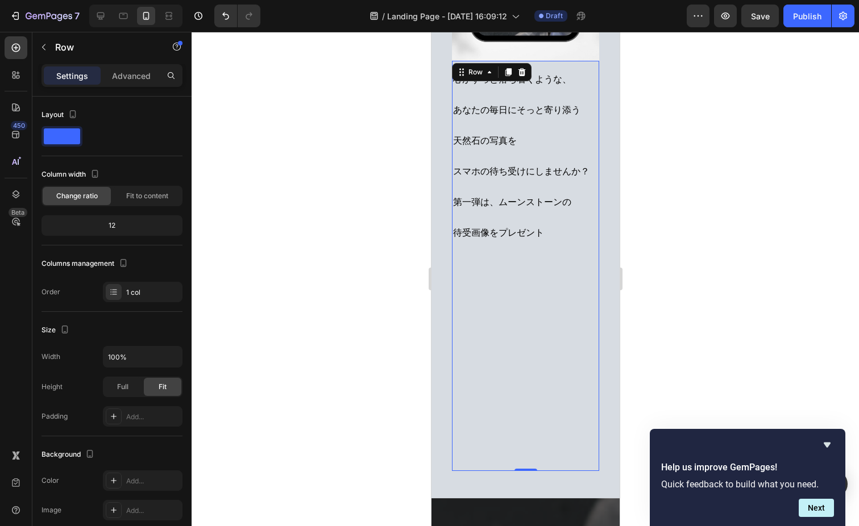
click at [541, 324] on div "⁠⁠⁠⁠⁠⁠⁠ 心がすっと落ち着くような、 あなたの毎日にそっと寄り添う 天然石の写真を スマホの待ち受けにしませんか？ 第一弾は、ムーンストーンの 待受画像…" at bounding box center [524, 266] width 147 height 410
drag, startPoint x: 526, startPoint y: 471, endPoint x: 526, endPoint y: 410, distance: 60.3
click at [526, 410] on div "⁠⁠⁠⁠⁠⁠⁠ 心がすっと落ち着くような、 あなたの毎日にそっと寄り添う 天然石の写真を スマホの待ち受けにしませんか？ 第一弾は、ムーンストーンの 待受画像…" at bounding box center [524, 266] width 147 height 410
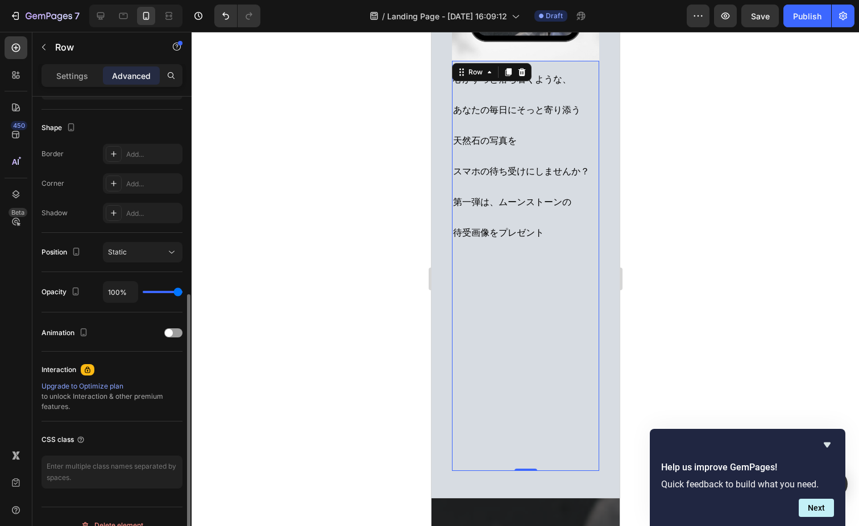
scroll to position [296, 0]
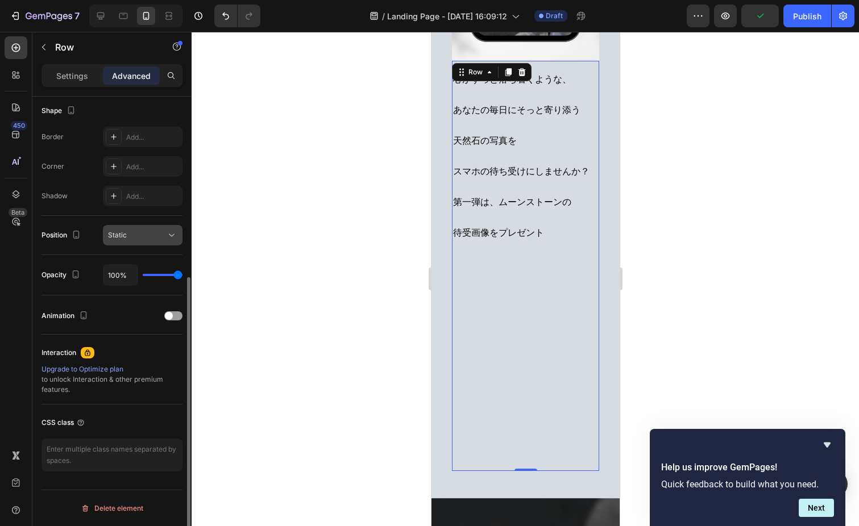
click at [163, 234] on div "Static" at bounding box center [137, 235] width 58 height 10
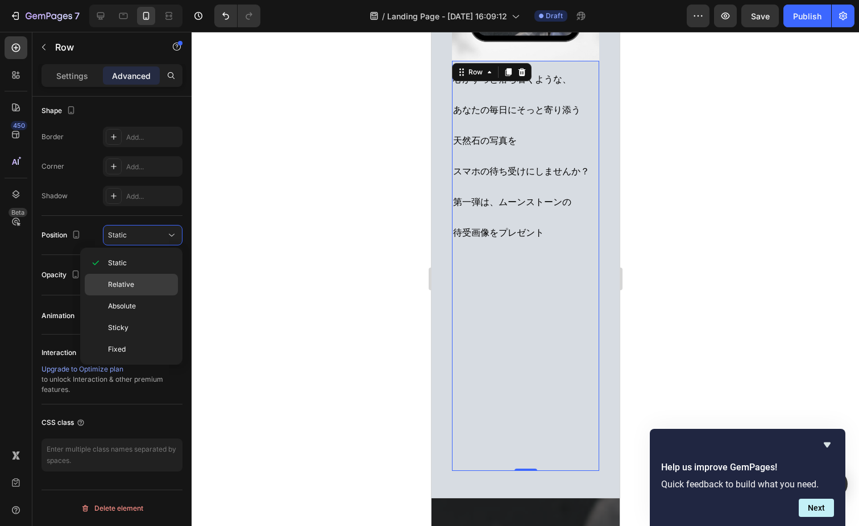
click at [150, 280] on p "Relative" at bounding box center [140, 285] width 65 height 10
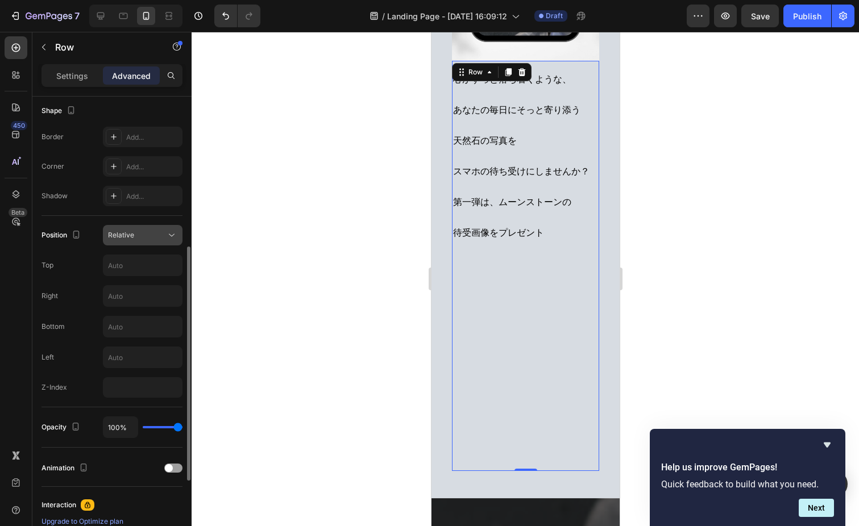
click at [167, 231] on icon at bounding box center [171, 235] width 11 height 11
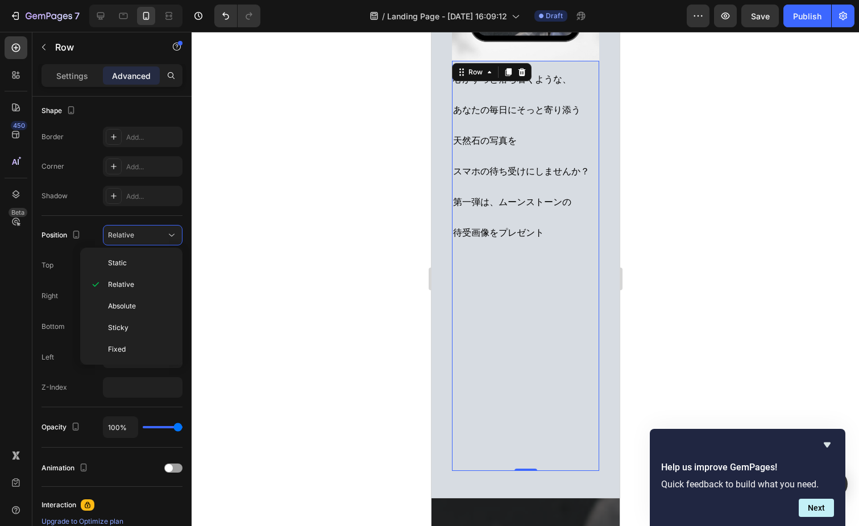
click at [145, 252] on div "Static Relative Absolute Sticky Fixed" at bounding box center [131, 306] width 102 height 117
click at [139, 264] on p "Static" at bounding box center [140, 263] width 65 height 10
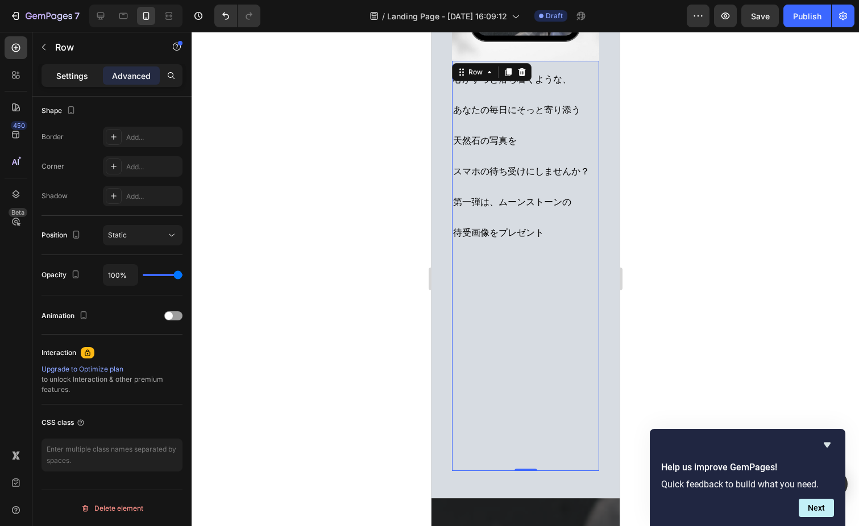
click at [74, 78] on p "Settings" at bounding box center [72, 76] width 32 height 12
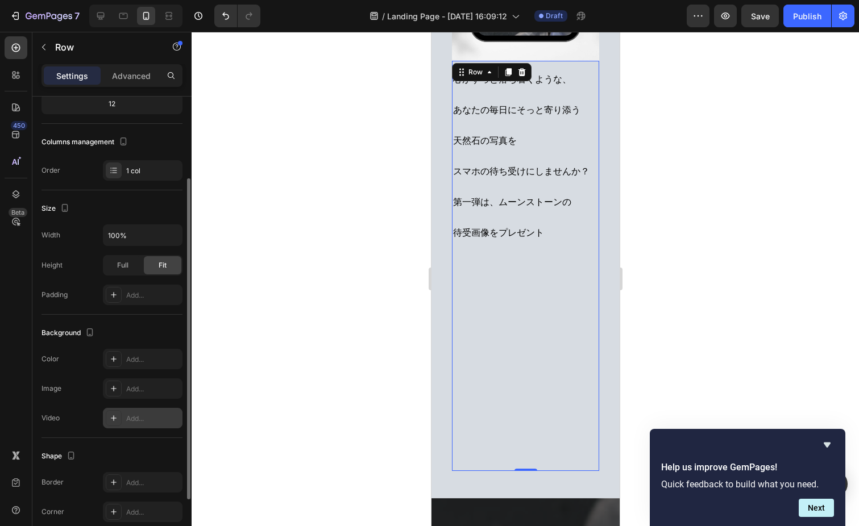
scroll to position [120, 0]
click at [131, 267] on div "Full" at bounding box center [123, 267] width 38 height 18
click at [160, 269] on span "Fit" at bounding box center [163, 267] width 8 height 10
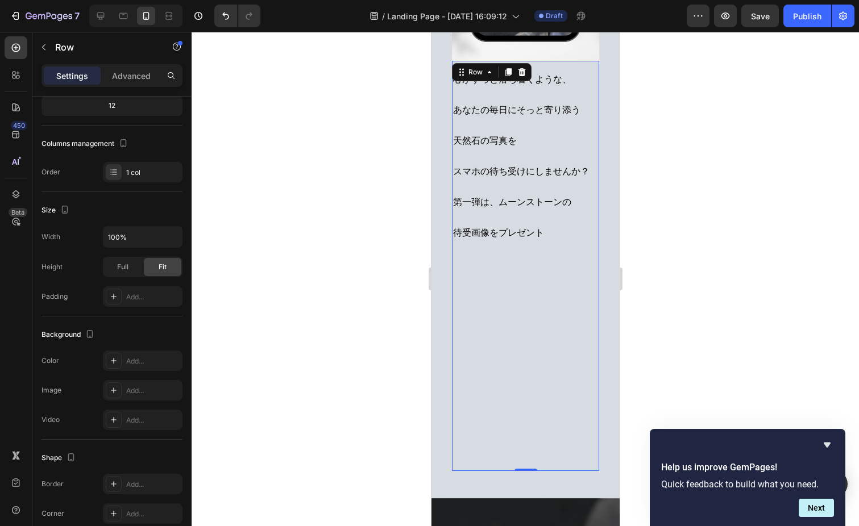
click at [508, 428] on div "⁠⁠⁠⁠⁠⁠⁠ 心がすっと落ち着くような、 あなたの毎日にそっと寄り添う 天然石の写真を スマホの待ち受けにしませんか？ 第一弾は、ムーンストーンの 待受画像…" at bounding box center [524, 266] width 147 height 410
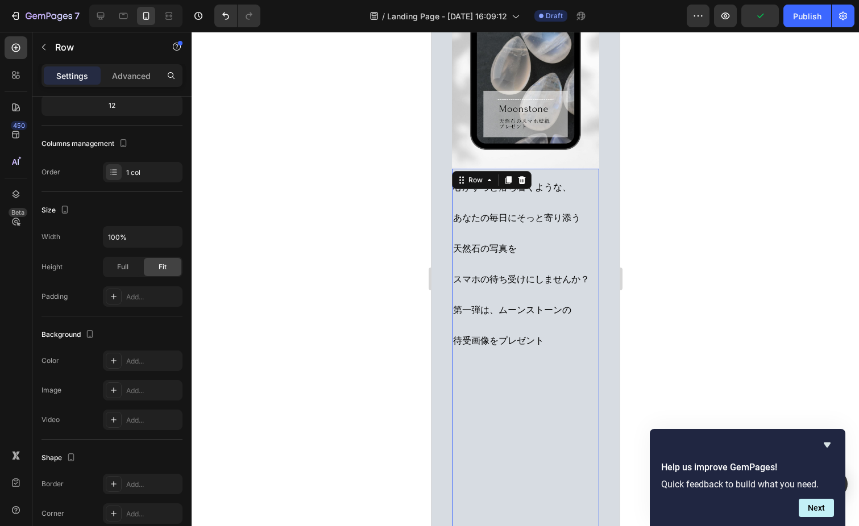
scroll to position [272, 0]
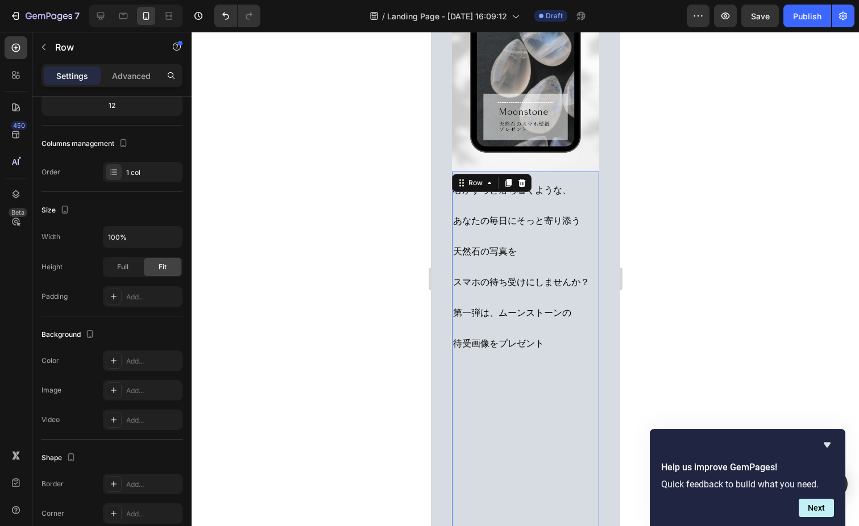
click at [483, 396] on div "⁠⁠⁠⁠⁠⁠⁠ 心がすっと落ち着くような、 あなたの毎日にそっと寄り添う 天然石の写真を スマホの待ち受けにしませんか？ 第一弾は、ムーンストーンの 待受画像…" at bounding box center [524, 377] width 147 height 410
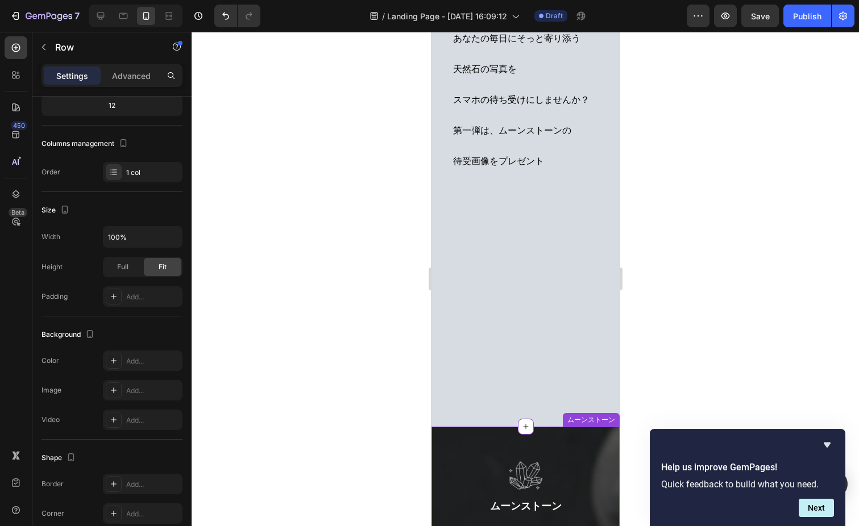
scroll to position [453, 0]
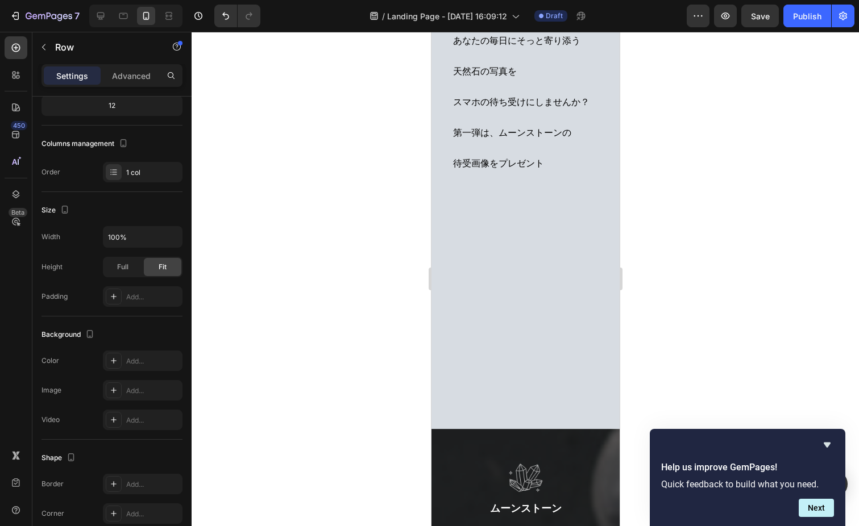
click at [538, 276] on div "心がすっと落ち着くような、 あなたの毎日にそっと寄り添う 天然石の写真を スマホの待ち受けにしませんか？ 第一弾は、ムーンストーンの 待受画像をプレゼント H…" at bounding box center [524, 196] width 147 height 410
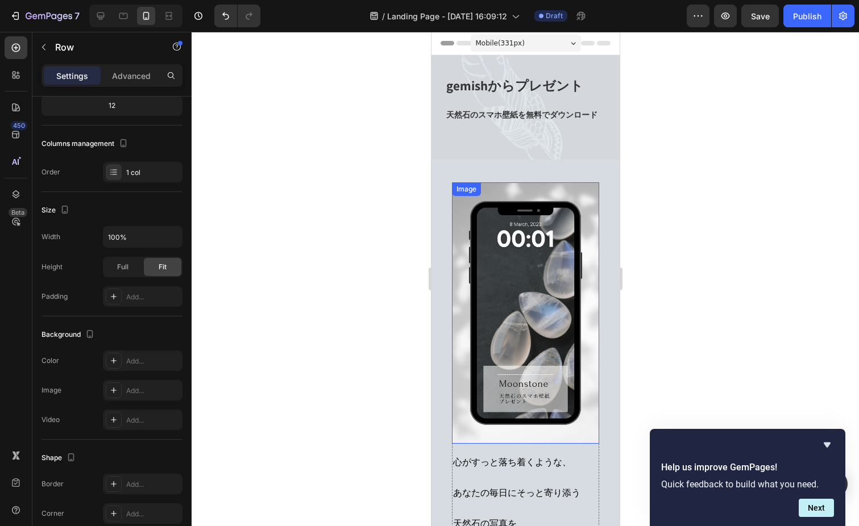
scroll to position [0, 0]
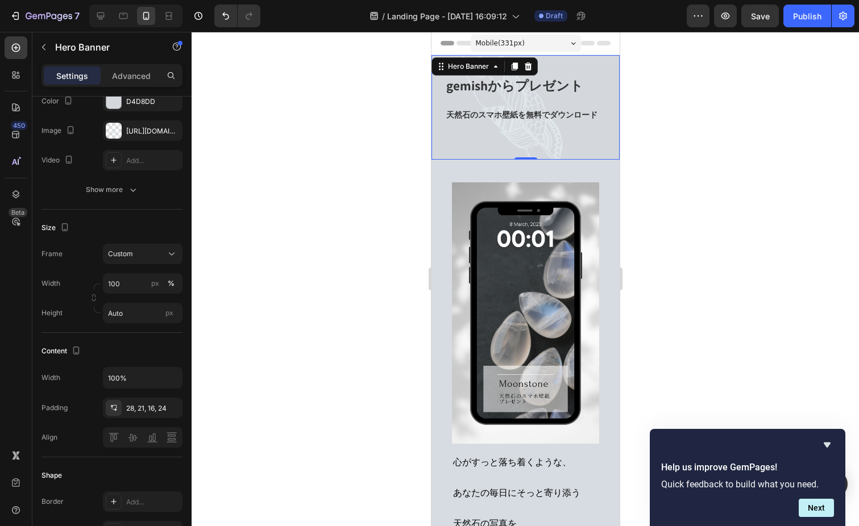
click at [540, 140] on div "gemishからプレゼント 天然石のスマホ壁紙を無料でダウンロード Heading" at bounding box center [526, 111] width 163 height 80
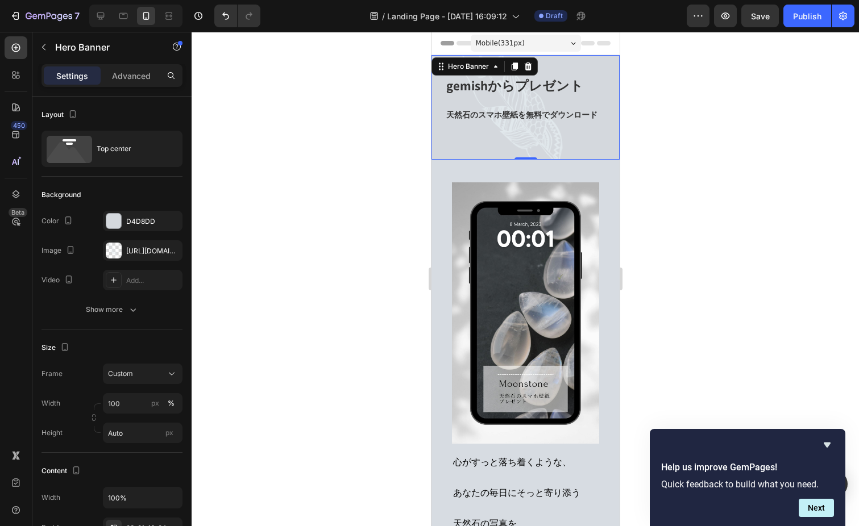
click at [647, 237] on div at bounding box center [525, 279] width 667 height 495
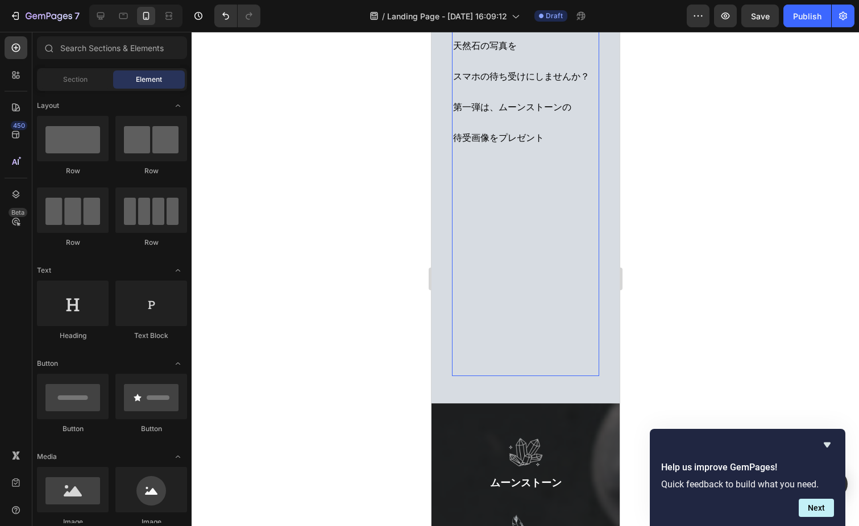
scroll to position [495, 0]
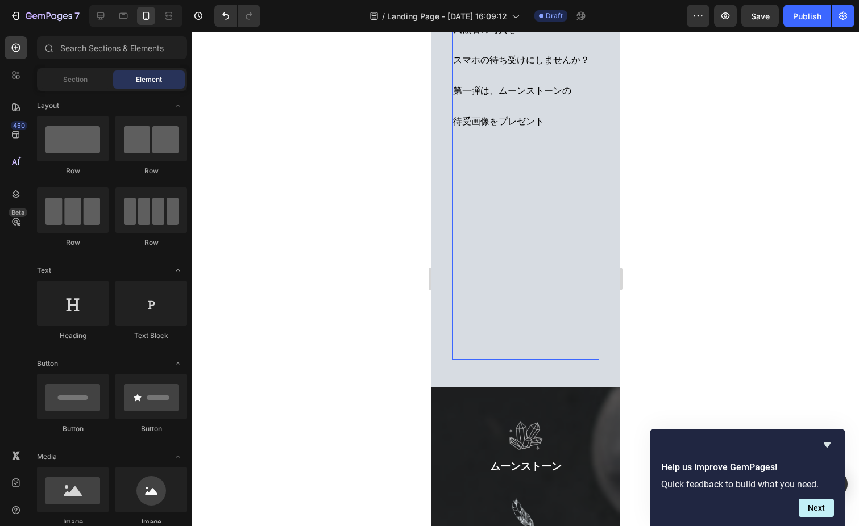
click at [525, 360] on div "心がすっと落ち着くような、 あなたの毎日にそっと寄り添う 天然石の写真を スマホの待ち受けにしませんか？ 第一弾は、ムーンストーンの 待受画像をプレゼント H…" at bounding box center [524, 154] width 147 height 410
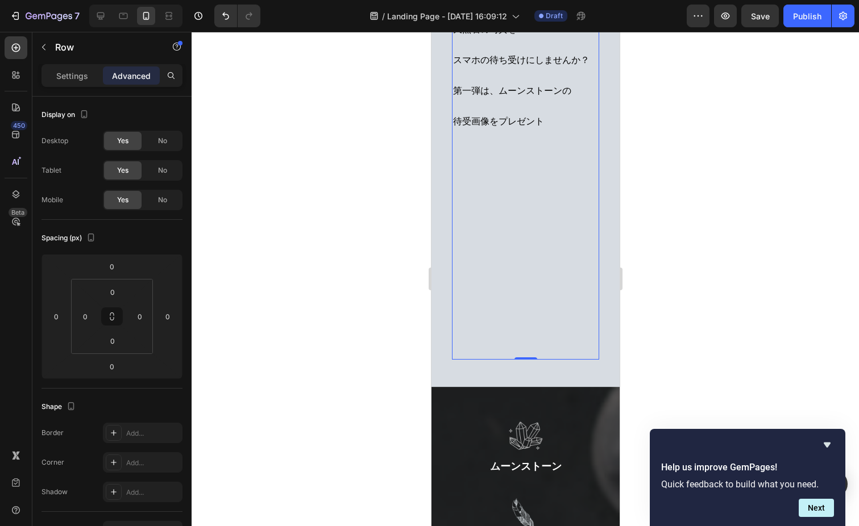
drag, startPoint x: 529, startPoint y: 358, endPoint x: 528, endPoint y: 334, distance: 23.9
click at [528, 334] on div "心がすっと落ち着くような、 あなたの毎日にそっと寄り添う 天然石の写真を スマホの待ち受けにしませんか？ 第一弾は、ムーンストーンの 待受画像をプレゼント H…" at bounding box center [524, 154] width 147 height 410
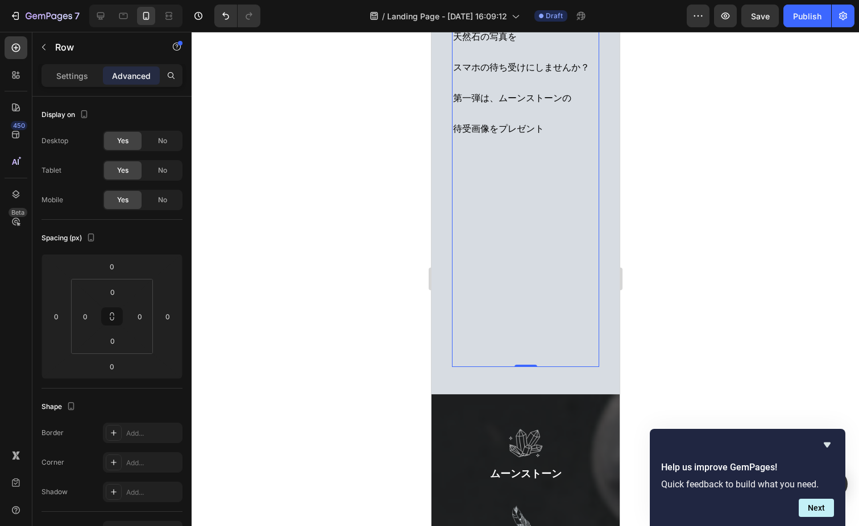
scroll to position [490, 0]
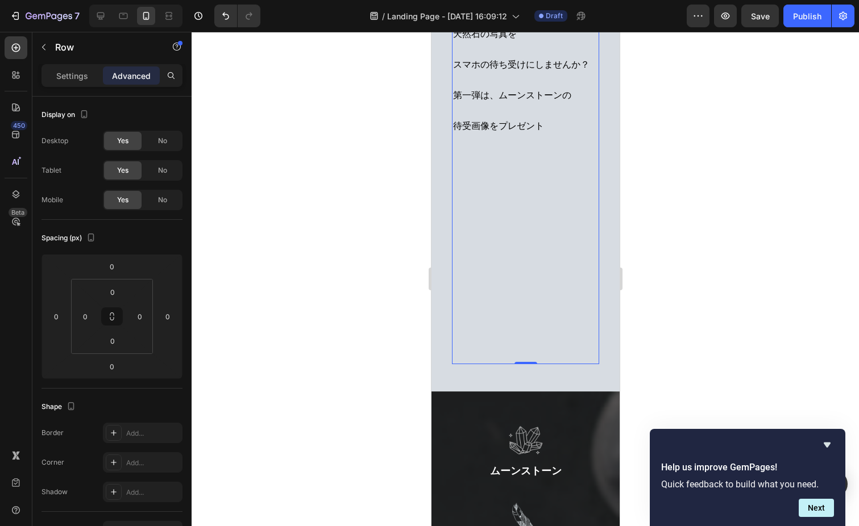
drag, startPoint x: 526, startPoint y: 363, endPoint x: 526, endPoint y: 347, distance: 15.9
click at [526, 347] on div "心がすっと落ち着くような、 あなたの毎日にそっと寄り添う 天然石の写真を スマホの待ち受けにしませんか？ 第一弾は、ムーンストーンの 待受画像をプレゼント H…" at bounding box center [524, 159] width 147 height 410
click at [531, 288] on div "心がすっと落ち着くような、 あなたの毎日にそっと寄り添う 天然石の写真を スマホの待ち受けにしませんか？ 第一弾は、ムーンストーンの 待受画像をプレゼント H…" at bounding box center [524, 159] width 147 height 410
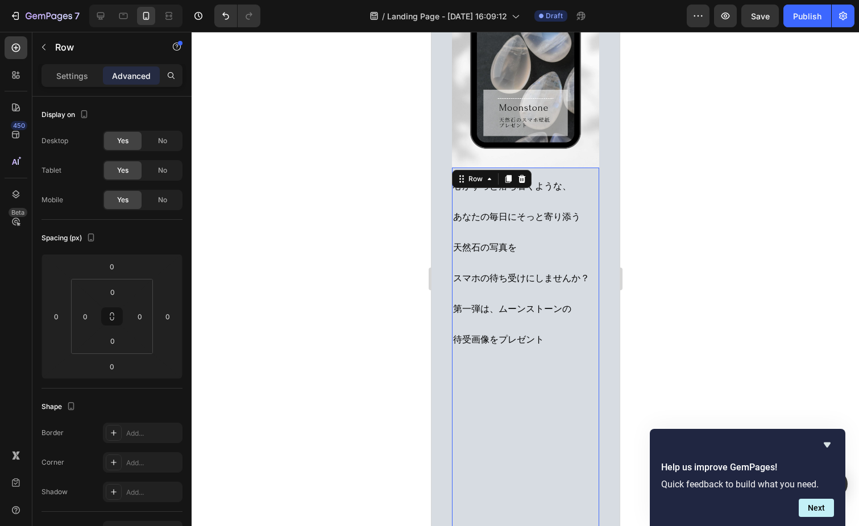
scroll to position [268, 0]
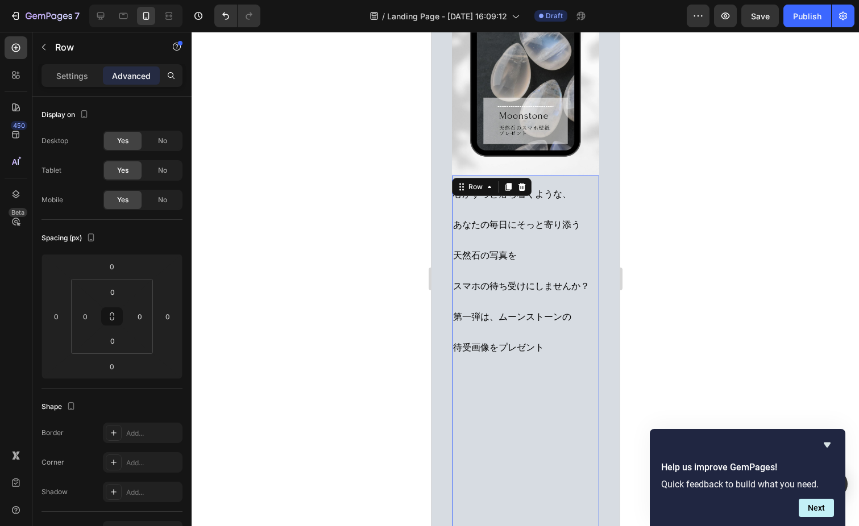
click at [531, 288] on span "スマホの待ち受けにしませんか？" at bounding box center [521, 286] width 136 height 12
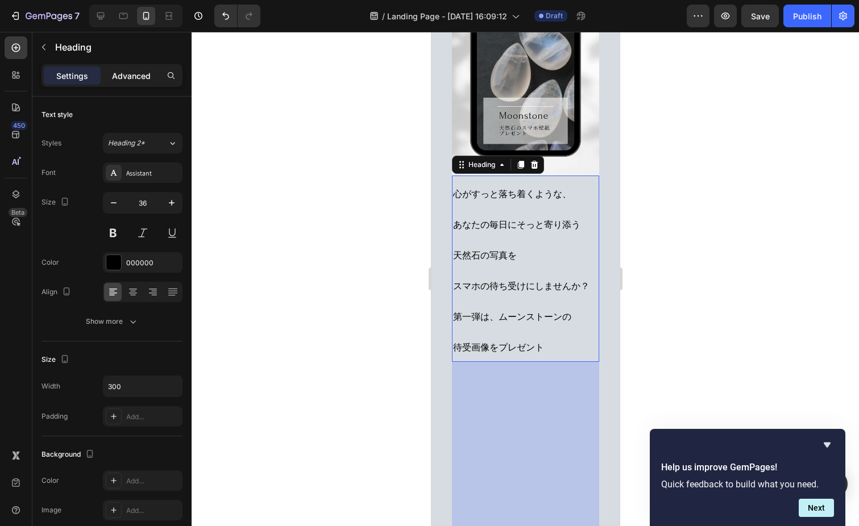
click at [140, 80] on p "Advanced" at bounding box center [131, 76] width 39 height 12
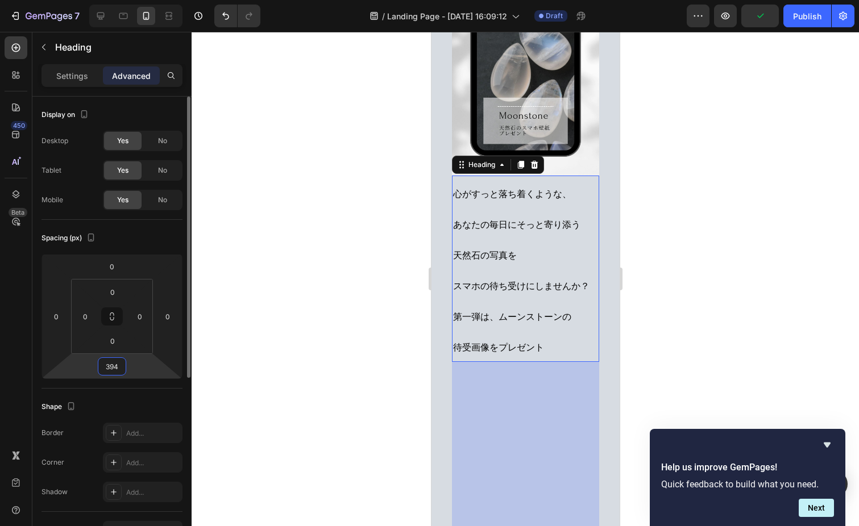
click at [123, 370] on input "394" at bounding box center [112, 366] width 23 height 17
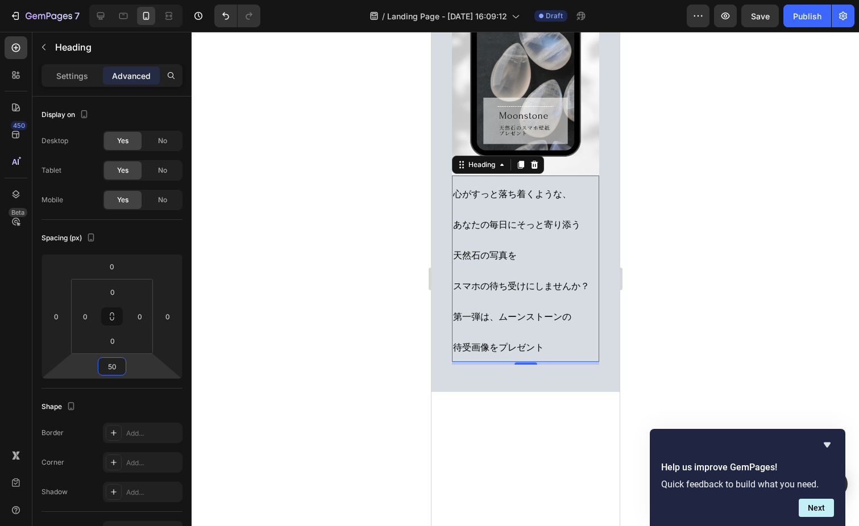
type input "5"
type input "0"
click at [316, 405] on div at bounding box center [525, 279] width 667 height 495
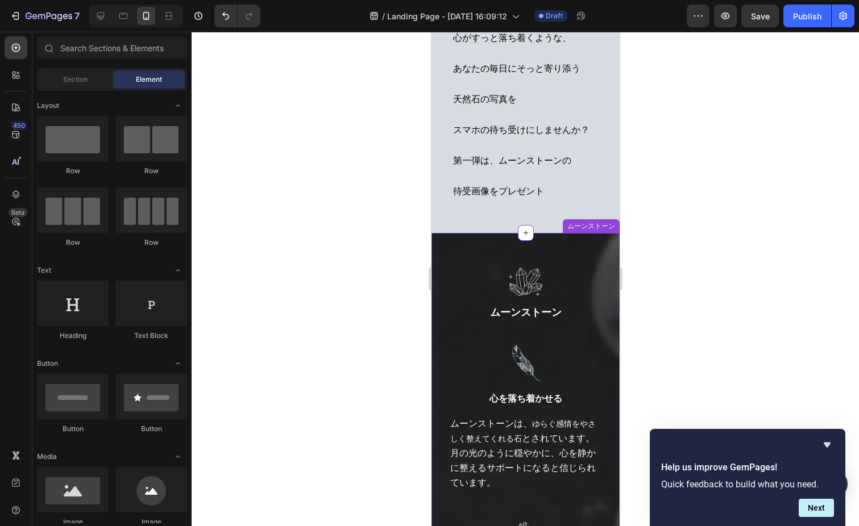
scroll to position [432, 0]
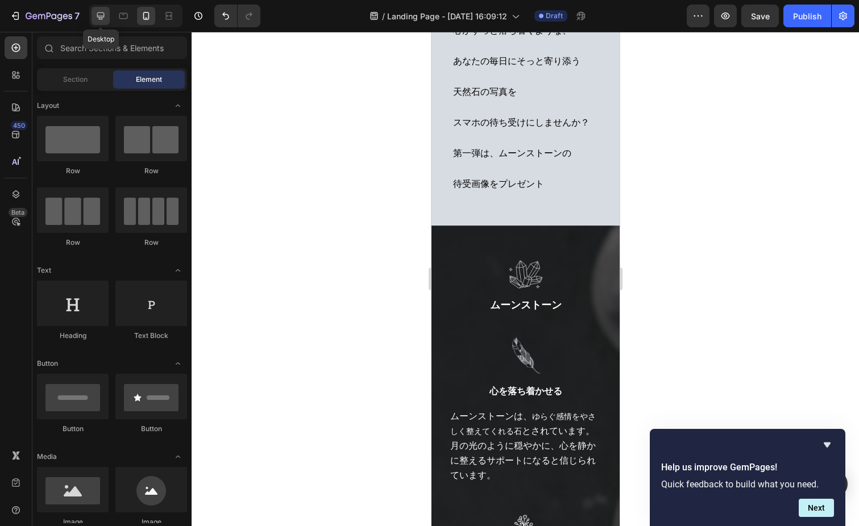
click at [106, 17] on icon at bounding box center [100, 15] width 11 height 11
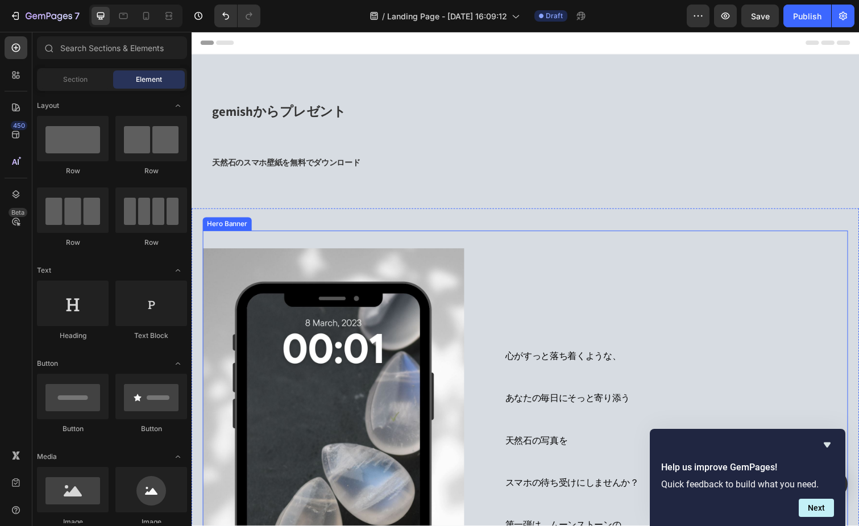
click at [668, 321] on div "心がすっと落ち着くような、 あなたの毎日にそっと寄り添う 天然石の写真を スマホの待ち受けにしませんか？ 第一弾は、ムーンストーンの 待受画像をプレゼント H…" at bounding box center [675, 491] width 374 height 475
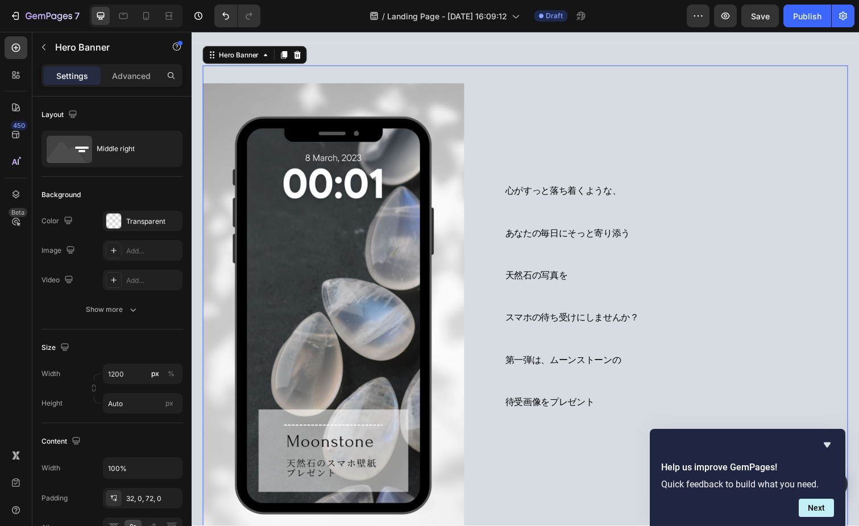
scroll to position [169, 0]
click at [422, 293] on img at bounding box center [336, 321] width 267 height 475
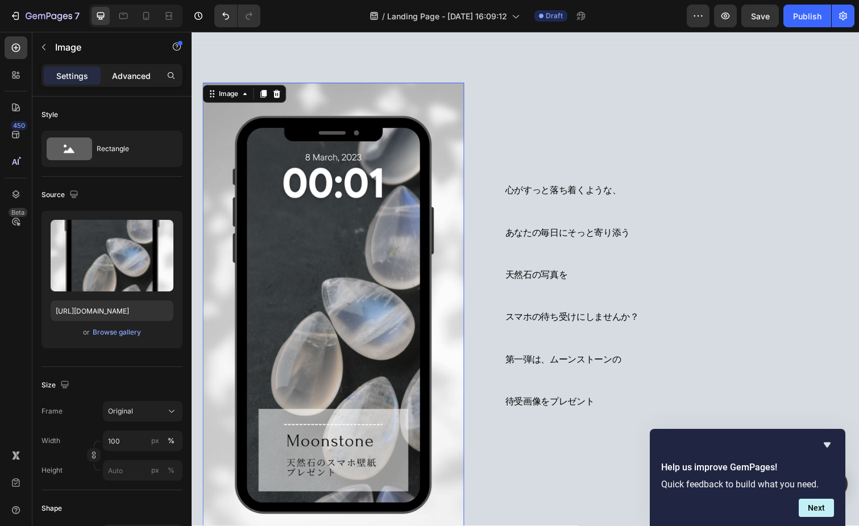
click at [124, 76] on p "Advanced" at bounding box center [131, 76] width 39 height 12
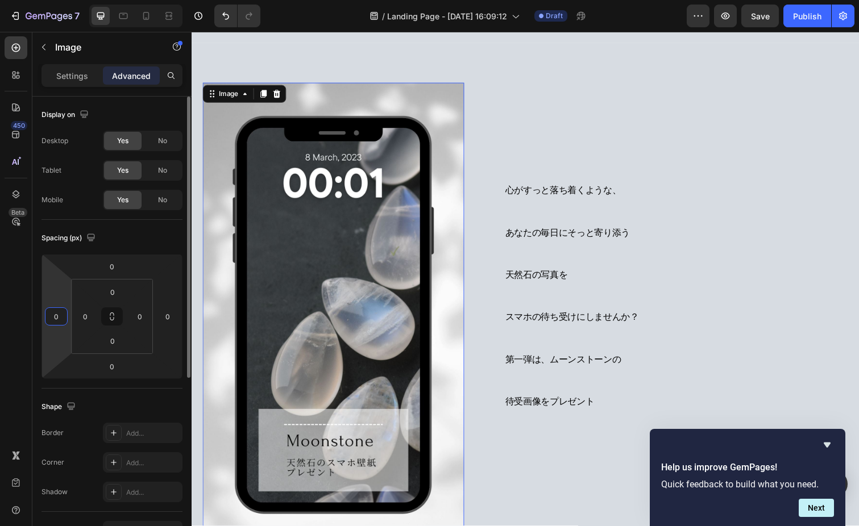
click at [63, 317] on input "0" at bounding box center [56, 316] width 17 height 17
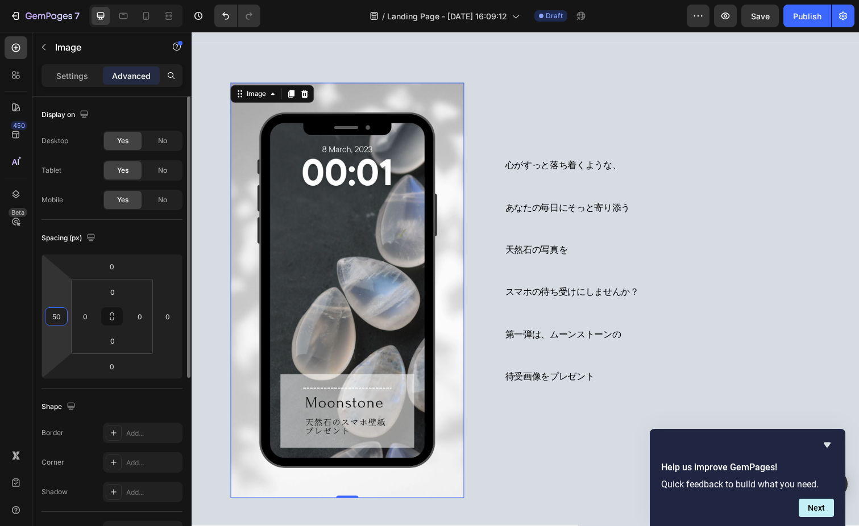
type input "5"
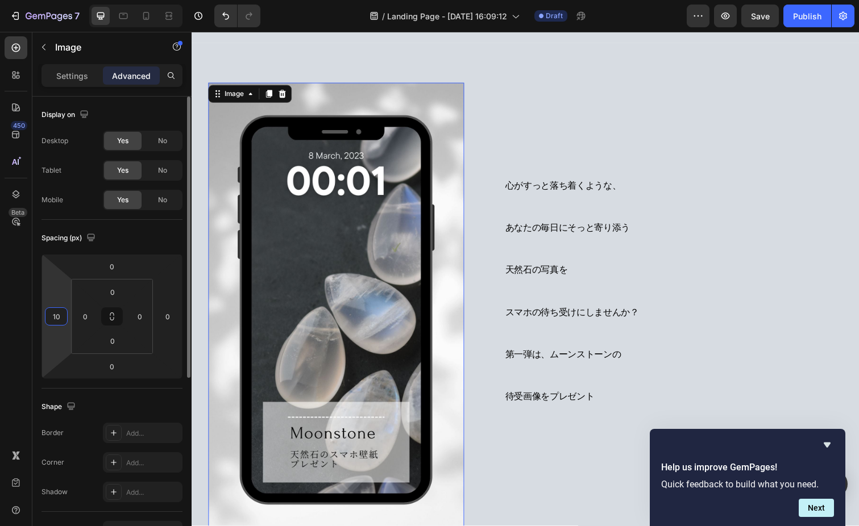
type input "100"
type input "1"
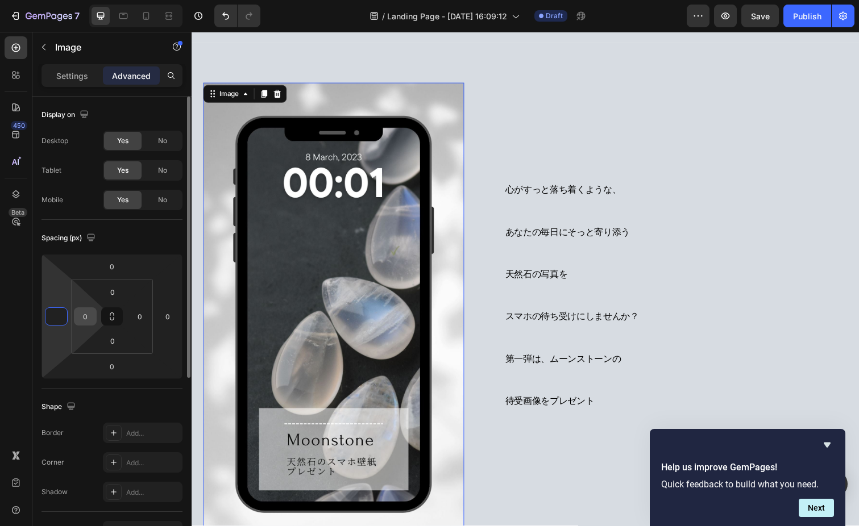
type input "0"
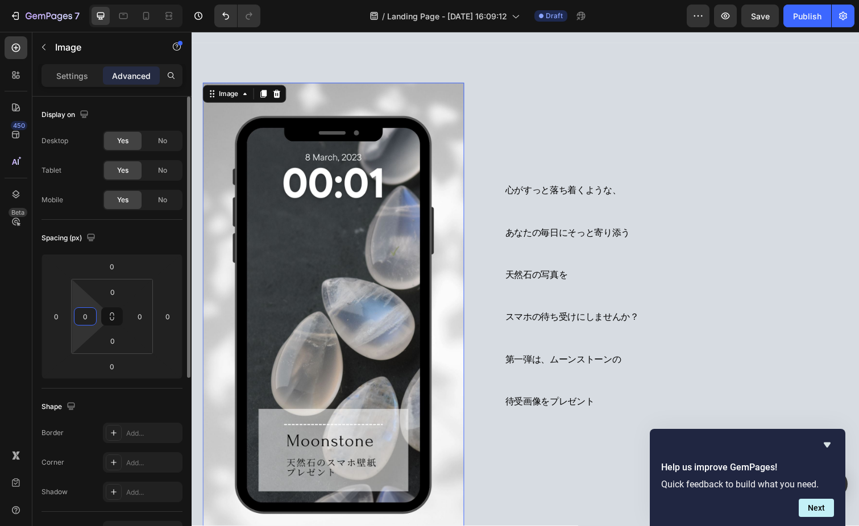
click at [92, 317] on input "0" at bounding box center [85, 316] width 17 height 17
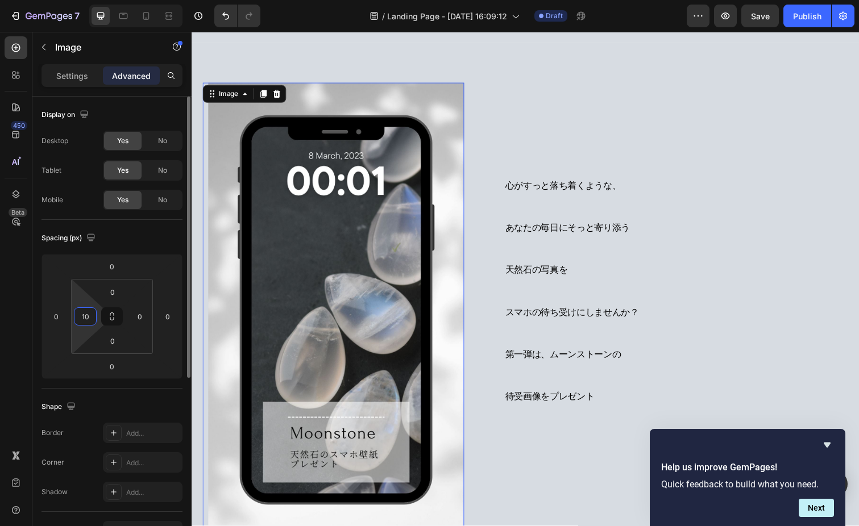
type input "1"
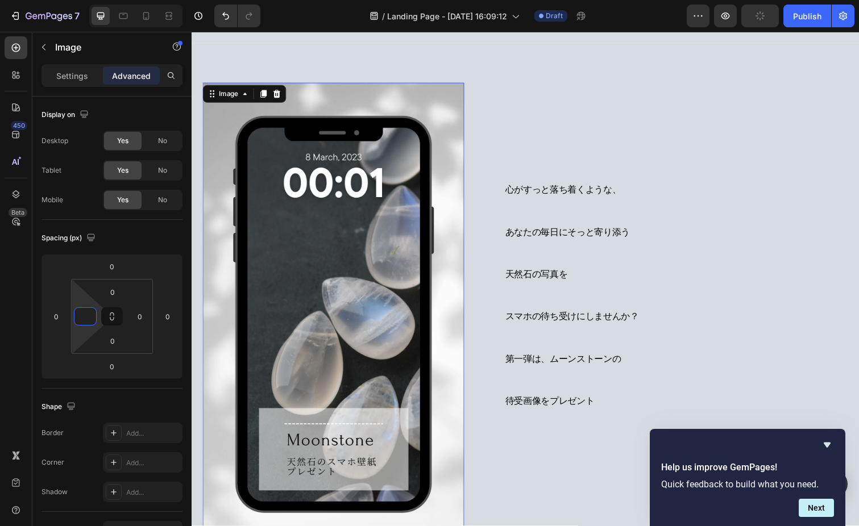
type input "0"
click at [442, 202] on img at bounding box center [336, 321] width 267 height 475
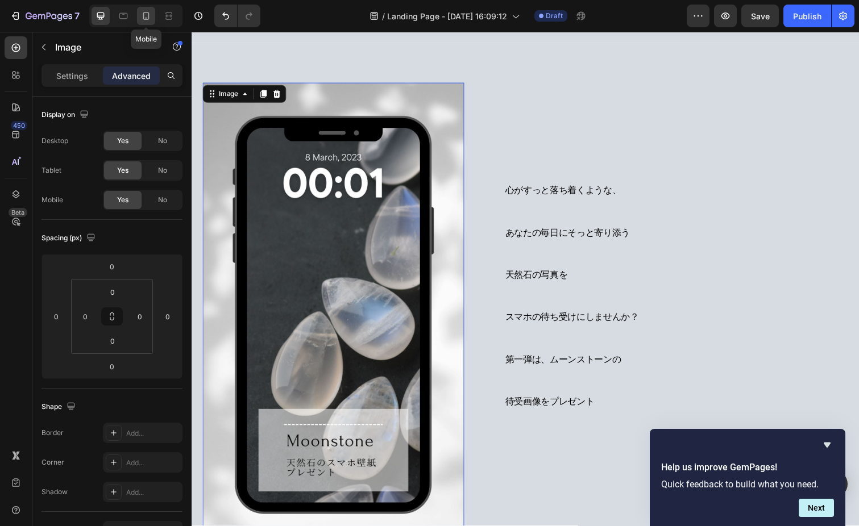
click at [145, 12] on icon at bounding box center [146, 16] width 6 height 8
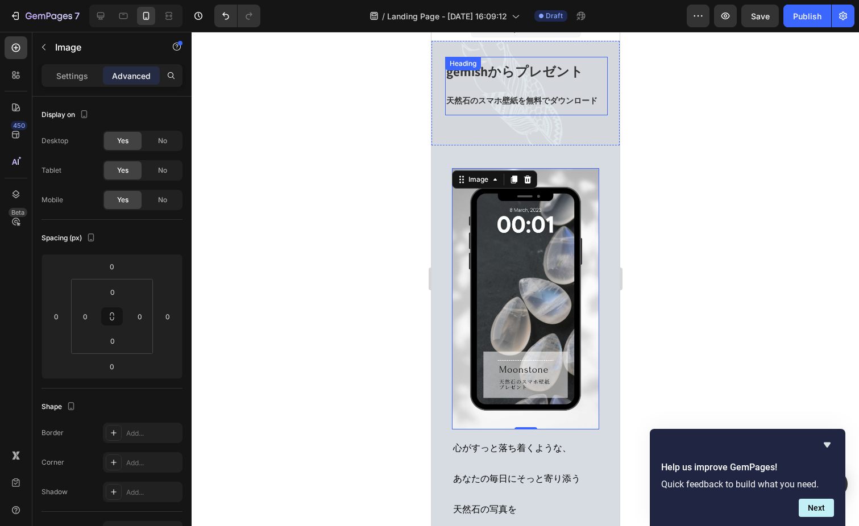
scroll to position [16, 0]
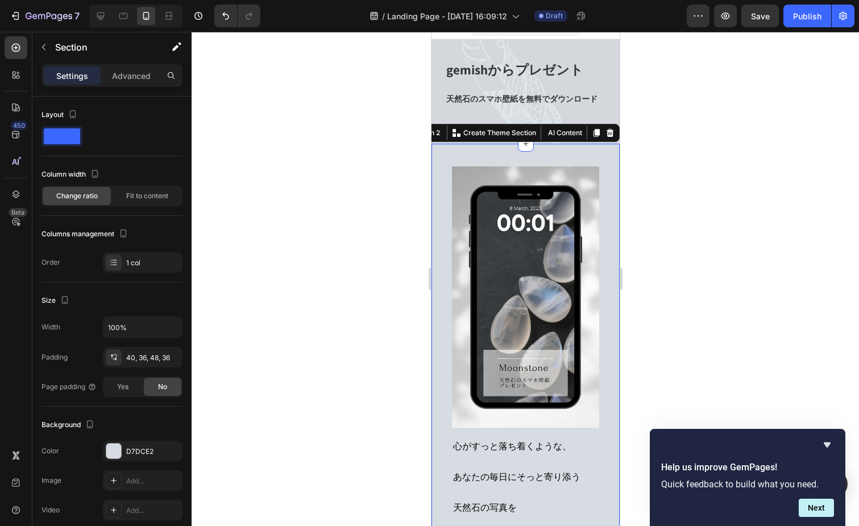
click at [485, 150] on div "心がすっと落ち着くような、 あなたの毎日にそっと寄り添う 天然石の写真を スマホの待ち受けにしませんか？ 第一弾は、ムーンストーンの 待受画像をプレゼント H…" at bounding box center [525, 393] width 188 height 498
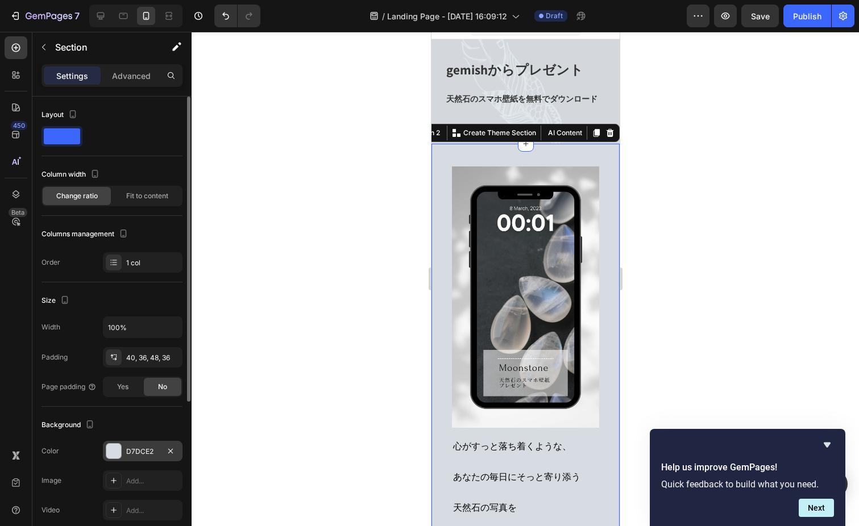
scroll to position [1, 0]
click at [128, 449] on div "D7DCE2" at bounding box center [142, 451] width 33 height 10
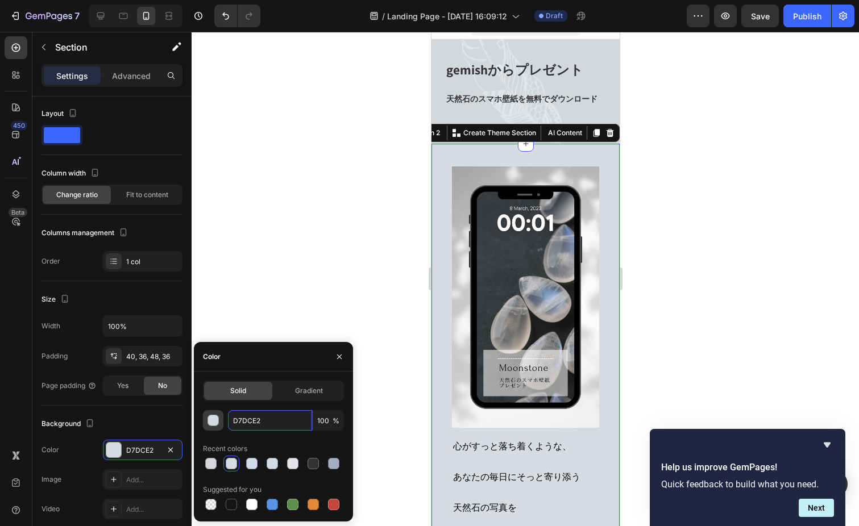
drag, startPoint x: 273, startPoint y: 418, endPoint x: 211, endPoint y: 415, distance: 62.6
click at [211, 415] on div "D7DCE2 100 %" at bounding box center [273, 420] width 141 height 20
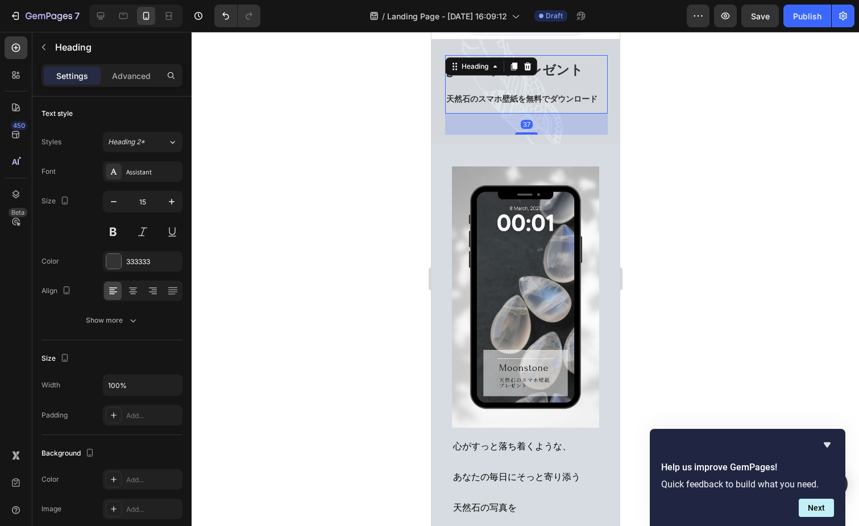
click at [600, 74] on h2 "gemishからプレゼント 天然石のスマホ壁紙を無料でダウンロード" at bounding box center [526, 84] width 163 height 59
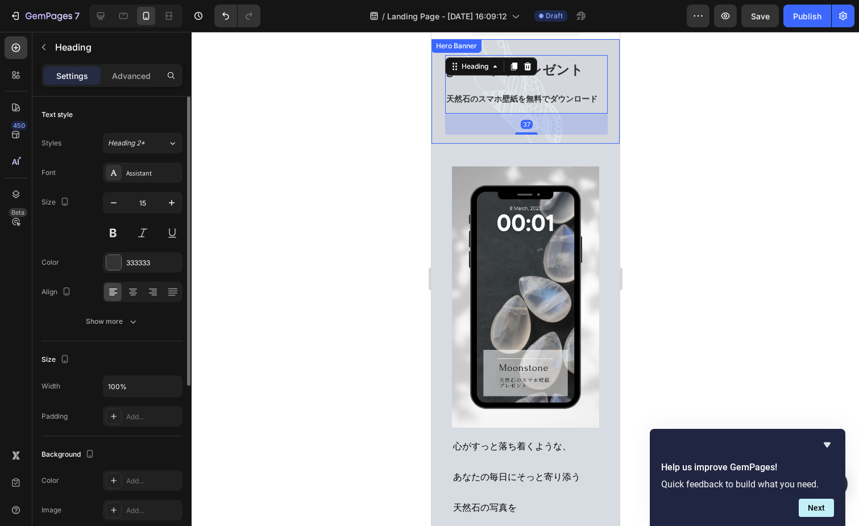
click at [612, 74] on div "gemishからプレゼント 天然石のスマホ壁紙を無料でダウンロード Heading 37" at bounding box center [525, 91] width 188 height 105
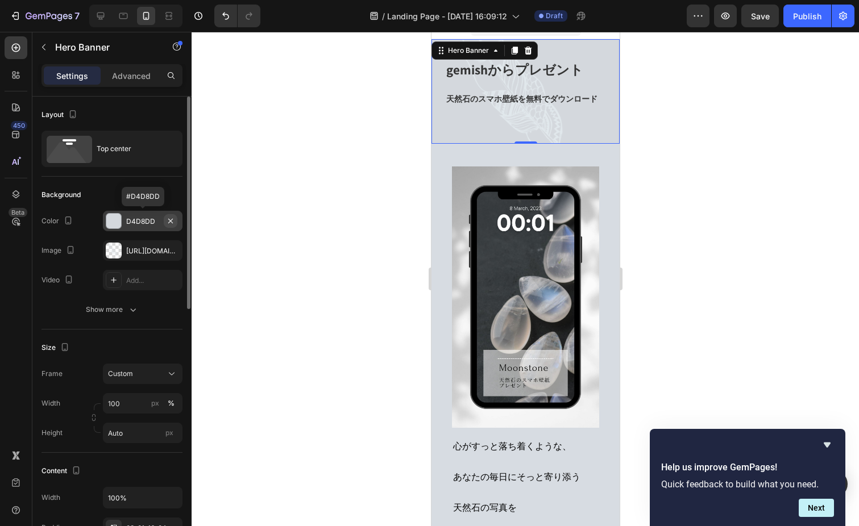
click at [173, 218] on icon "button" at bounding box center [170, 221] width 9 height 9
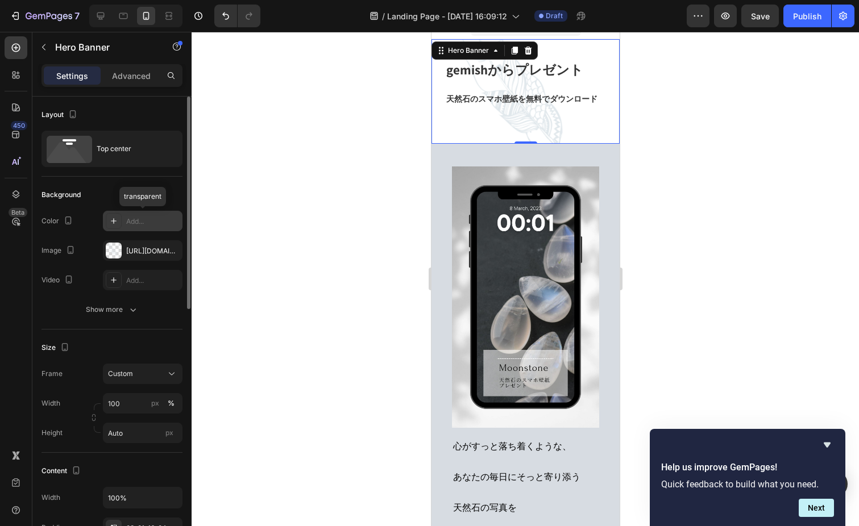
click at [138, 217] on div "Add..." at bounding box center [152, 222] width 53 height 10
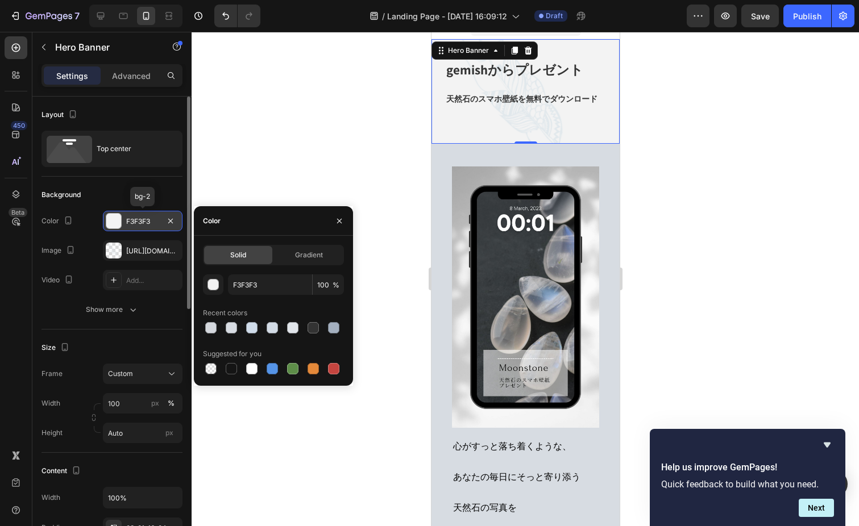
click at [122, 215] on div "F3F3F3" at bounding box center [143, 221] width 80 height 20
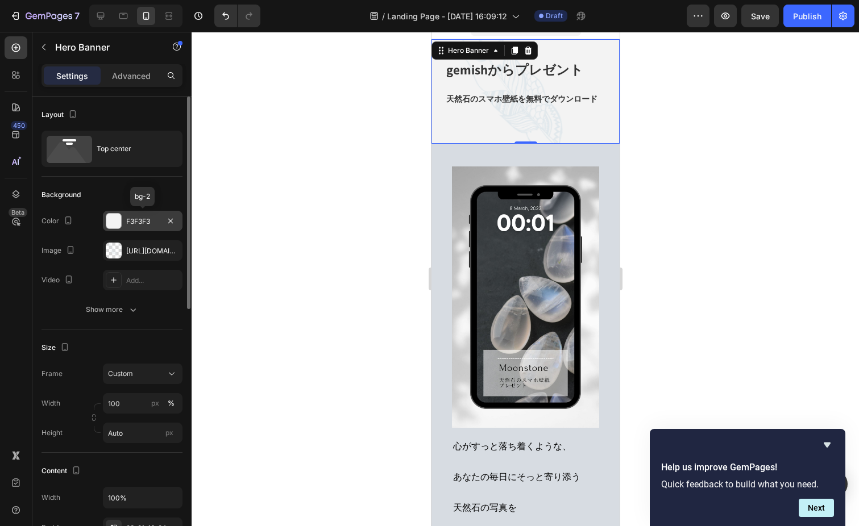
click at [135, 215] on div "F3F3F3" at bounding box center [143, 221] width 80 height 20
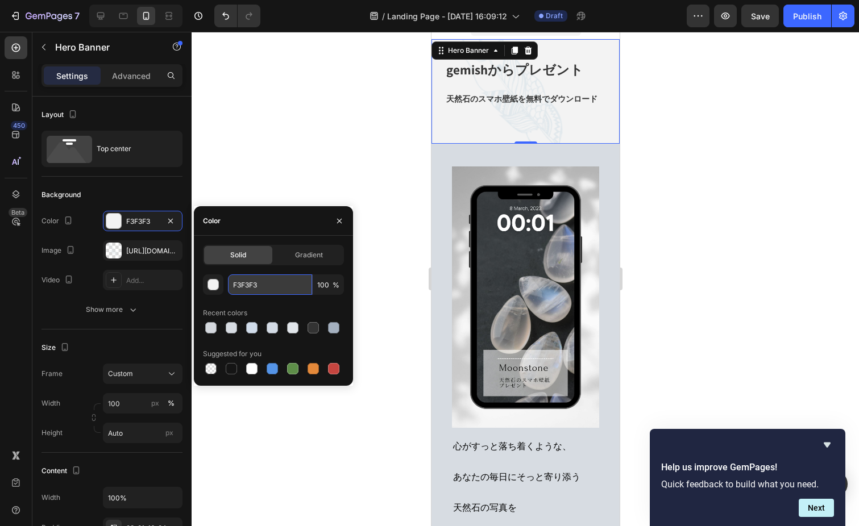
click at [276, 284] on input "F3F3F3" at bounding box center [270, 285] width 84 height 20
paste input "D7DCE2"
drag, startPoint x: 300, startPoint y: 283, endPoint x: 212, endPoint y: 267, distance: 89.1
click at [212, 267] on div "Solid Gradient F3F3F3D7DCE2 100 % Recent colors Suggested for you" at bounding box center [273, 311] width 141 height 132
paste input "text"
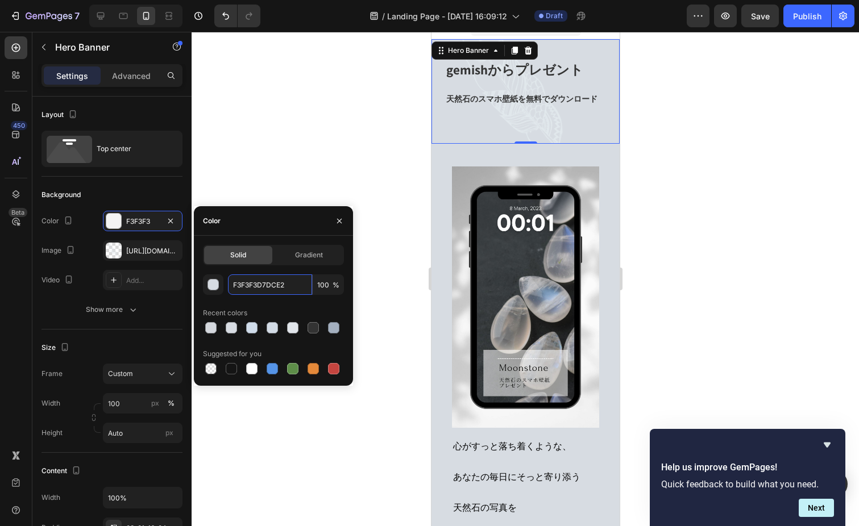
type input "D7DCE2"
click at [393, 186] on div at bounding box center [525, 279] width 667 height 495
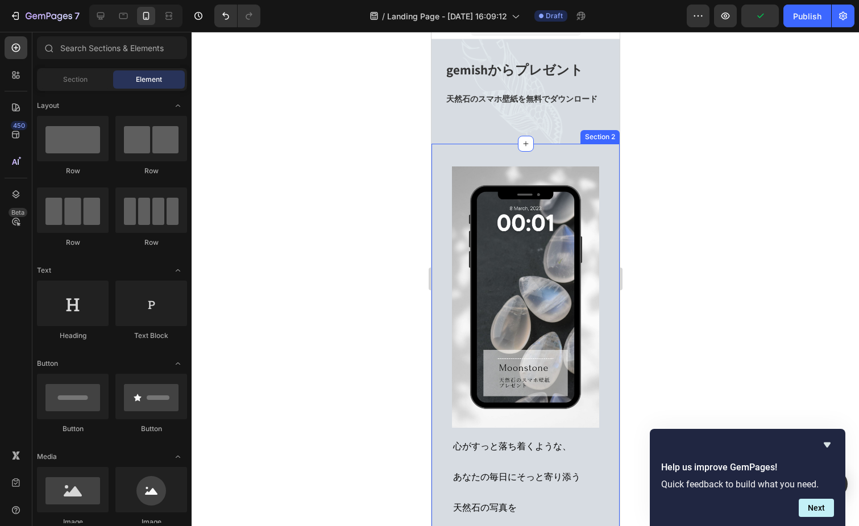
click at [670, 256] on div at bounding box center [525, 279] width 667 height 495
click at [657, 263] on div at bounding box center [525, 279] width 667 height 495
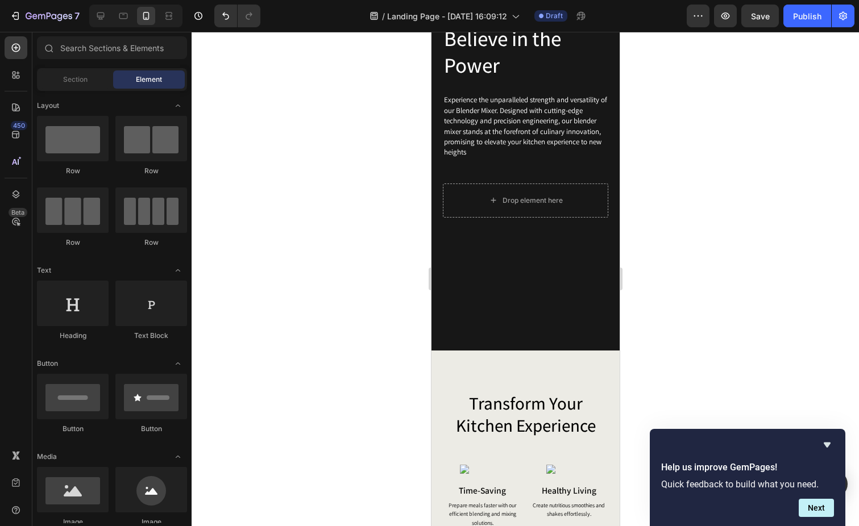
scroll to position [2045, 0]
